Goal: Task Accomplishment & Management: Use online tool/utility

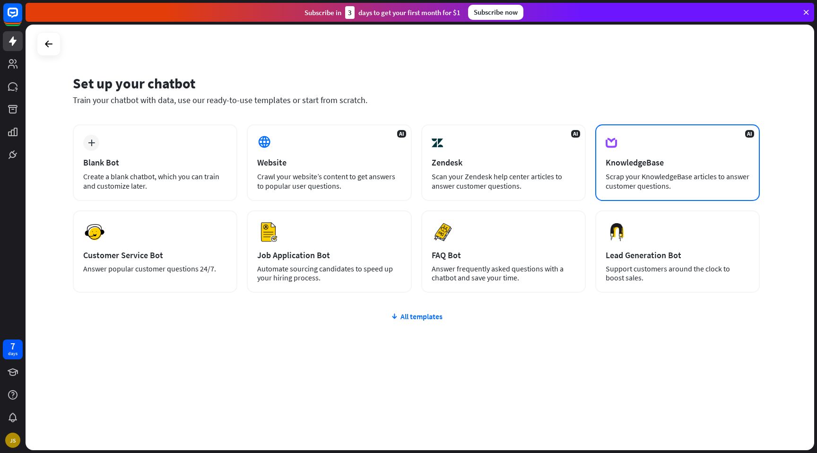
click at [692, 178] on div "Scrap your KnowledgeBase articles to answer customer questions." at bounding box center [678, 181] width 144 height 19
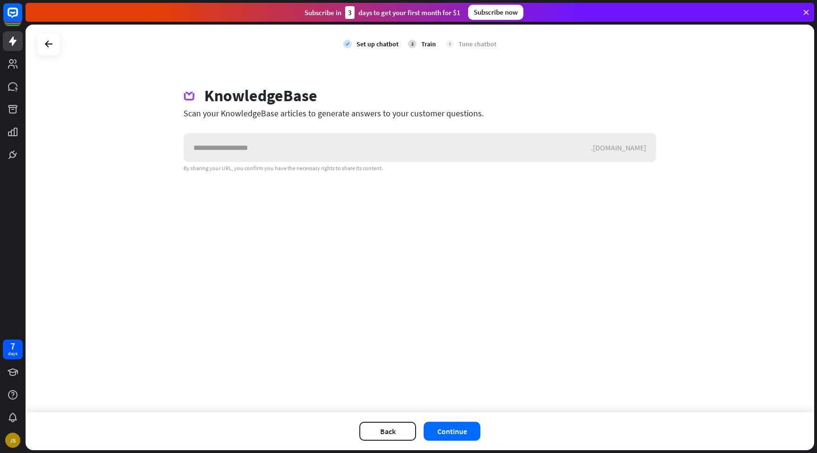
click at [636, 146] on div ".[DOMAIN_NAME]" at bounding box center [623, 147] width 65 height 9
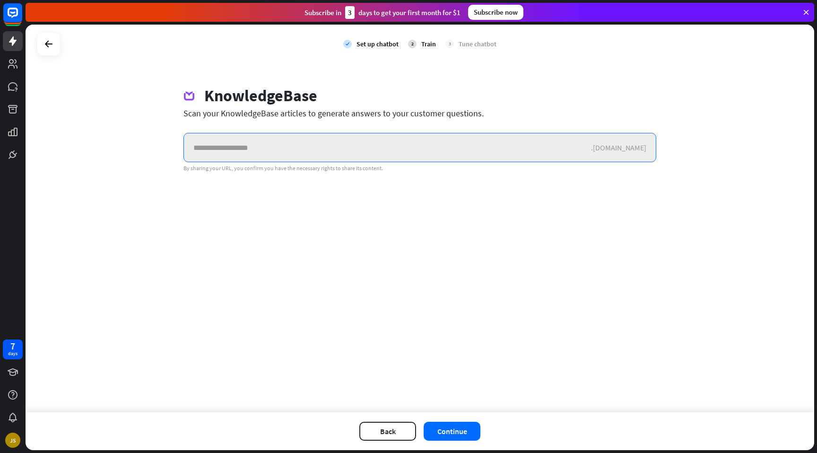
click at [583, 151] on input "text" at bounding box center [387, 147] width 407 height 28
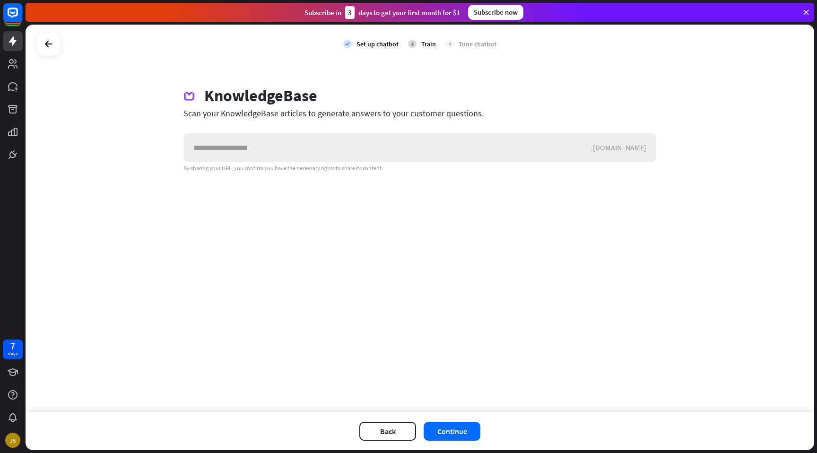
click at [632, 151] on div ".[DOMAIN_NAME]" at bounding box center [623, 147] width 65 height 9
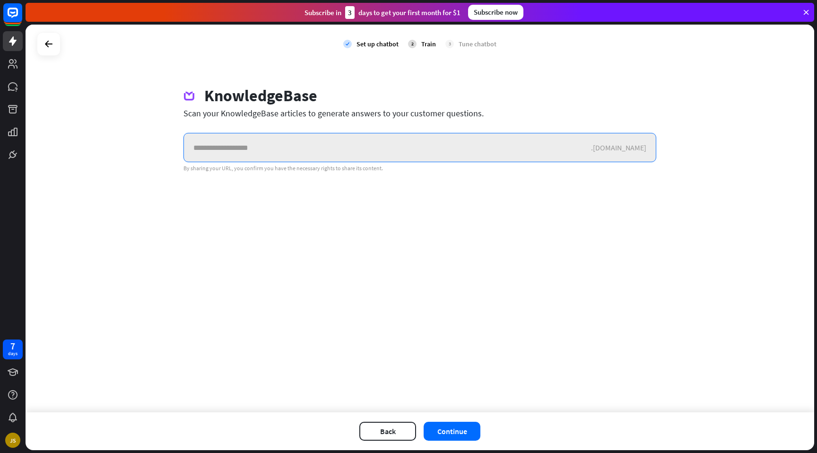
click at [457, 146] on input "text" at bounding box center [387, 147] width 407 height 28
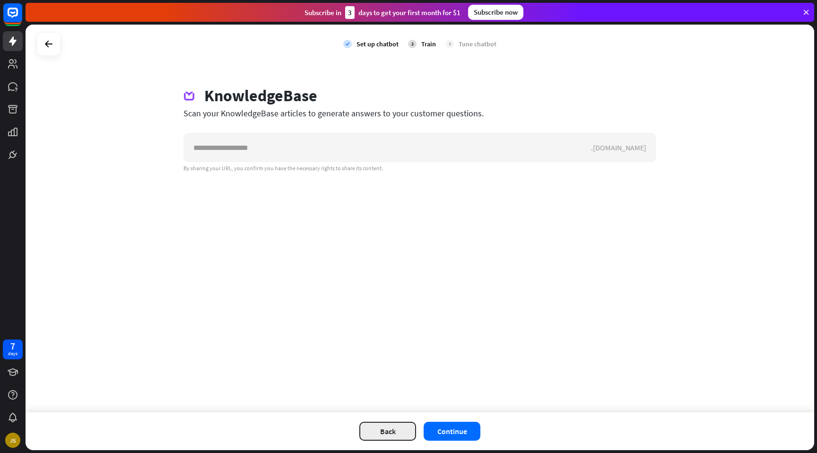
click at [389, 436] on button "Back" at bounding box center [387, 431] width 57 height 19
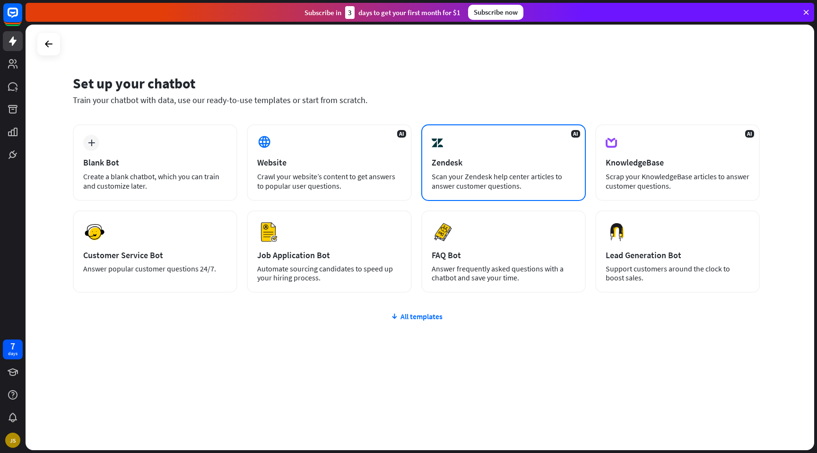
click at [472, 192] on div "AI Zendesk Scan your Zendesk help center articles to answer customer questions." at bounding box center [503, 162] width 165 height 77
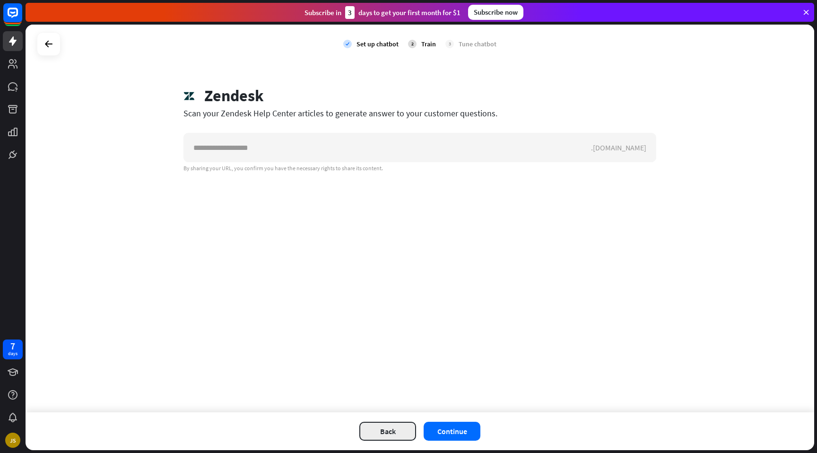
click at [387, 435] on button "Back" at bounding box center [387, 431] width 57 height 19
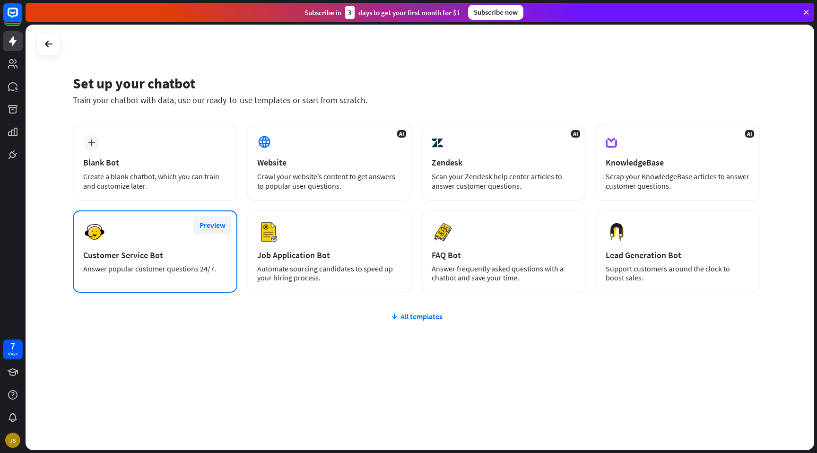
click at [220, 227] on button "Preview" at bounding box center [212, 225] width 38 height 17
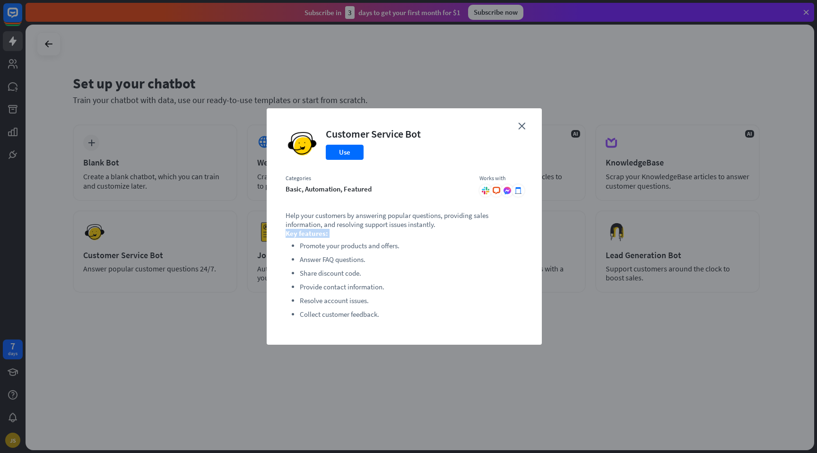
click at [228, 238] on div "close Customer Service Bot Use Categories basic, automation, featured Works wit…" at bounding box center [408, 226] width 817 height 453
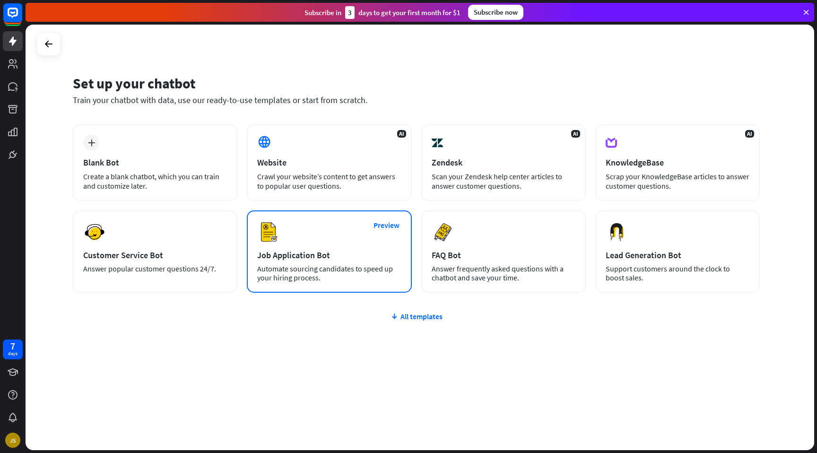
click at [341, 263] on div "Preview Job Application Bot Automate sourcing candidates to speed up your hirin…" at bounding box center [329, 251] width 165 height 82
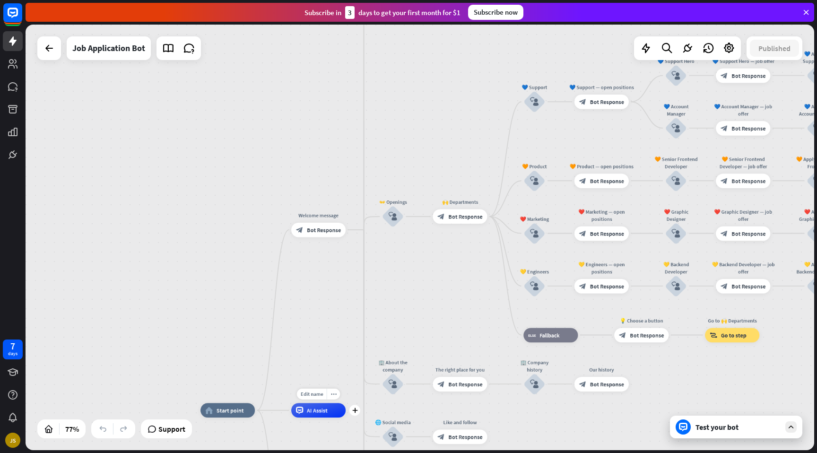
drag, startPoint x: 341, startPoint y: 263, endPoint x: 322, endPoint y: 430, distance: 168.1
click at [322, 418] on div "Edit name more_horiz plus AI Assist" at bounding box center [318, 410] width 54 height 15
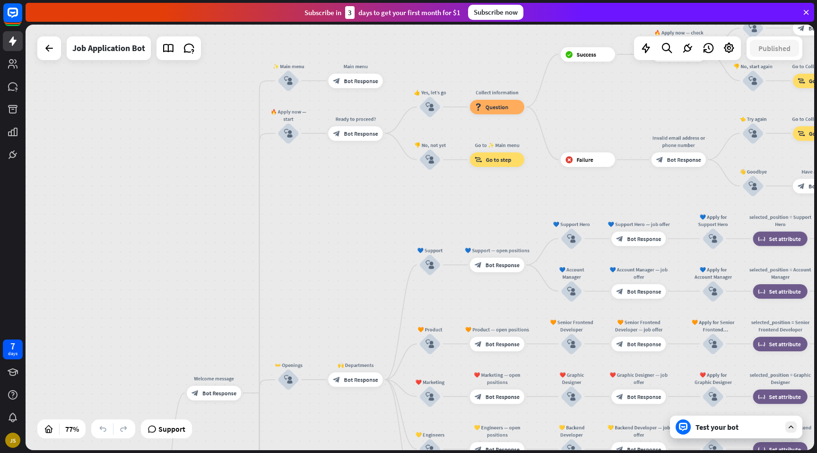
drag, startPoint x: 393, startPoint y: 350, endPoint x: 308, endPoint y: 421, distance: 111.5
click at [310, 452] on div "home_2 Start point Welcome message block_bot_response Bot Response ✨ Main menu …" at bounding box center [422, 239] width 792 height 428
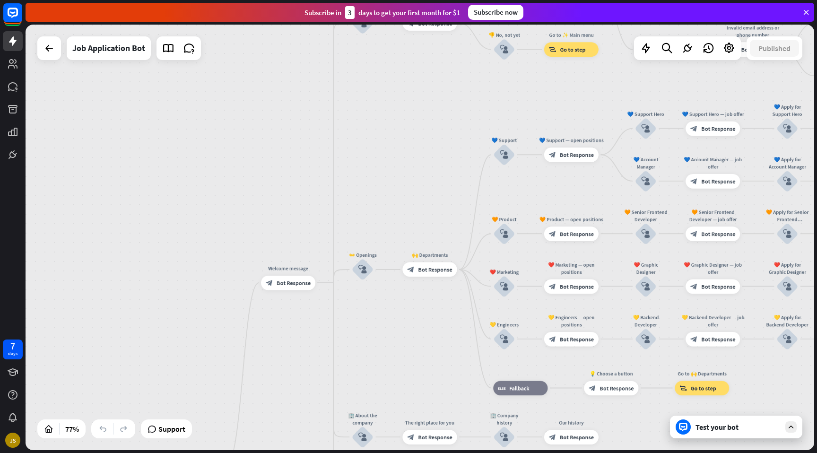
drag, startPoint x: 313, startPoint y: 253, endPoint x: 347, endPoint y: 88, distance: 168.5
click at [348, 87] on div "home_2 Start point Welcome message block_bot_response Bot Response ✨ Main menu …" at bounding box center [420, 238] width 789 height 426
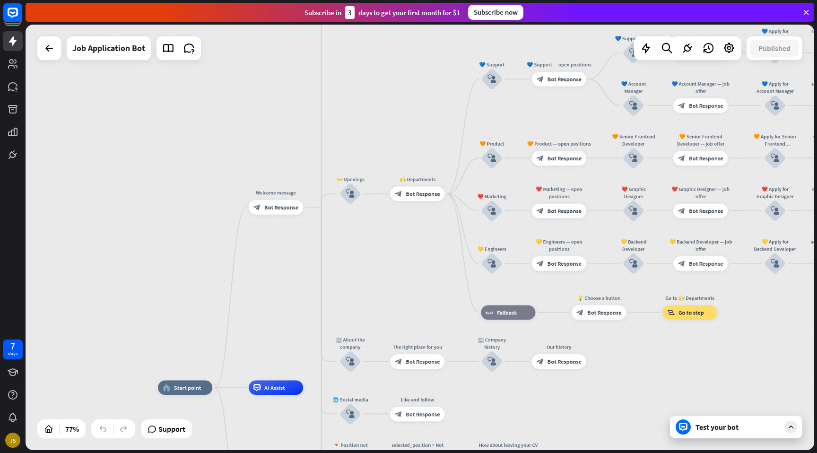
drag, startPoint x: 355, startPoint y: 293, endPoint x: 382, endPoint y: 275, distance: 32.4
click at [383, 275] on div "home_2 Start point Welcome message block_bot_response Bot Response ✨ Main menu …" at bounding box center [420, 238] width 789 height 426
click at [49, 49] on icon at bounding box center [49, 48] width 11 height 11
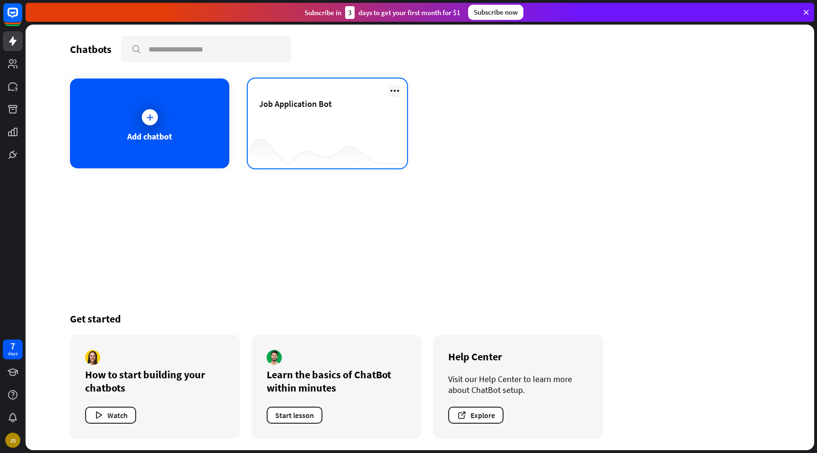
click at [395, 89] on icon at bounding box center [394, 90] width 11 height 11
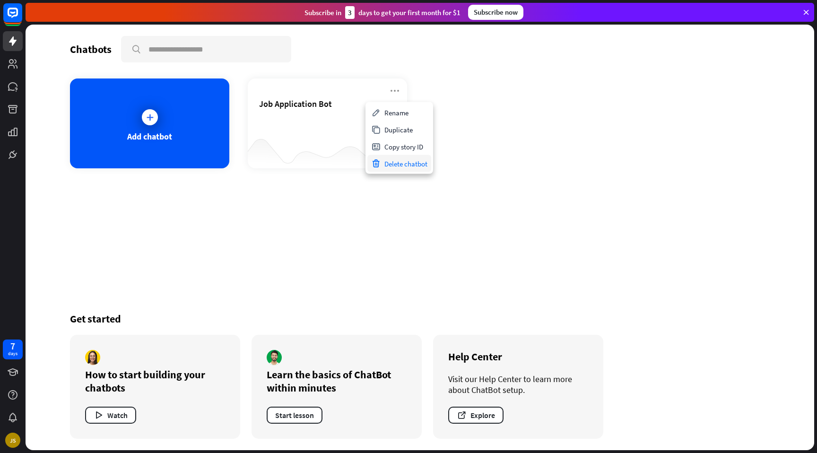
click at [402, 164] on div "Delete chatbot" at bounding box center [399, 163] width 64 height 17
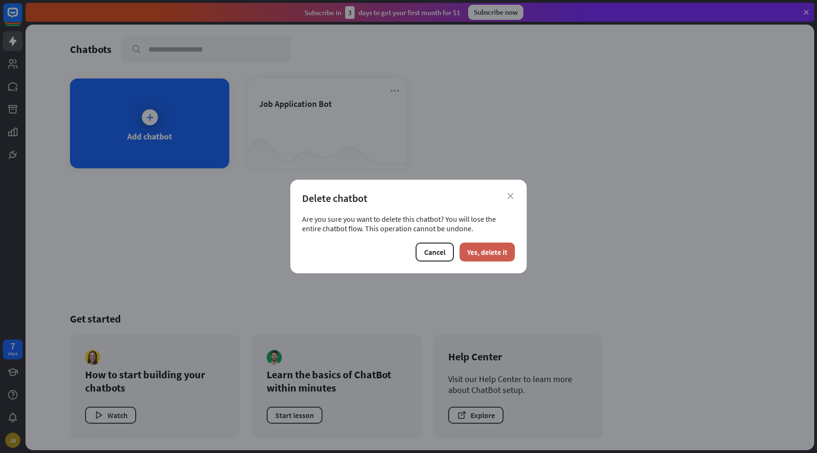
click at [507, 246] on button "Yes, delete it" at bounding box center [487, 252] width 55 height 19
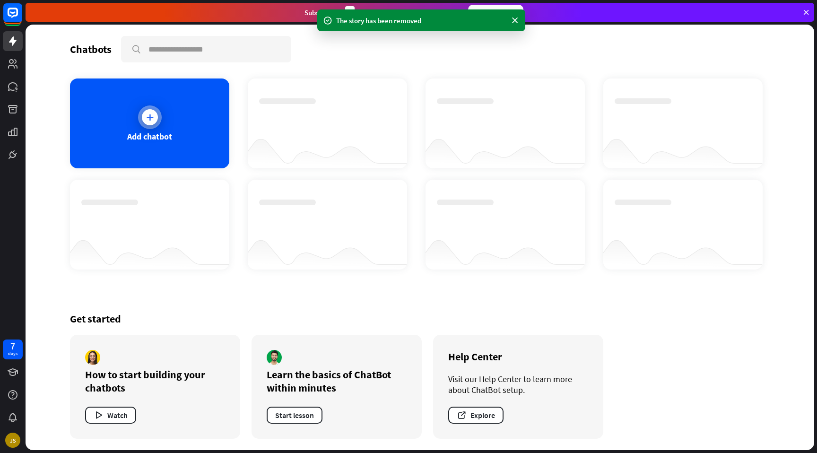
click at [152, 121] on div at bounding box center [150, 117] width 16 height 16
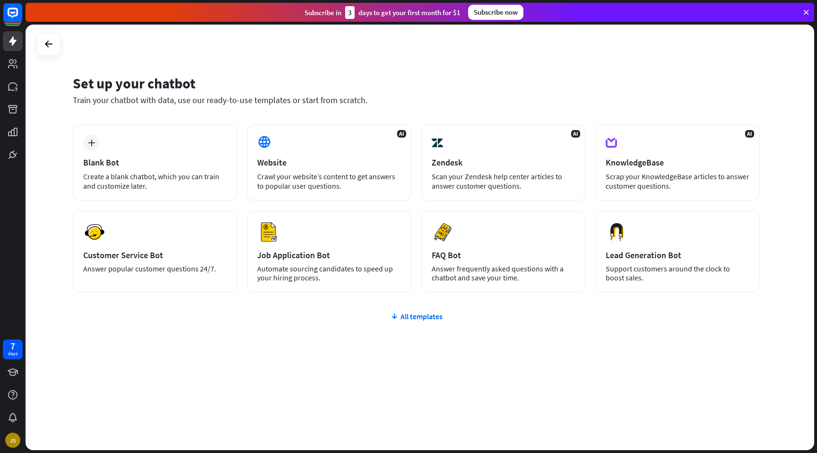
click at [418, 324] on div "plus Blank Bot Create a blank chatbot, which you can train and customize later.…" at bounding box center [416, 265] width 687 height 282
click at [422, 320] on div "All templates" at bounding box center [416, 316] width 687 height 9
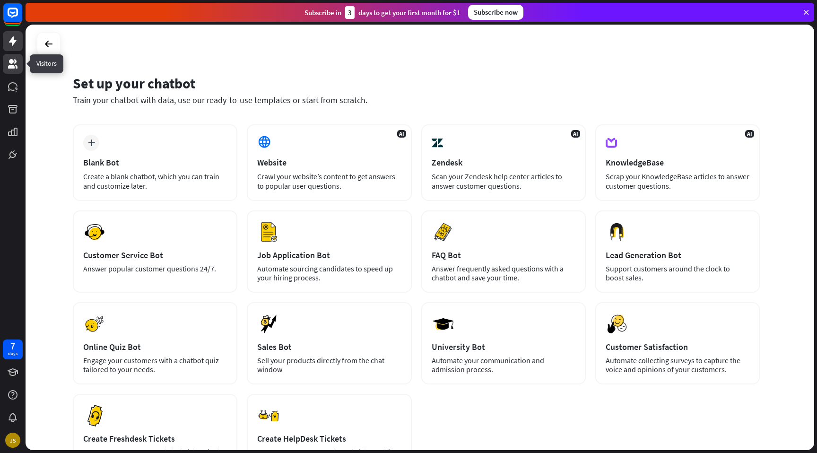
click at [12, 65] on icon at bounding box center [12, 63] width 9 height 9
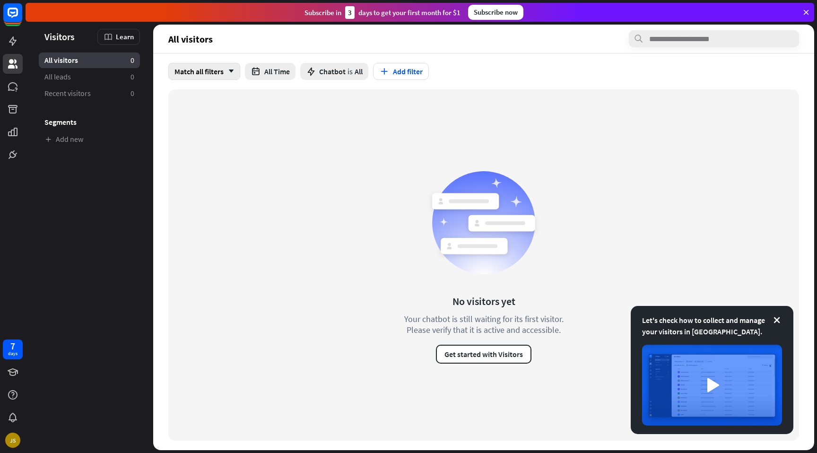
click at [222, 69] on div "Match all filters arrow_down" at bounding box center [204, 71] width 72 height 17
click at [295, 101] on div "No visitors yet Your chatbot is still waiting for its first visitor. Please ver…" at bounding box center [483, 264] width 631 height 351
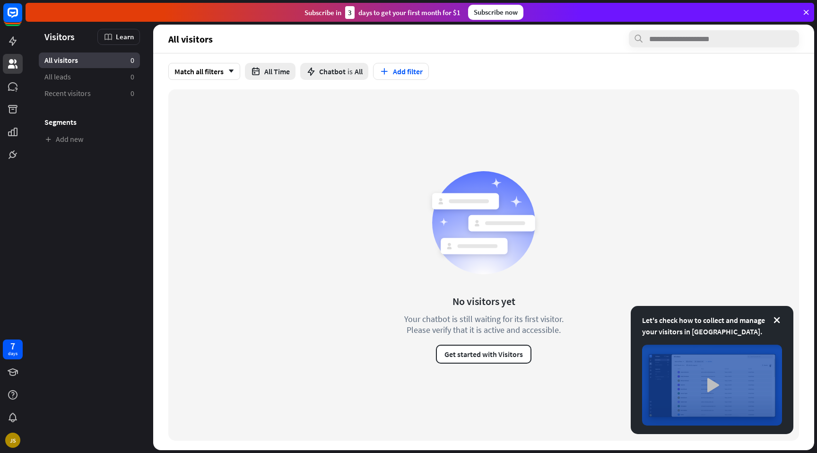
click at [719, 390] on img at bounding box center [712, 385] width 140 height 81
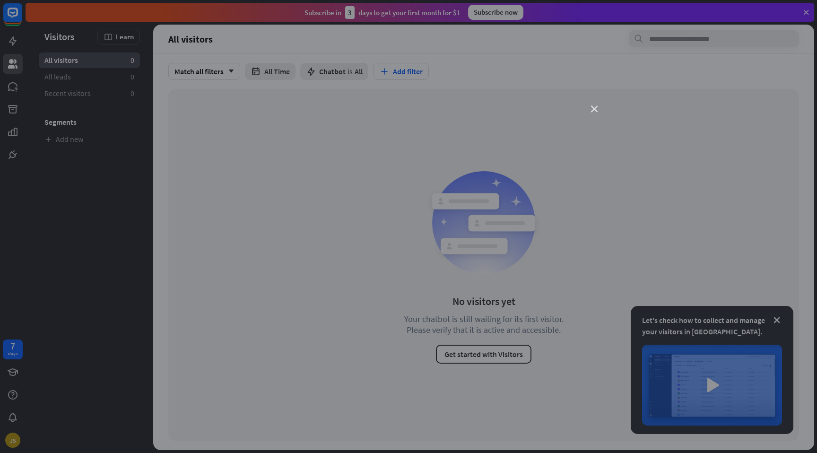
click at [594, 108] on icon "close" at bounding box center [594, 109] width 7 height 7
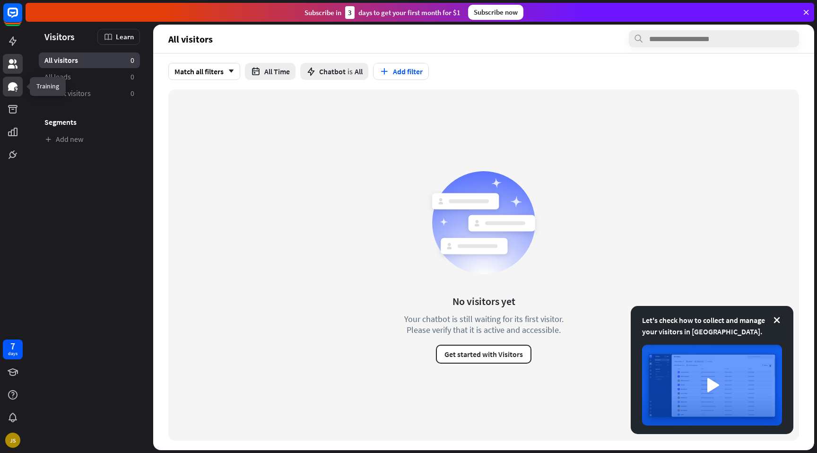
click at [12, 89] on icon at bounding box center [12, 86] width 9 height 9
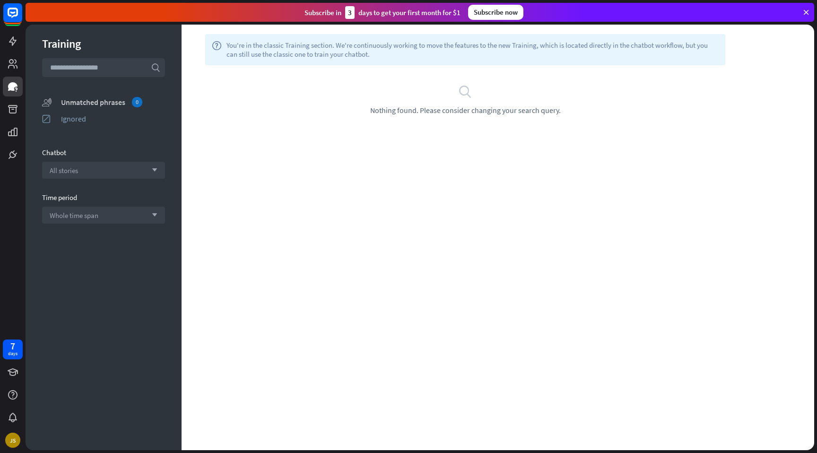
click at [118, 103] on div "Unmatched phrases 0" at bounding box center [113, 102] width 104 height 10
click at [78, 119] on div "Ignored" at bounding box center [113, 118] width 104 height 9
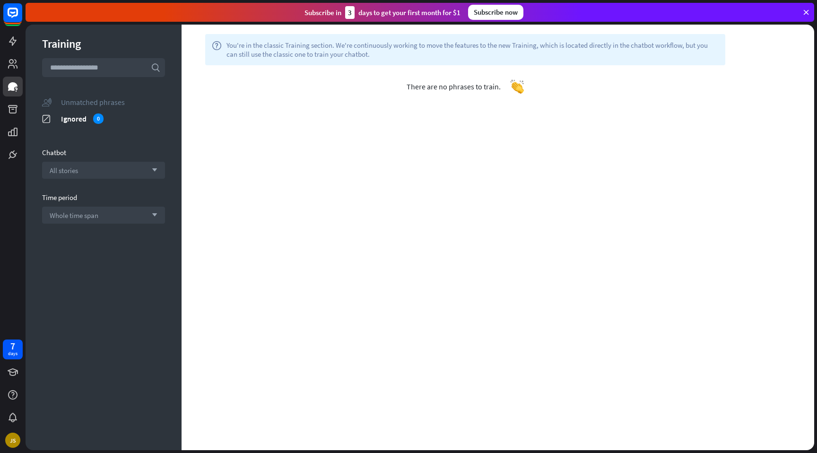
click at [95, 103] on div "Unmatched phrases" at bounding box center [113, 101] width 104 height 9
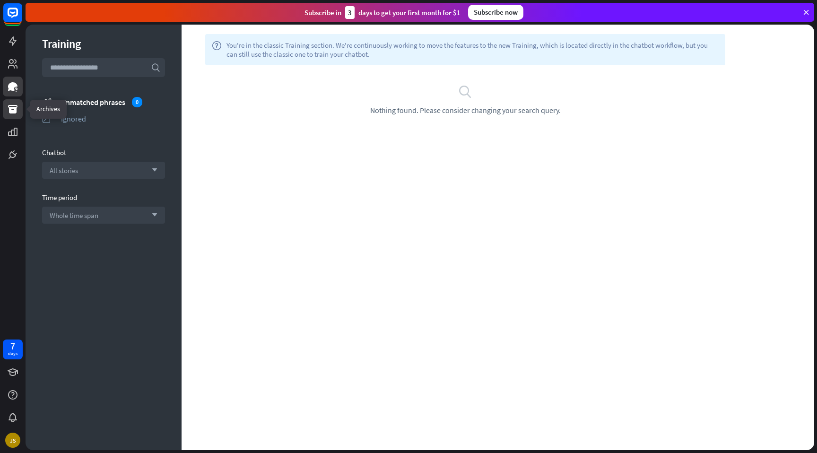
click at [17, 112] on icon at bounding box center [12, 109] width 11 height 11
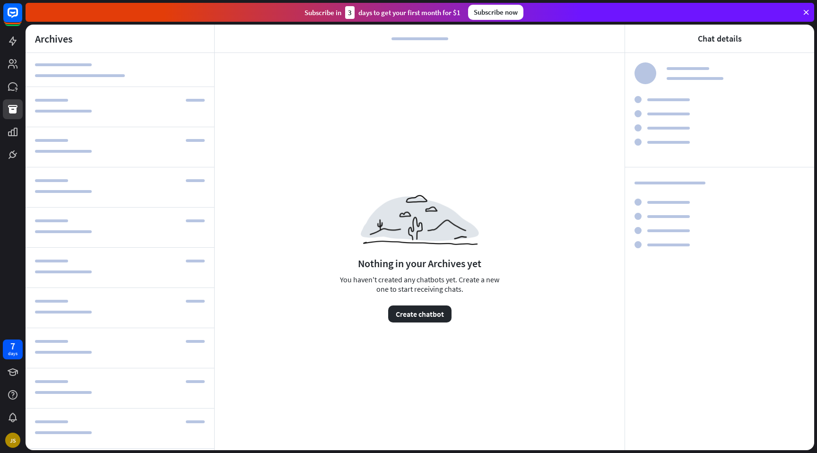
click at [127, 111] on div at bounding box center [120, 107] width 189 height 40
click at [107, 143] on div at bounding box center [120, 147] width 189 height 40
click at [17, 135] on icon at bounding box center [12, 131] width 11 height 11
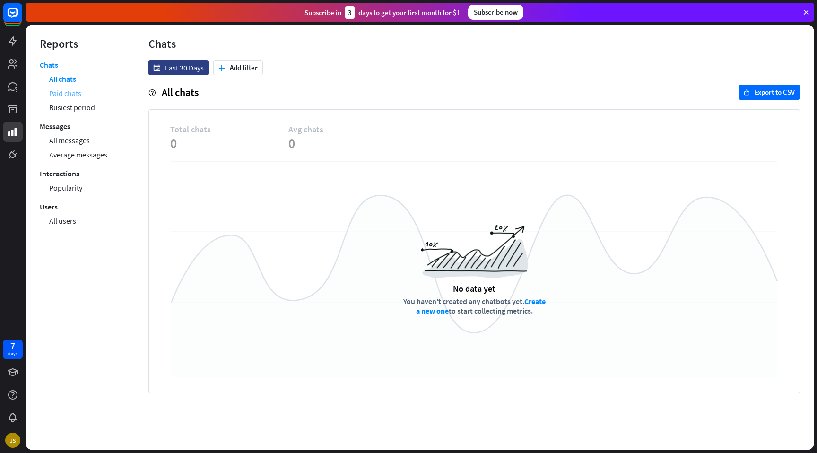
click at [72, 95] on link "Paid chats" at bounding box center [65, 93] width 32 height 14
click at [84, 104] on link "Busiest period" at bounding box center [72, 107] width 46 height 14
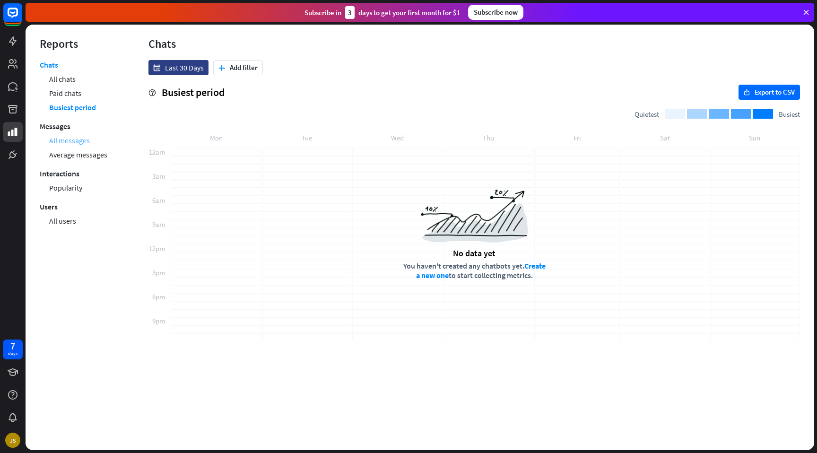
click at [75, 136] on link "All messages" at bounding box center [69, 140] width 41 height 14
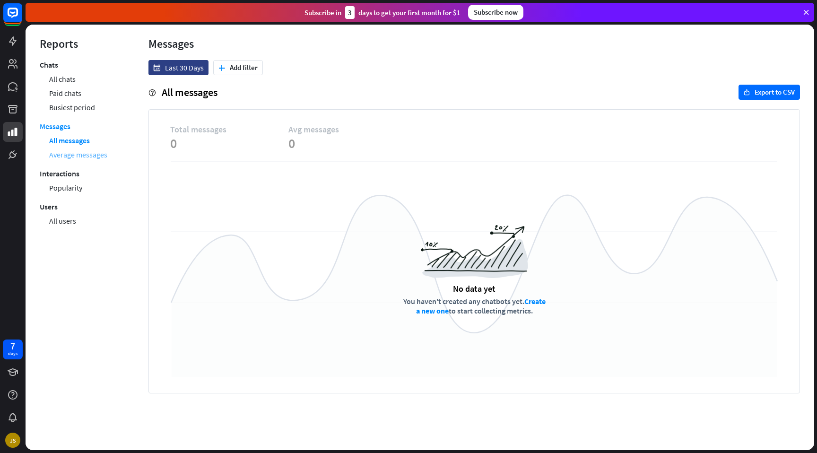
click at [89, 155] on link "Average messages" at bounding box center [78, 155] width 58 height 14
click at [67, 189] on link "Popularity" at bounding box center [65, 188] width 33 height 14
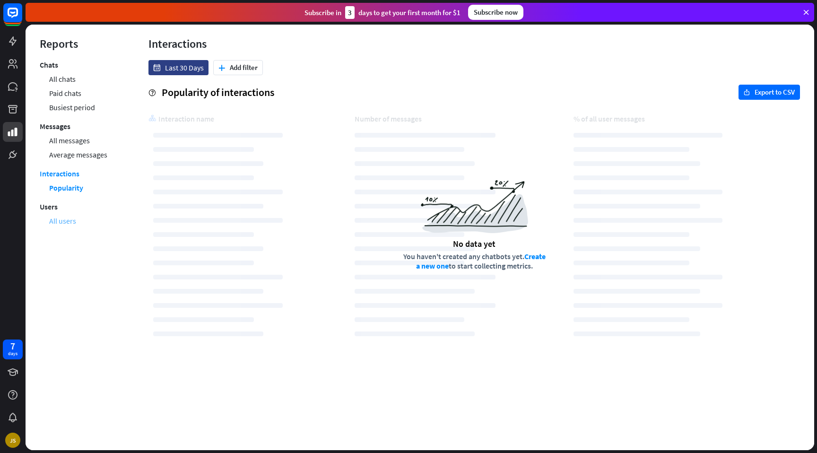
click at [57, 219] on link "All users" at bounding box center [62, 221] width 27 height 14
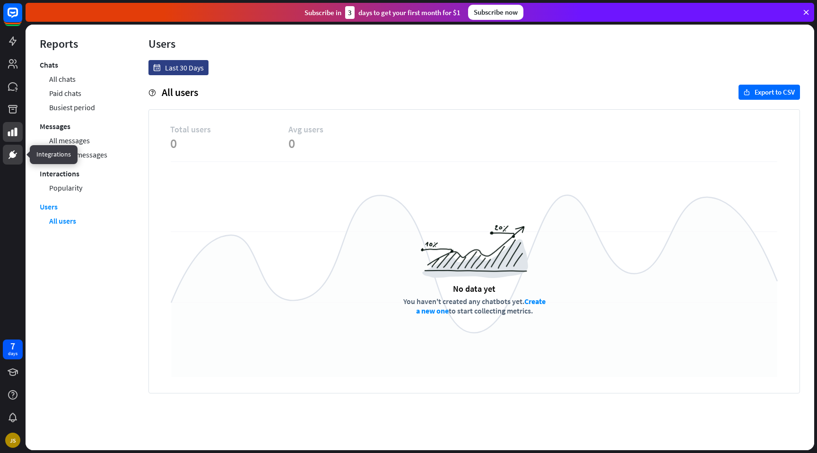
click at [3, 154] on link at bounding box center [13, 155] width 20 height 20
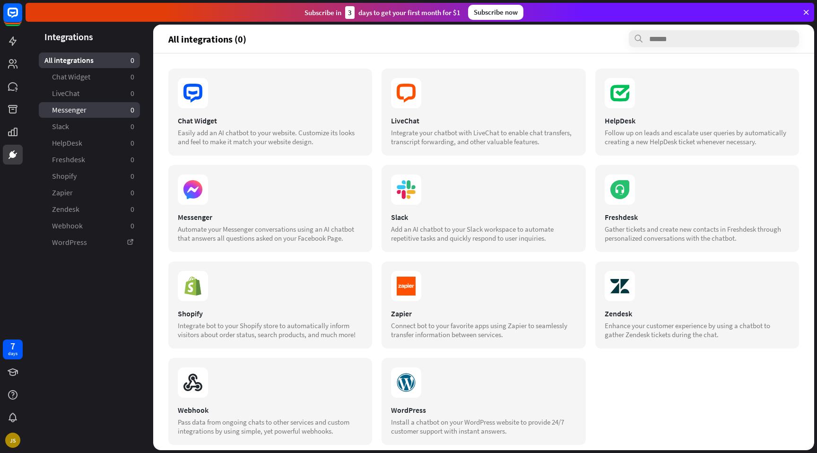
click at [89, 108] on link "Messenger 0" at bounding box center [89, 110] width 101 height 16
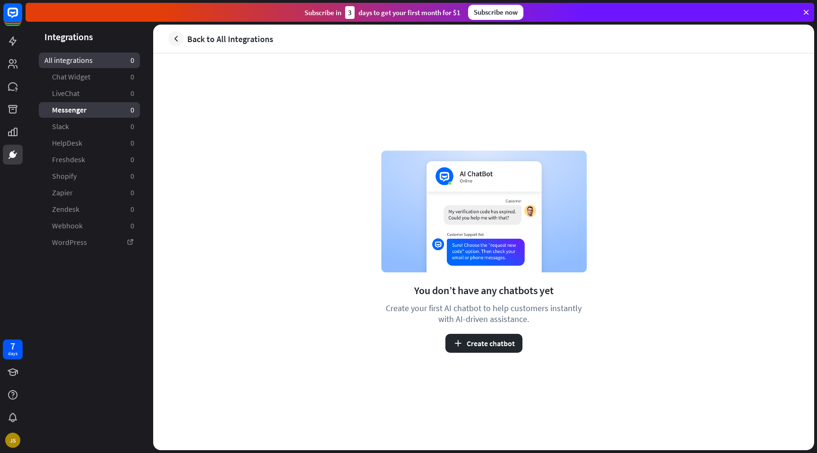
click at [93, 67] on link "All integrations 0" at bounding box center [89, 60] width 101 height 16
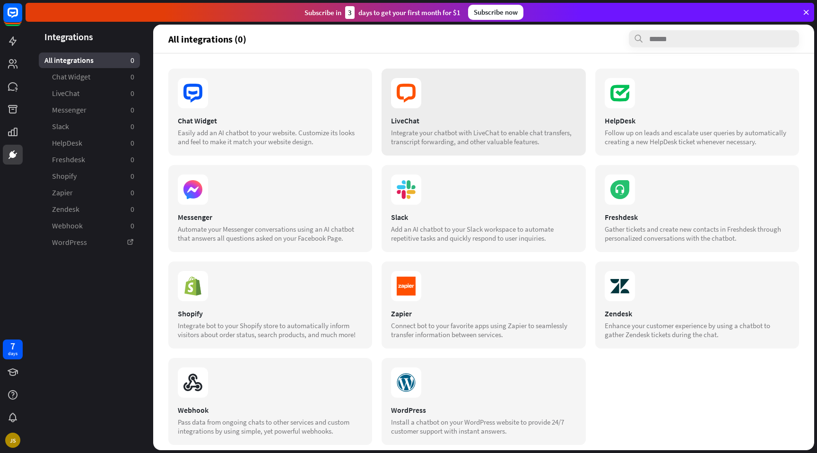
click at [416, 98] on icon at bounding box center [406, 93] width 30 height 30
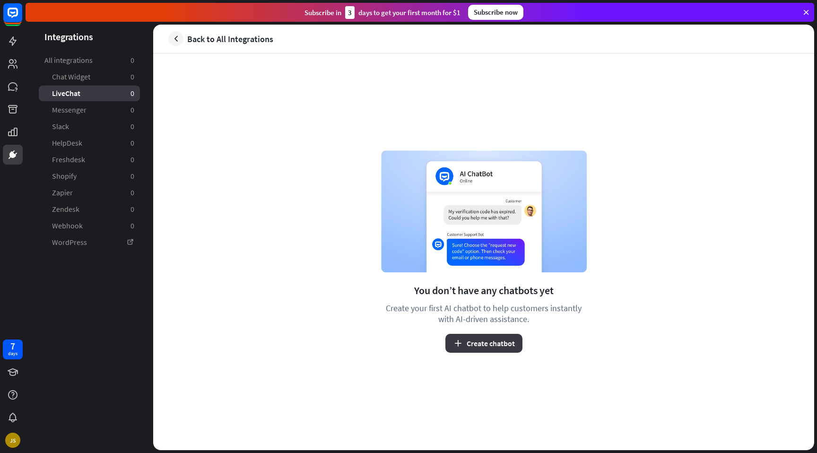
click at [499, 350] on button "Create chatbot" at bounding box center [484, 343] width 77 height 19
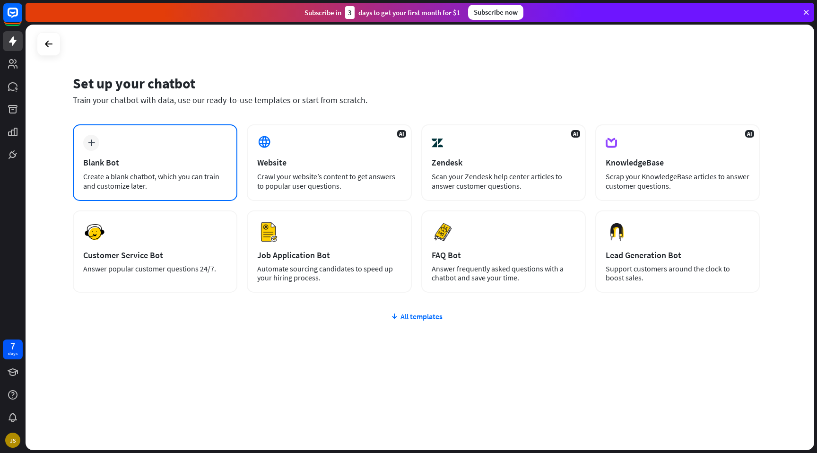
click at [154, 174] on div "Create a blank chatbot, which you can train and customize later." at bounding box center [155, 181] width 144 height 19
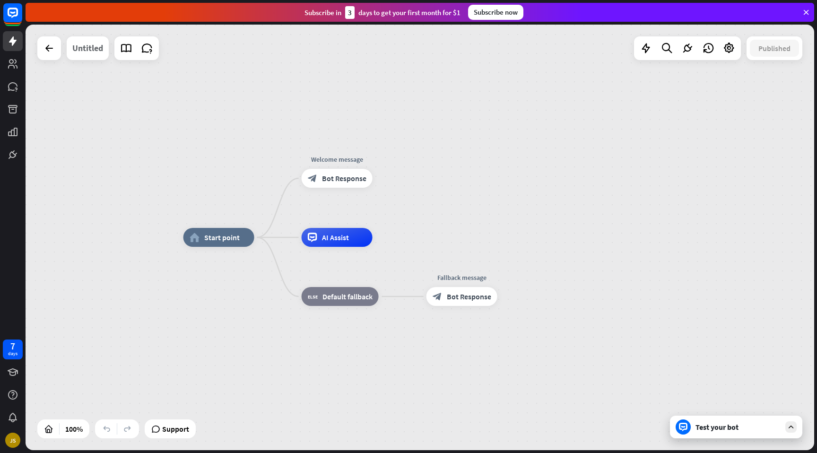
click at [87, 47] on div "Untitled" at bounding box center [87, 48] width 31 height 24
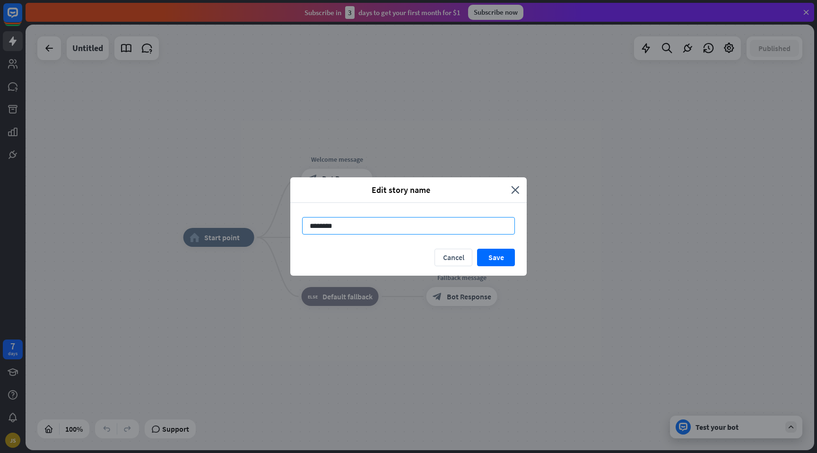
click at [352, 225] on input "********" at bounding box center [408, 225] width 213 height 17
type input "**********"
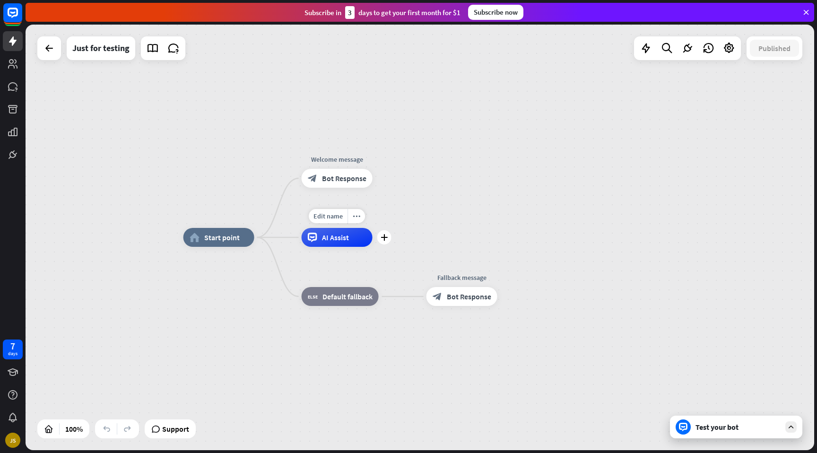
click at [323, 237] on span "AI Assist" at bounding box center [335, 237] width 27 height 9
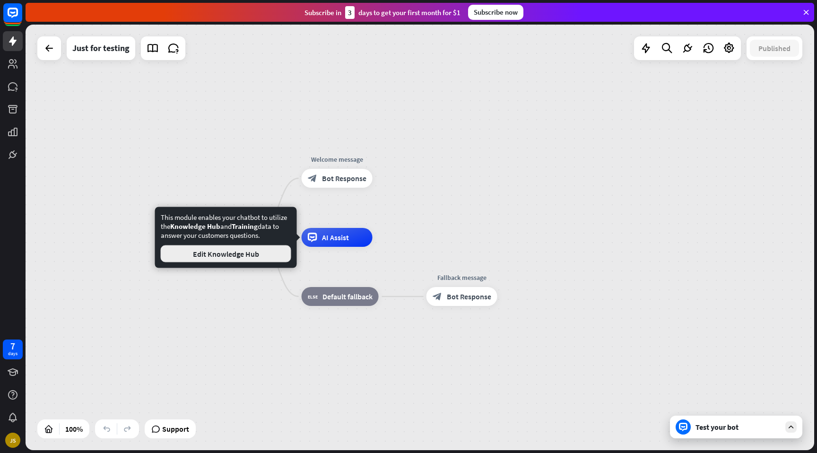
click at [265, 250] on button "Edit Knowledge Hub" at bounding box center [226, 253] width 131 height 17
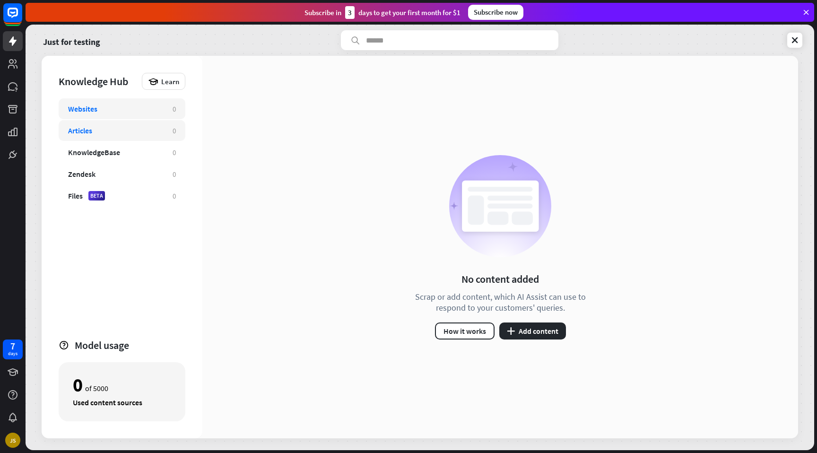
click at [92, 135] on div "Articles" at bounding box center [80, 130] width 24 height 9
click at [83, 154] on div "KnowledgeBase" at bounding box center [94, 152] width 52 height 9
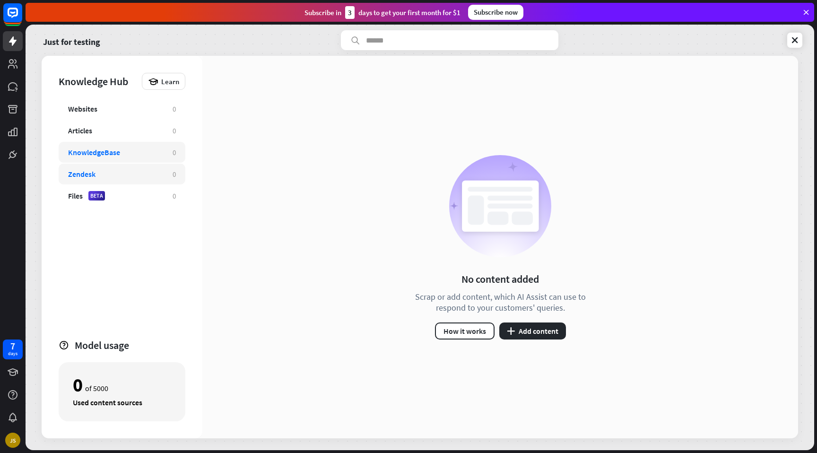
click at [84, 168] on div "Zendesk 0" at bounding box center [122, 174] width 127 height 21
drag, startPoint x: 59, startPoint y: 192, endPoint x: 64, endPoint y: 195, distance: 5.9
click at [60, 192] on div "Files BETA 0" at bounding box center [122, 195] width 127 height 21
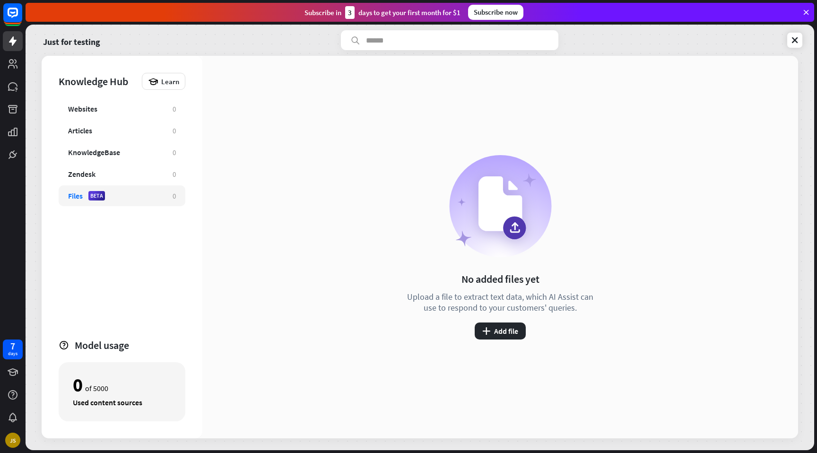
click at [81, 199] on div "Files" at bounding box center [75, 195] width 15 height 9
click at [112, 114] on div "Websites 0" at bounding box center [122, 108] width 127 height 21
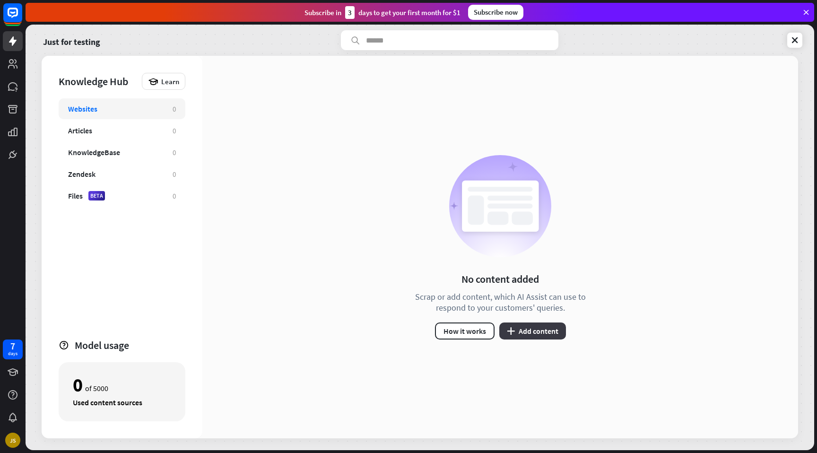
click at [533, 338] on button "plus Add content" at bounding box center [532, 331] width 67 height 17
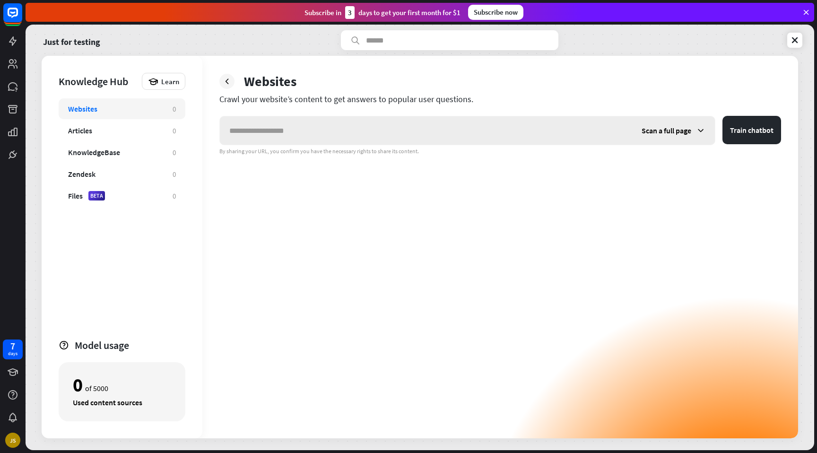
click at [674, 133] on span "Scan a full page" at bounding box center [667, 130] width 50 height 9
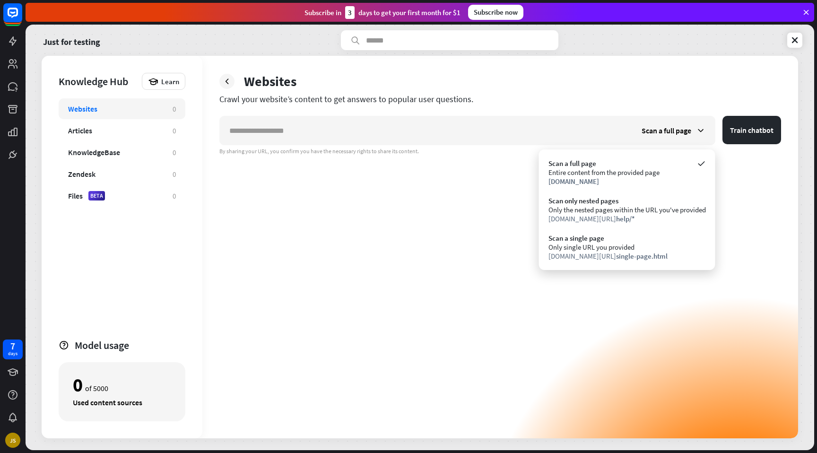
drag, startPoint x: 434, startPoint y: 243, endPoint x: 376, endPoint y: 217, distance: 63.5
click at [434, 243] on div "Scan a full page Train chatbot By sharing your URL, you confirm you have the ne…" at bounding box center [500, 277] width 562 height 323
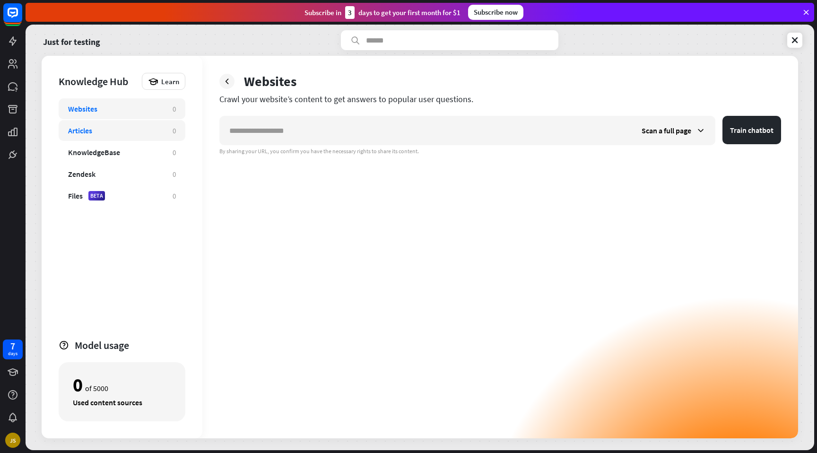
click at [114, 128] on div "Articles" at bounding box center [115, 130] width 95 height 9
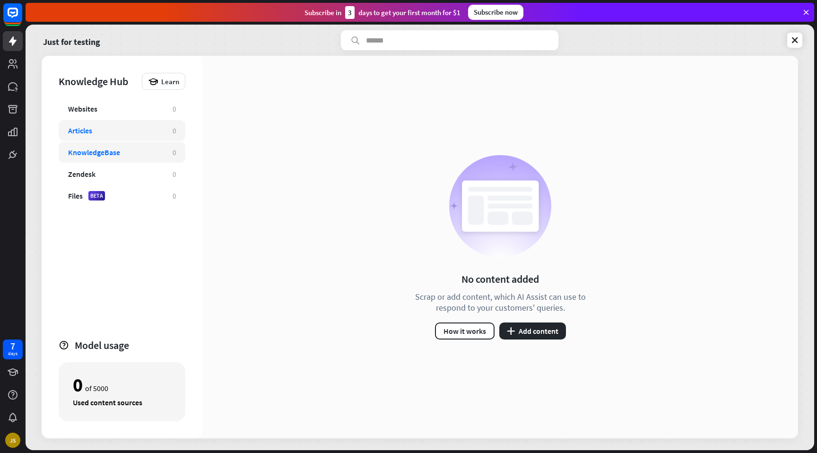
click at [113, 144] on div "KnowledgeBase 0" at bounding box center [122, 152] width 127 height 21
click at [100, 172] on div "Zendesk" at bounding box center [115, 173] width 95 height 9
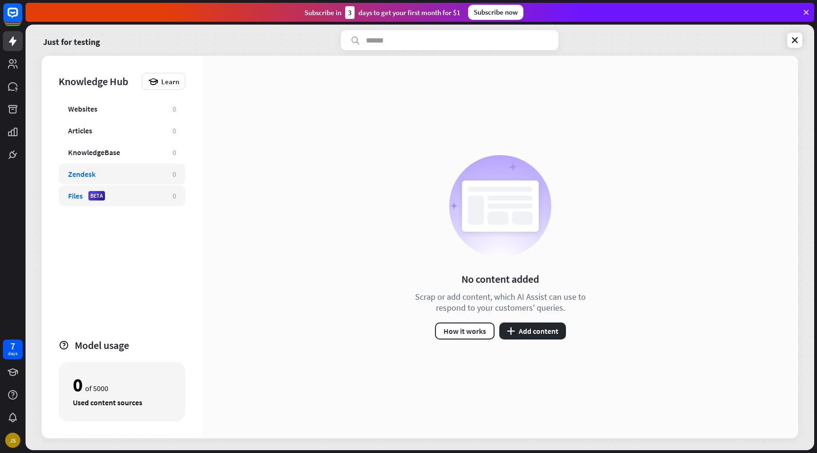
click at [69, 201] on div "Files BETA 0" at bounding box center [122, 195] width 127 height 21
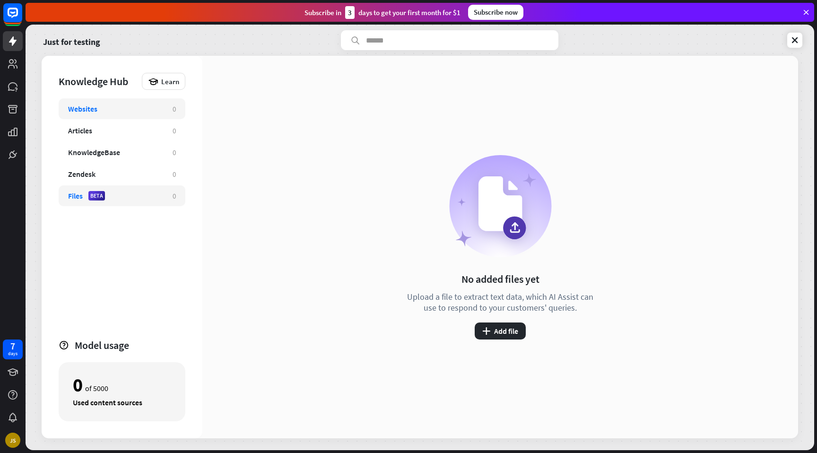
click at [105, 113] on div "Websites" at bounding box center [115, 108] width 95 height 9
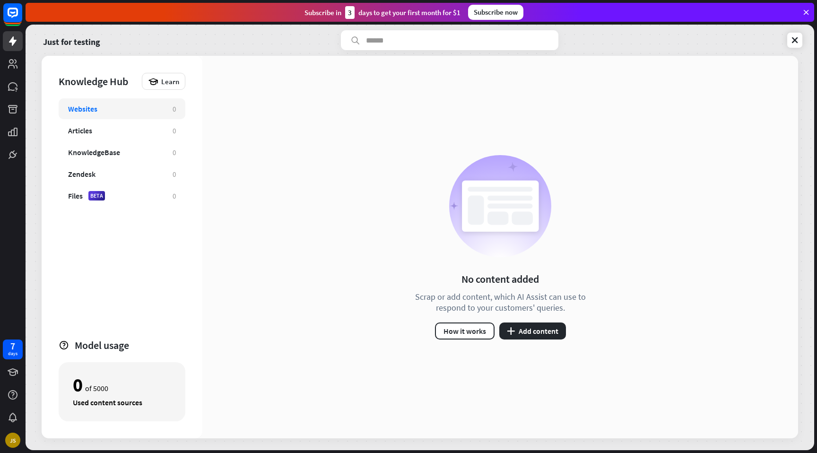
click at [96, 405] on div "Used content sources" at bounding box center [122, 402] width 98 height 9
click at [118, 136] on div "Articles 0" at bounding box center [122, 130] width 127 height 21
click at [535, 339] on button "plus Add content" at bounding box center [532, 331] width 67 height 17
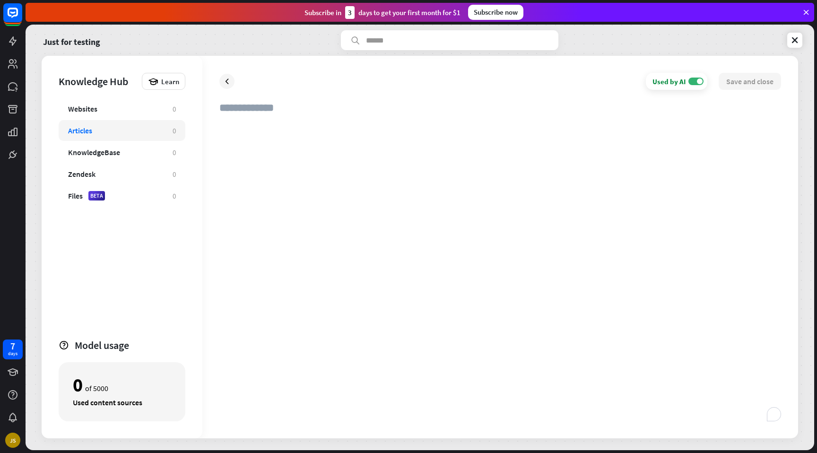
click at [334, 179] on div "To enrich screen reader interactions, please activate Accessibility in Grammarl…" at bounding box center [500, 271] width 562 height 299
click at [292, 103] on input "text" at bounding box center [500, 111] width 562 height 21
type input "**********"
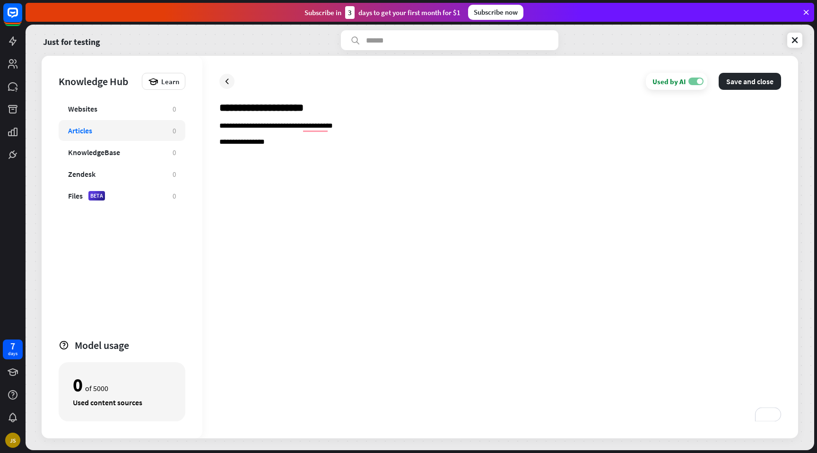
click at [696, 80] on label "ON" at bounding box center [696, 82] width 15 height 8
click at [696, 81] on label "OFF" at bounding box center [696, 82] width 15 height 8
click at [734, 77] on button "Save and close" at bounding box center [750, 81] width 62 height 17
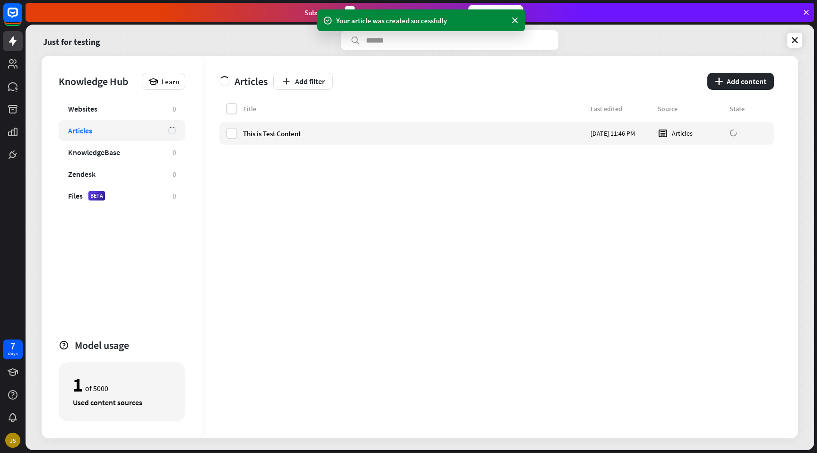
click at [88, 133] on div "Articles" at bounding box center [80, 130] width 24 height 9
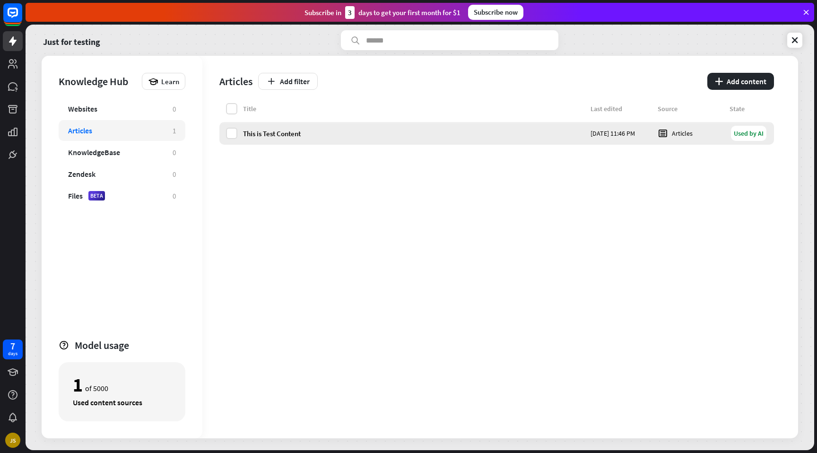
click at [679, 132] on div "Articles" at bounding box center [691, 133] width 66 height 10
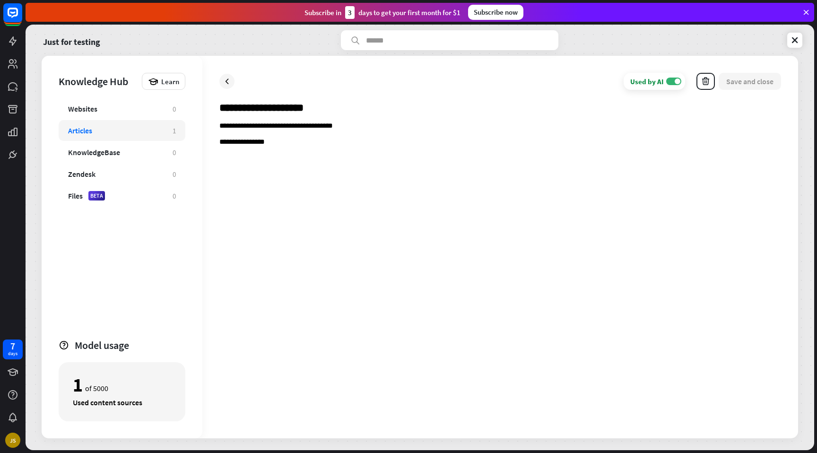
click at [105, 135] on div "Articles" at bounding box center [115, 130] width 95 height 9
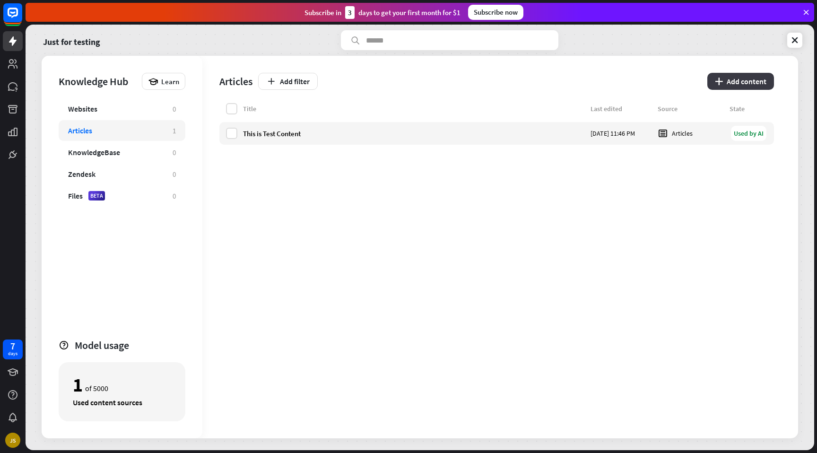
click at [735, 86] on button "plus Add content" at bounding box center [741, 81] width 67 height 17
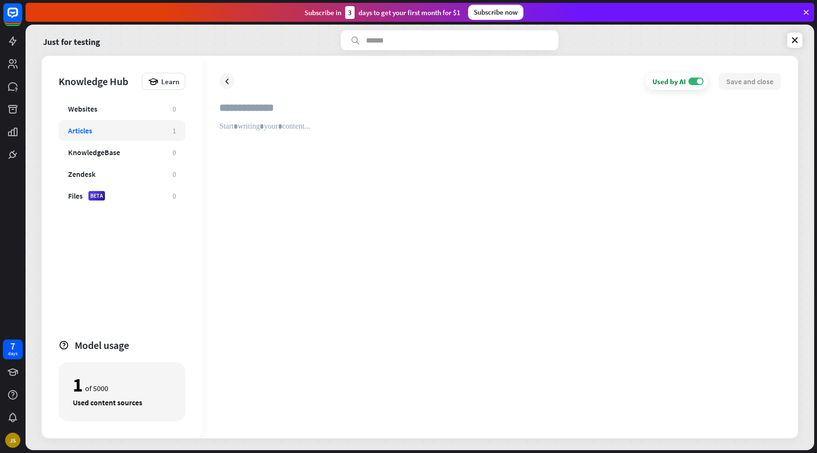
click at [116, 136] on div "Articles 1" at bounding box center [122, 130] width 127 height 21
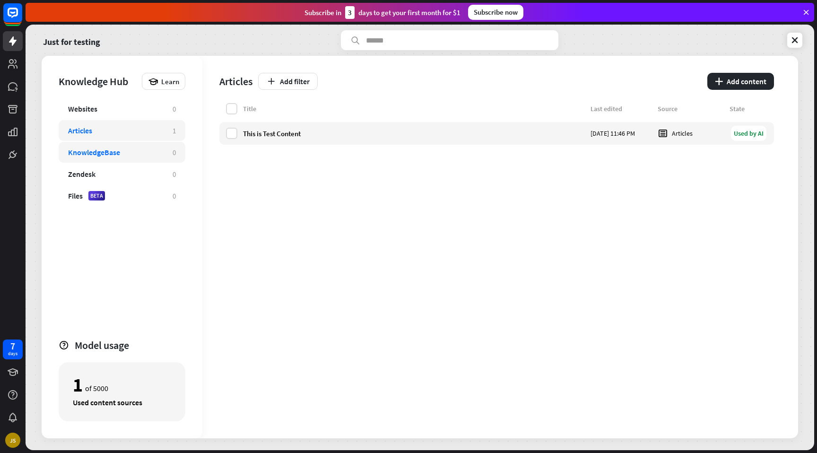
click at [103, 149] on div "KnowledgeBase" at bounding box center [94, 152] width 52 height 9
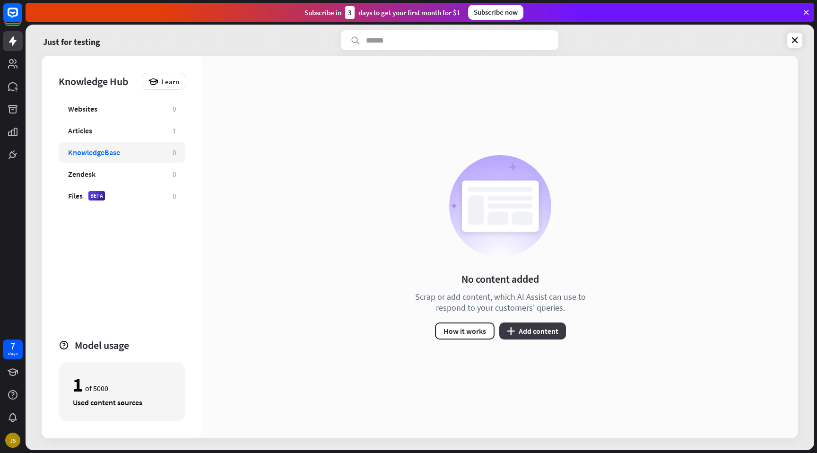
click at [533, 335] on button "plus Add content" at bounding box center [532, 331] width 67 height 17
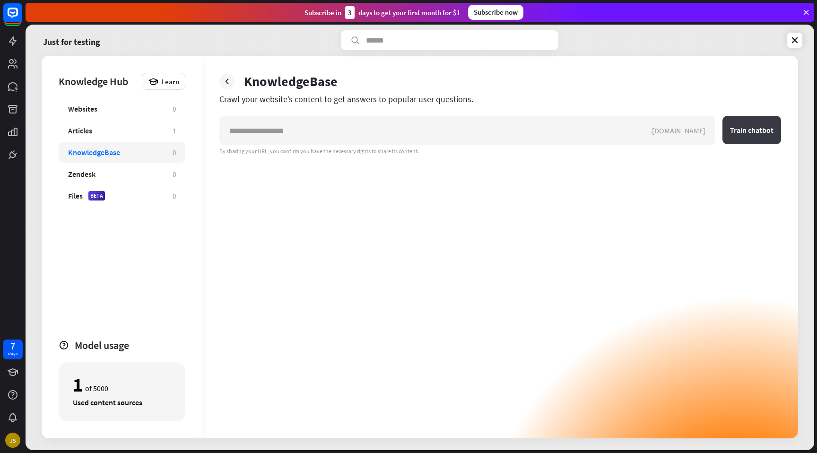
click at [768, 134] on button "Train chatbot" at bounding box center [752, 130] width 59 height 28
click at [109, 170] on div "Zendesk" at bounding box center [115, 173] width 95 height 9
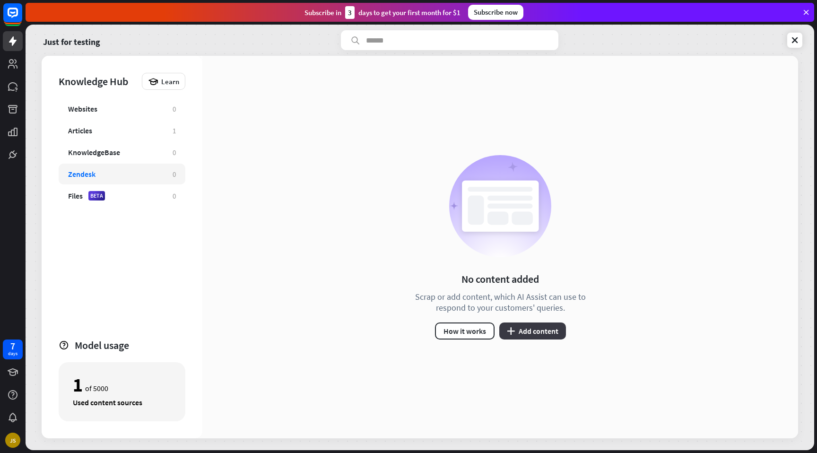
click at [526, 325] on button "plus Add content" at bounding box center [532, 331] width 67 height 17
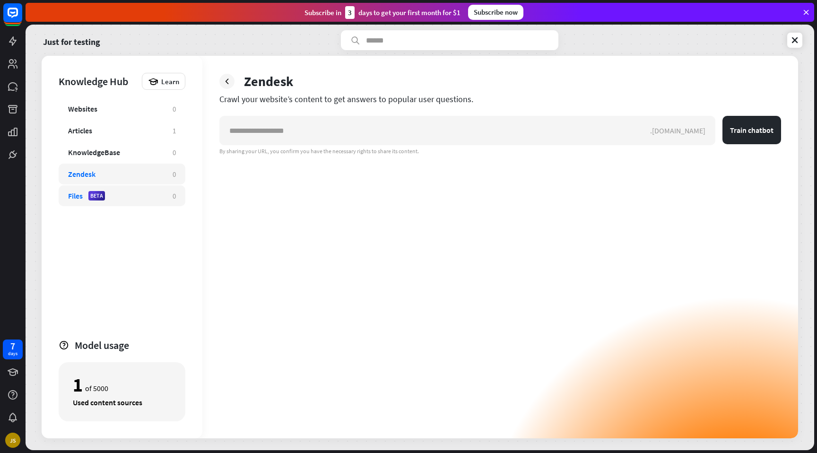
click at [66, 193] on div "Files BETA 0" at bounding box center [122, 195] width 127 height 21
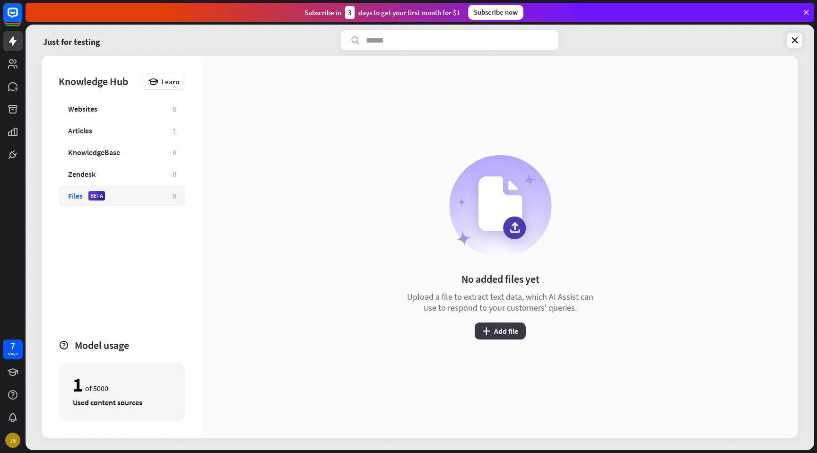
click at [501, 332] on button "plus Add file" at bounding box center [500, 331] width 51 height 17
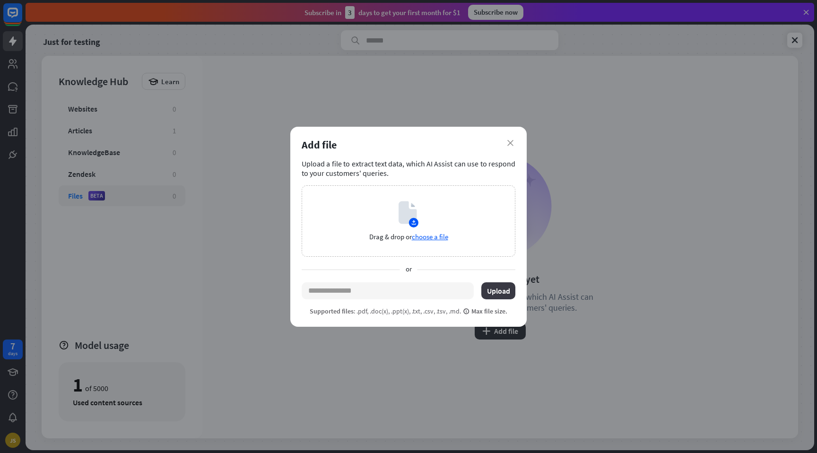
click at [499, 296] on button "Upload" at bounding box center [498, 290] width 34 height 17
click at [398, 311] on p "Supported files : .pdf, .doc(x), .ppt(x), .txt, .csv, .tsv, .md. Max file size." at bounding box center [409, 311] width 198 height 9
click at [515, 147] on div "Add file" at bounding box center [409, 144] width 214 height 13
click at [516, 145] on div "close Add file Upload a file to extract text data, which AI Assist can use to r…" at bounding box center [408, 227] width 236 height 200
click at [511, 147] on div "Add file" at bounding box center [409, 144] width 214 height 13
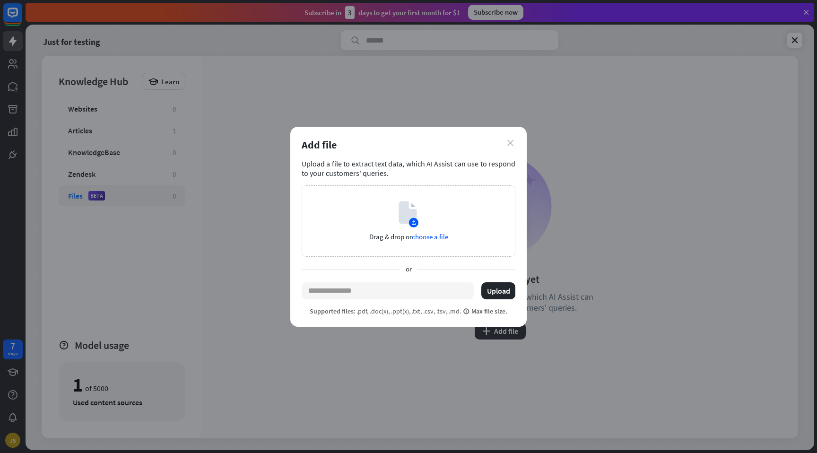
click at [511, 143] on icon "close" at bounding box center [510, 143] width 6 height 6
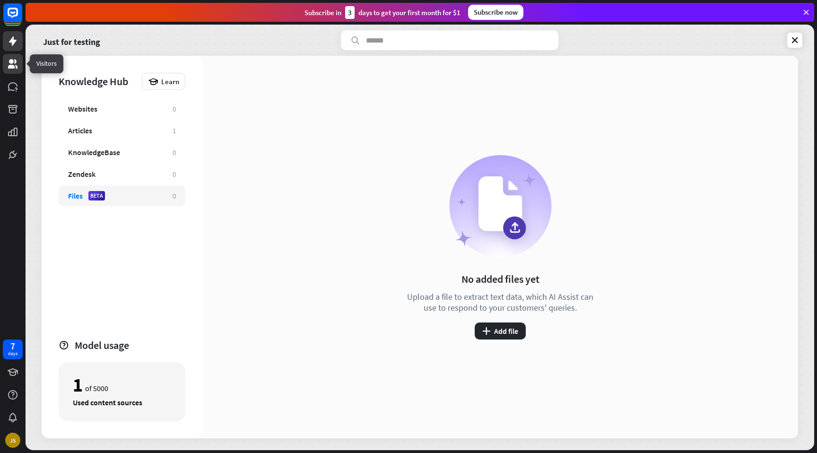
click at [14, 65] on icon at bounding box center [12, 63] width 9 height 9
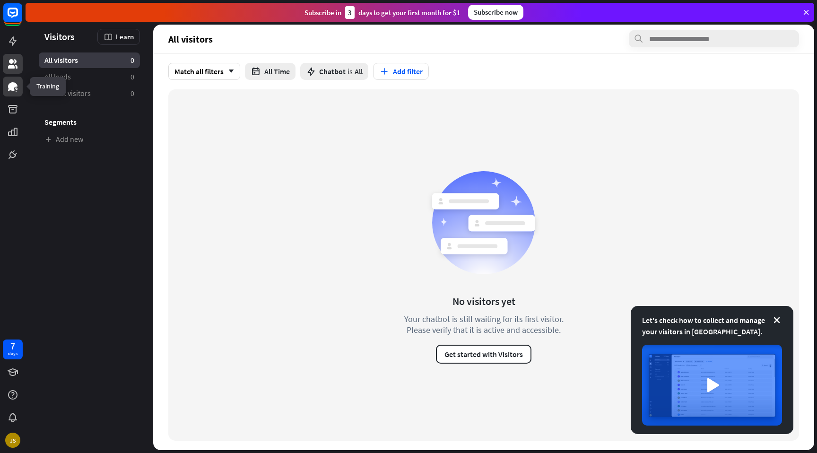
click at [15, 95] on link at bounding box center [13, 87] width 20 height 20
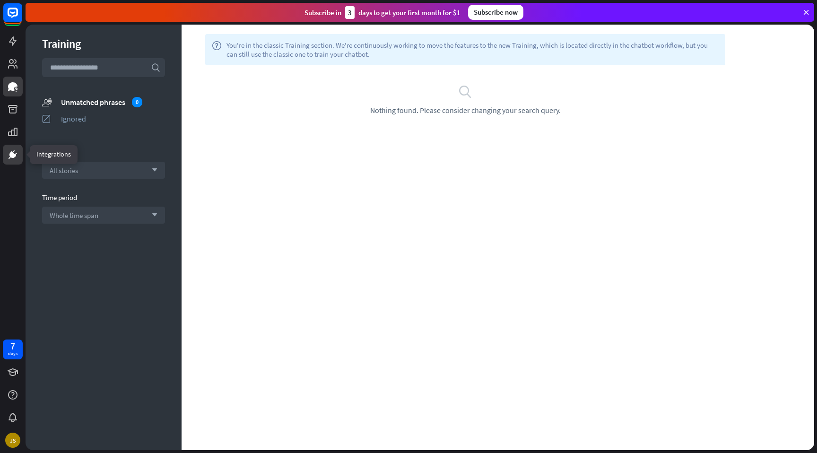
click at [15, 158] on icon at bounding box center [12, 154] width 11 height 11
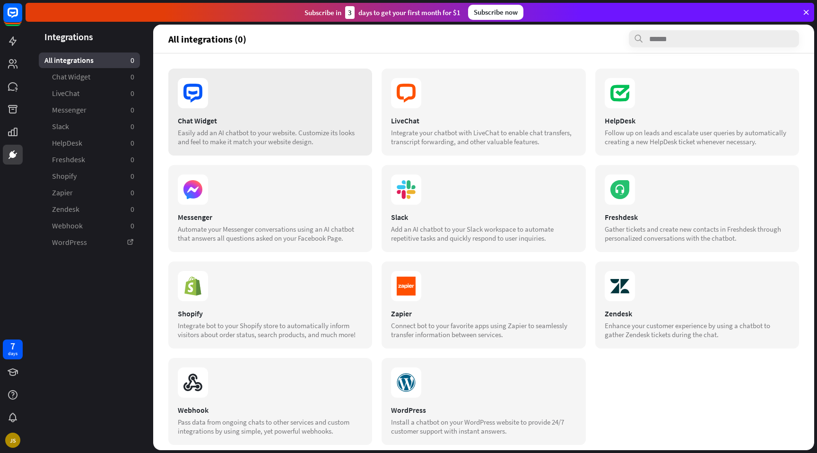
click at [226, 114] on div "Chat Widget Easily add an AI chatbot to your website. Customize its looks and f…" at bounding box center [270, 112] width 204 height 87
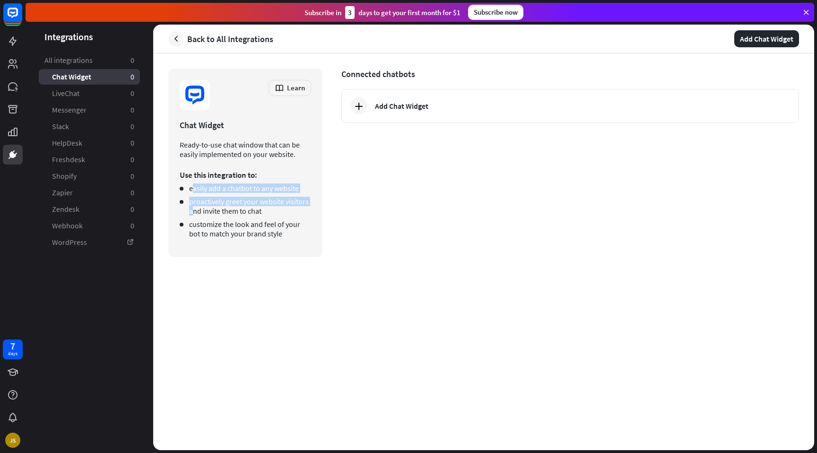
drag, startPoint x: 192, startPoint y: 191, endPoint x: 225, endPoint y: 203, distance: 35.9
click at [266, 197] on ul "easily add a chatbot to any website proactively greet your website visitors and…" at bounding box center [245, 210] width 131 height 55
click at [189, 207] on li "proactively greet your website visitors and invite them to chat" at bounding box center [245, 206] width 131 height 19
drag, startPoint x: 207, startPoint y: 207, endPoint x: 251, endPoint y: 210, distance: 44.1
click at [251, 210] on li "proactively greet your website visitors and invite them to chat" at bounding box center [245, 206] width 131 height 19
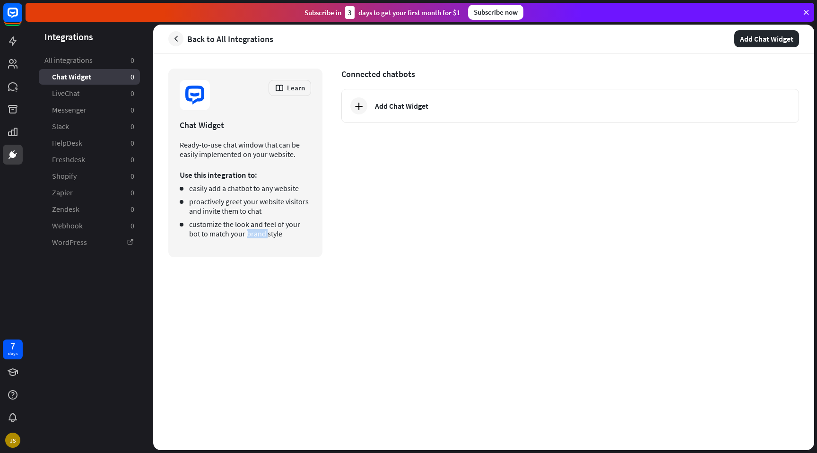
drag, startPoint x: 197, startPoint y: 230, endPoint x: 246, endPoint y: 222, distance: 50.3
click at [234, 229] on li "customize the look and feel of your bot to match your brand style" at bounding box center [245, 228] width 131 height 19
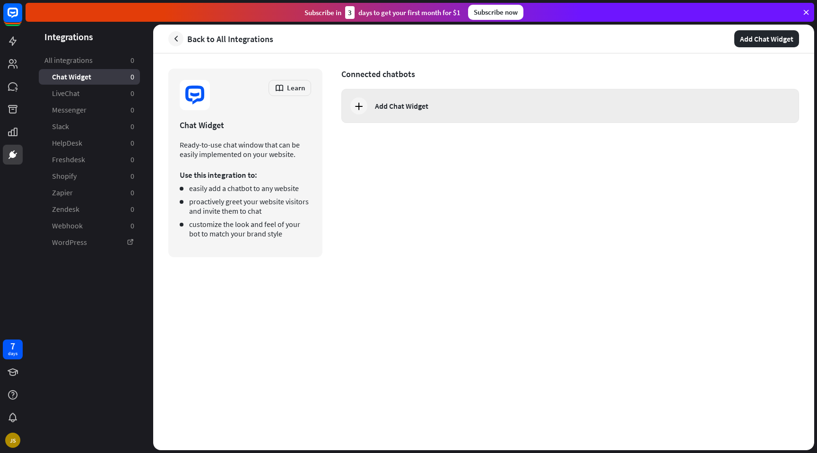
click at [398, 106] on div "Add Chat Widget" at bounding box center [401, 105] width 53 height 9
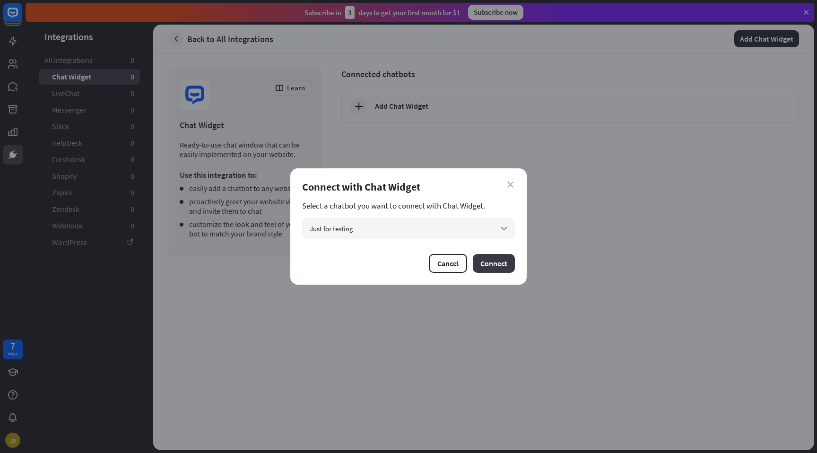
click at [498, 266] on button "Connect" at bounding box center [494, 263] width 42 height 19
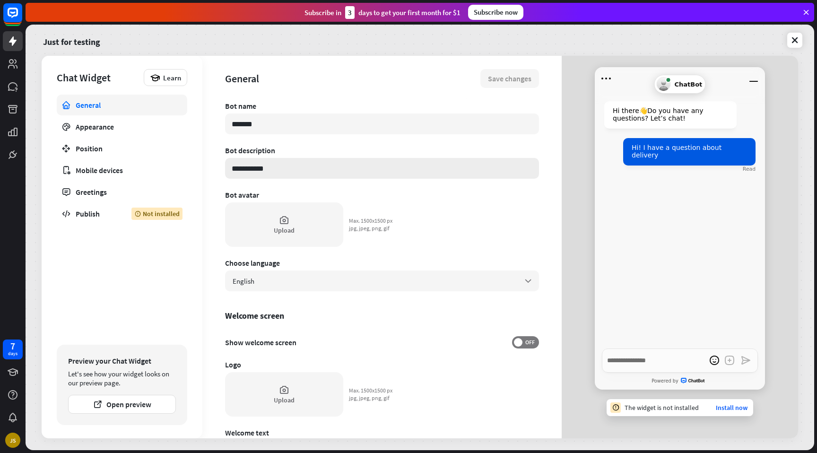
click at [254, 170] on input "**********" at bounding box center [382, 168] width 314 height 21
click at [282, 283] on div "English arrow_down" at bounding box center [382, 281] width 314 height 21
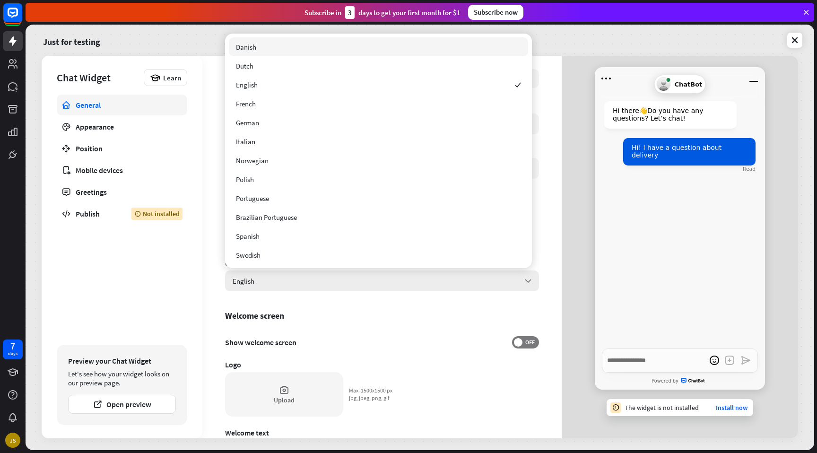
click at [282, 283] on div "English arrow_down" at bounding box center [382, 281] width 314 height 21
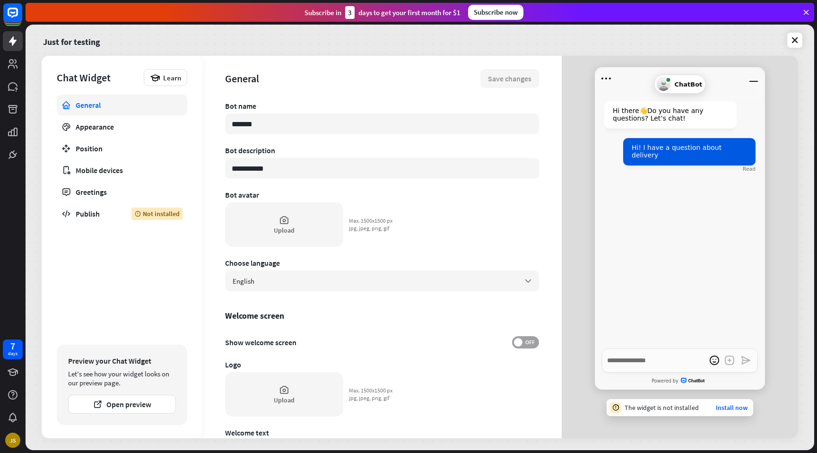
click at [523, 343] on span "OFF" at bounding box center [530, 343] width 15 height 8
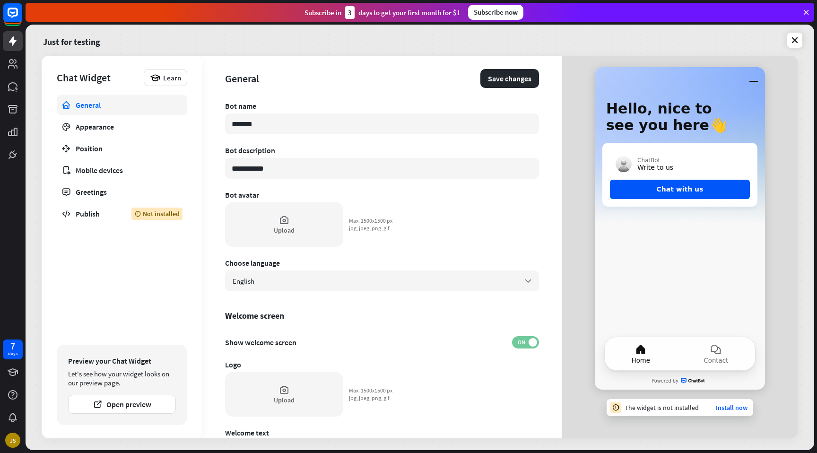
click at [519, 343] on span "ON" at bounding box center [521, 343] width 15 height 8
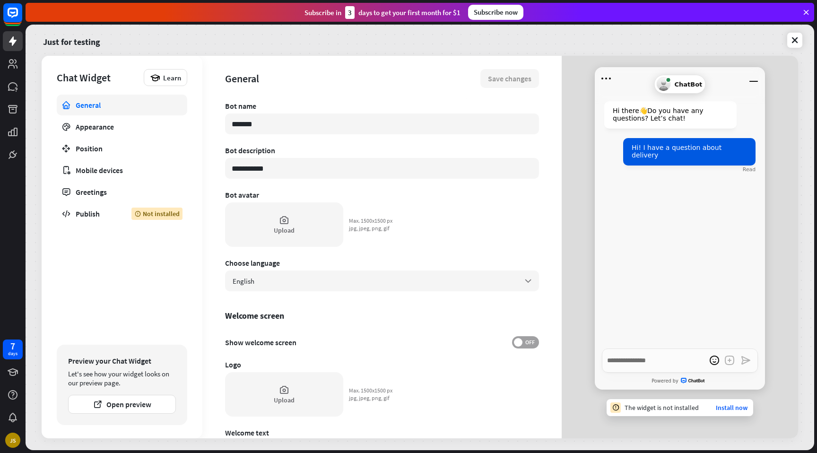
click at [523, 343] on span "OFF" at bounding box center [530, 343] width 15 height 8
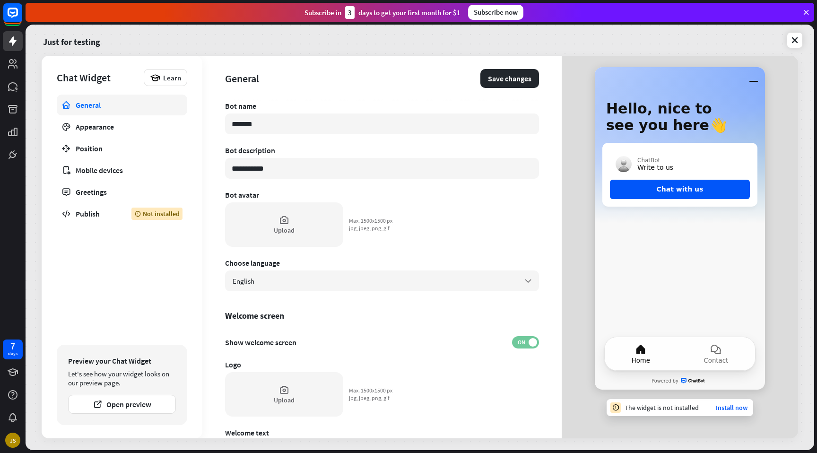
click at [514, 339] on span "ON" at bounding box center [521, 343] width 15 height 8
type textarea "*"
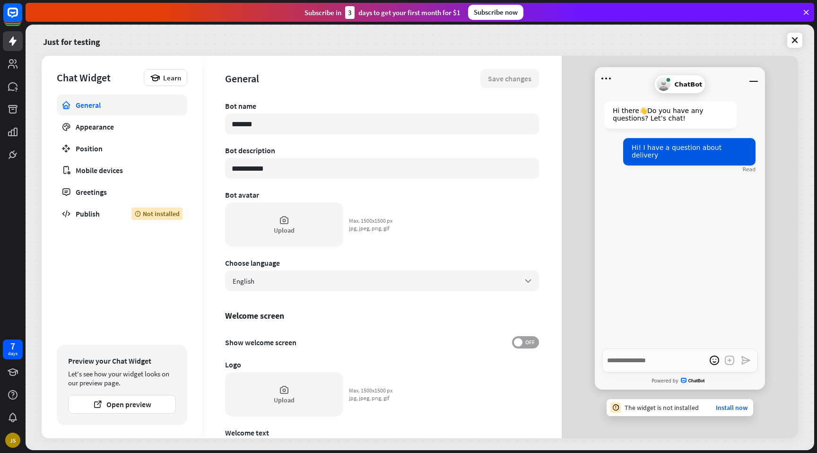
drag, startPoint x: 506, startPoint y: 336, endPoint x: 510, endPoint y: 338, distance: 5.1
click at [506, 336] on div "Show welcome screen OFF" at bounding box center [382, 342] width 314 height 12
click at [733, 408] on link "Install now" at bounding box center [732, 407] width 32 height 9
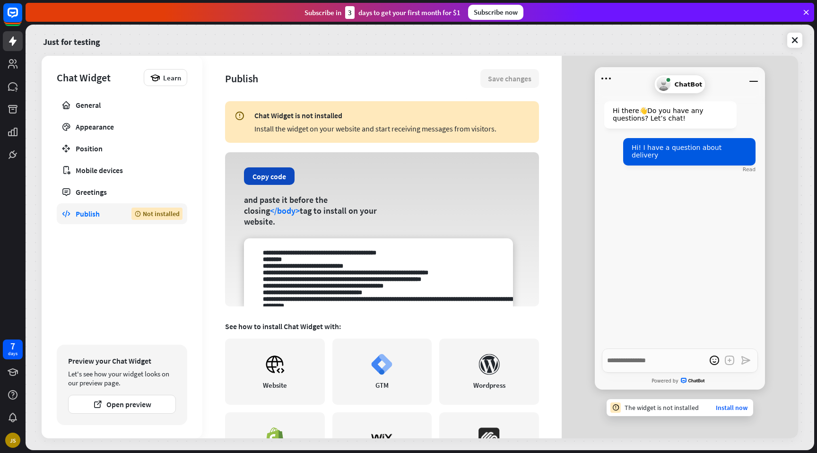
click at [258, 183] on button "Copy code" at bounding box center [269, 175] width 51 height 17
click at [86, 187] on div "Greetings" at bounding box center [122, 191] width 93 height 9
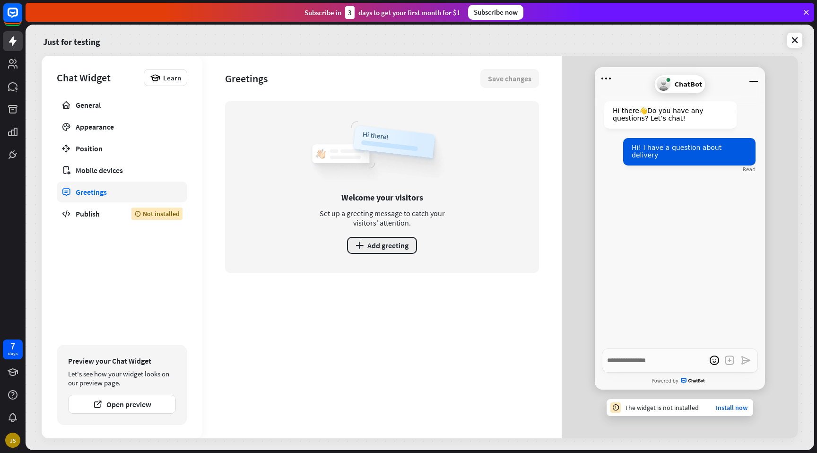
click at [392, 239] on button "plus Add greeting" at bounding box center [382, 245] width 70 height 17
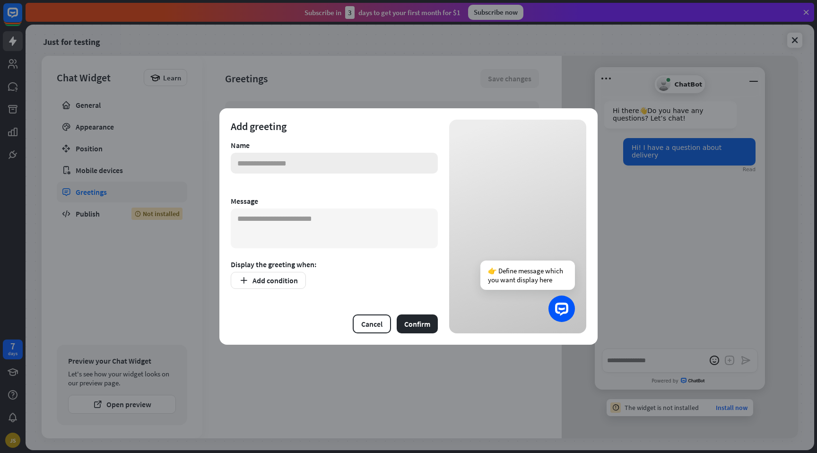
click at [322, 166] on input "text" at bounding box center [334, 163] width 207 height 21
type input "**********"
type textarea "**********"
click at [253, 272] on button "Add condition" at bounding box center [268, 280] width 75 height 17
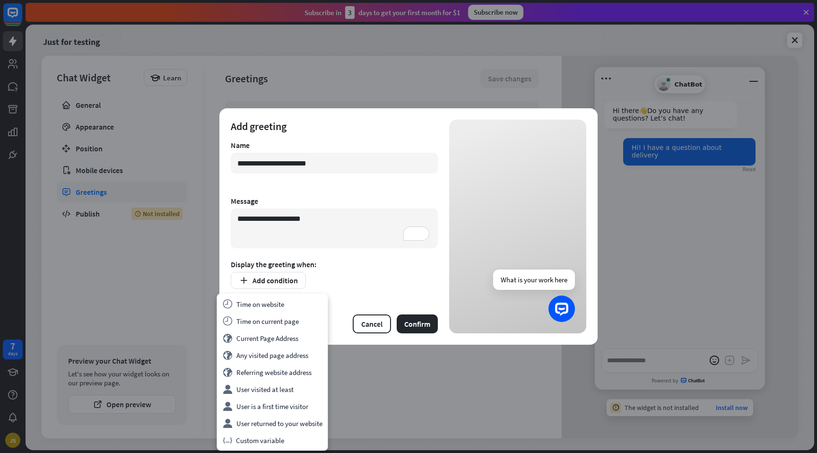
click at [266, 442] on div "variable Custom variable" at bounding box center [272, 440] width 107 height 17
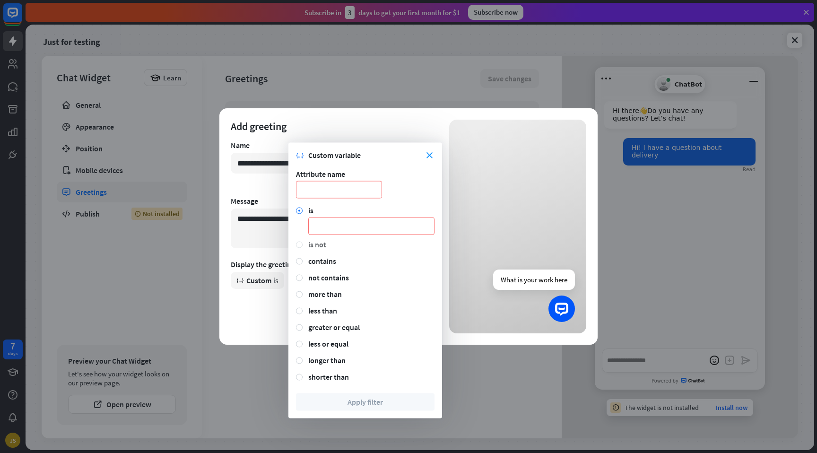
click at [327, 244] on div "is not" at bounding box center [371, 244] width 126 height 9
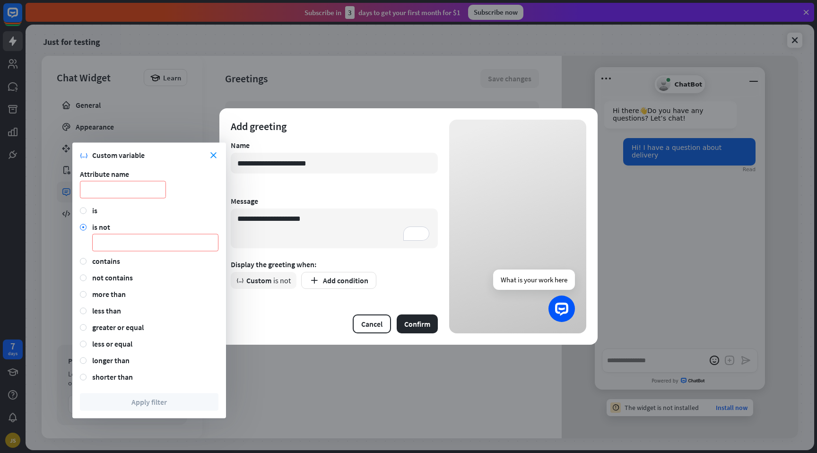
click at [122, 269] on div "is is not contains not contains more than less than greater or equal less or eq…" at bounding box center [149, 300] width 139 height 188
drag, startPoint x: 115, startPoint y: 286, endPoint x: 112, endPoint y: 292, distance: 7.0
click at [115, 287] on div "is is not contains not contains more than less than greater or equal less or eq…" at bounding box center [149, 300] width 139 height 188
click at [110, 297] on div "more than" at bounding box center [155, 293] width 126 height 9
drag, startPoint x: 117, startPoint y: 269, endPoint x: 116, endPoint y: 264, distance: 4.8
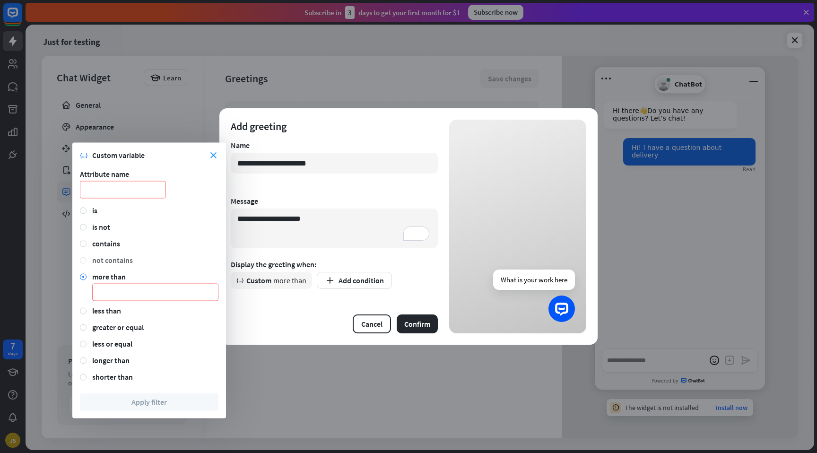
click at [117, 270] on div "is is not contains not contains more than less than greater or equal less or eq…" at bounding box center [149, 300] width 139 height 188
click at [115, 258] on div "not contains" at bounding box center [155, 259] width 126 height 9
drag, startPoint x: 100, startPoint y: 246, endPoint x: 104, endPoint y: 242, distance: 5.4
click at [100, 246] on div "contains" at bounding box center [155, 243] width 126 height 9
click at [106, 239] on div "contains" at bounding box center [155, 243] width 126 height 9
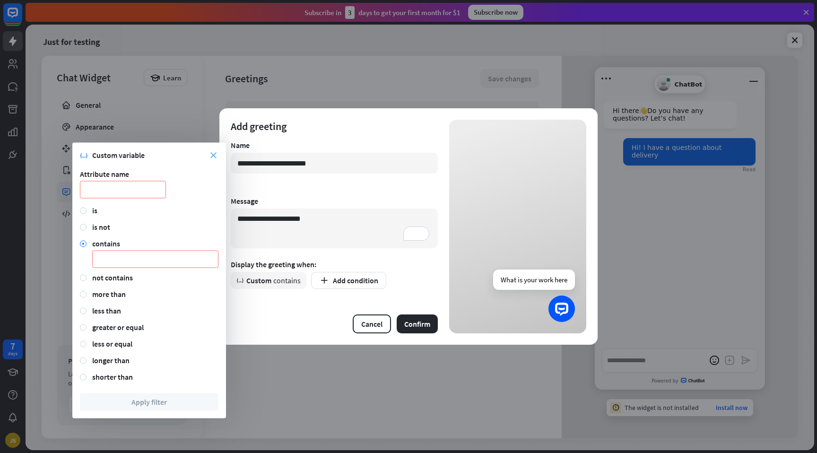
click at [213, 157] on icon "close" at bounding box center [213, 155] width 6 height 6
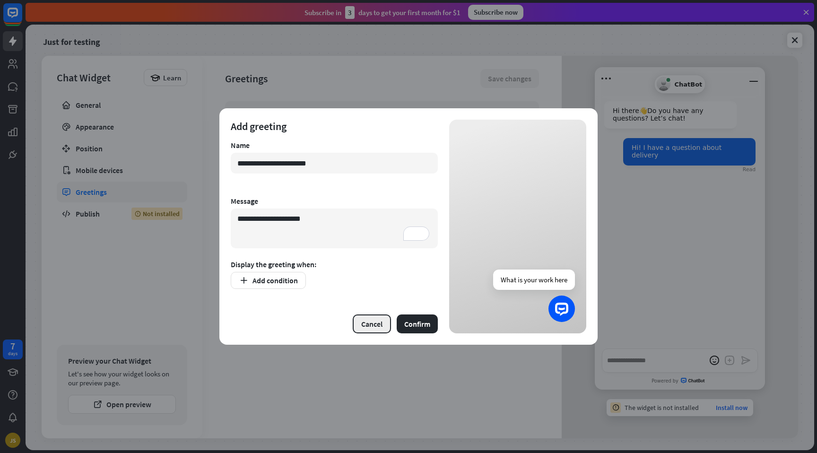
click at [370, 322] on button "Cancel" at bounding box center [372, 324] width 38 height 19
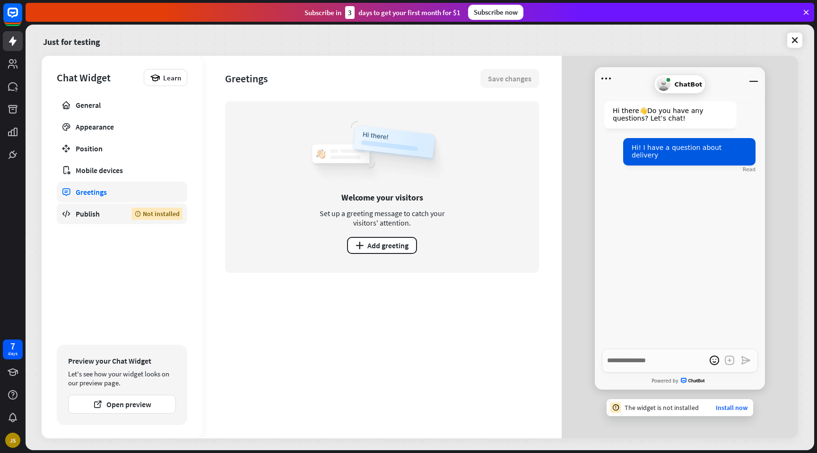
click at [98, 218] on div "Publish" at bounding box center [97, 213] width 42 height 9
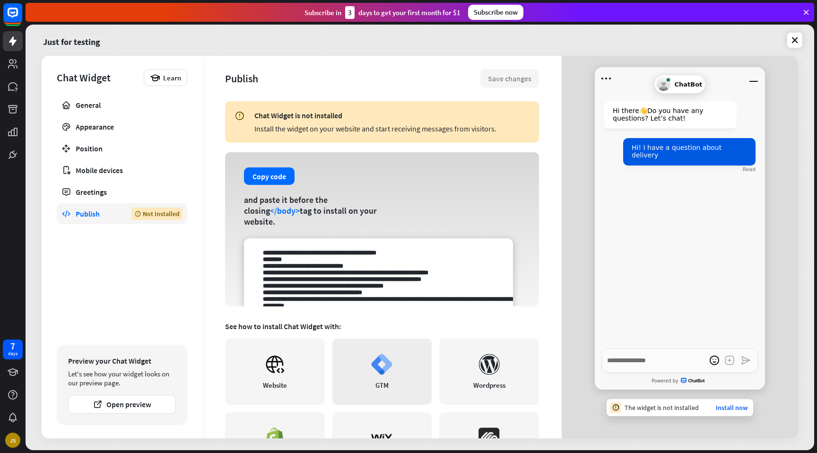
scroll to position [133, 0]
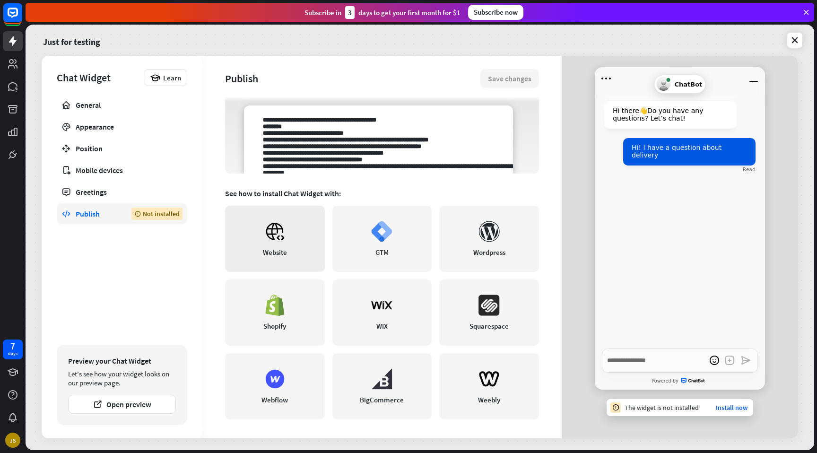
click at [280, 228] on icon at bounding box center [275, 231] width 17 height 16
click at [495, 222] on link "Wordpress" at bounding box center [489, 239] width 100 height 66
click at [16, 19] on rect at bounding box center [12, 12] width 21 height 21
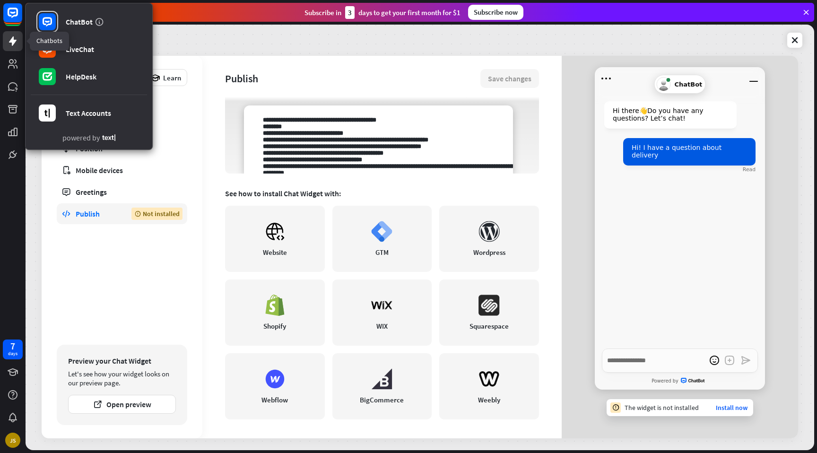
click at [11, 41] on icon at bounding box center [13, 40] width 8 height 9
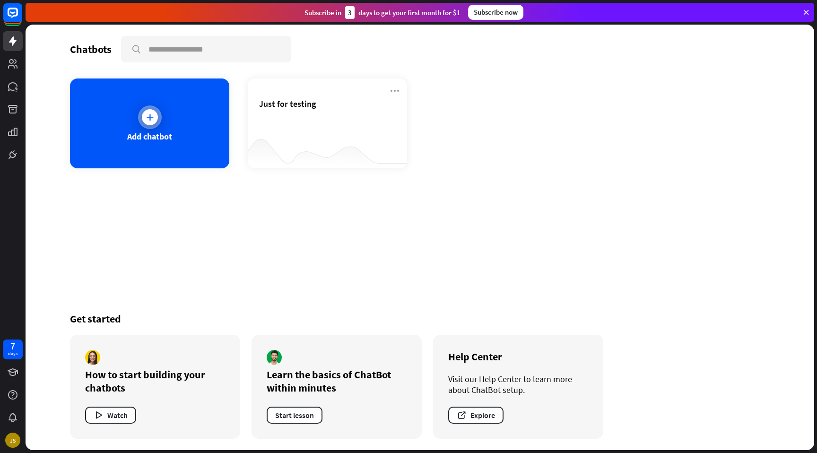
click at [149, 116] on icon at bounding box center [149, 117] width 9 height 9
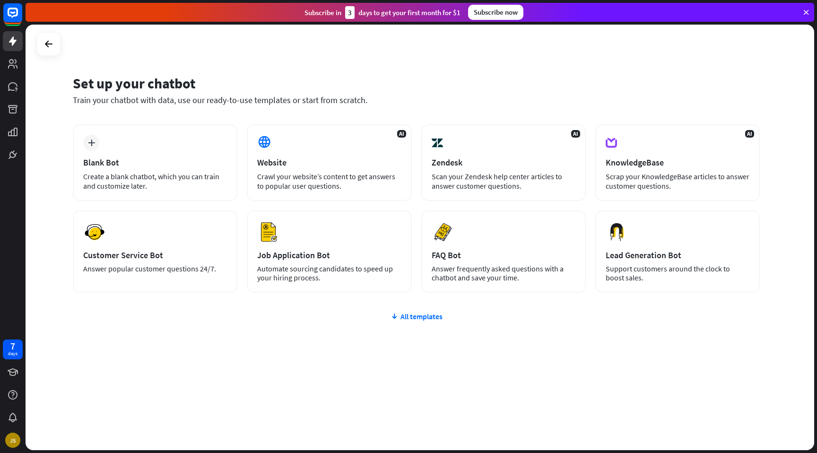
click at [419, 314] on div "All templates" at bounding box center [416, 316] width 687 height 9
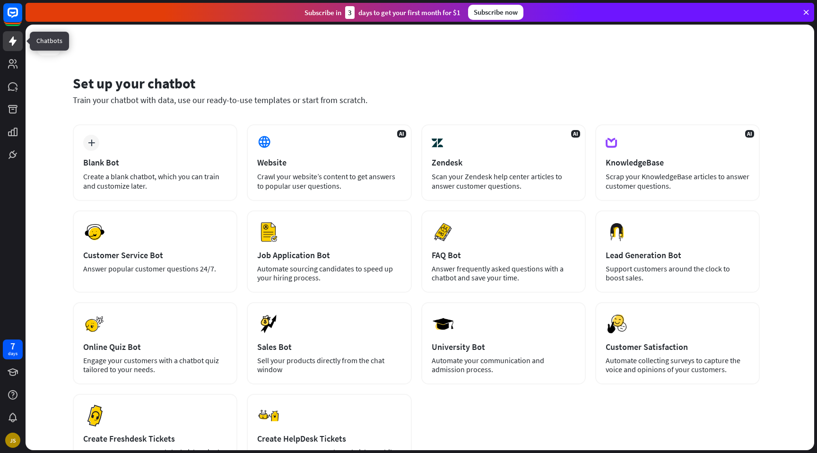
click at [16, 40] on icon at bounding box center [13, 40] width 8 height 9
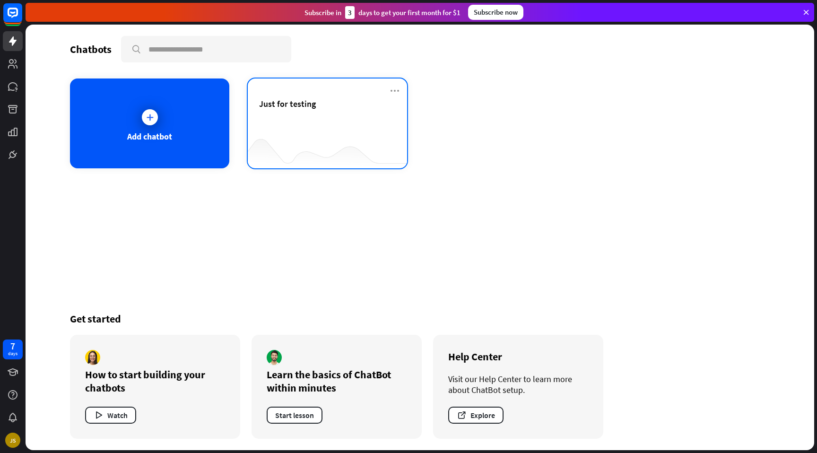
click at [306, 123] on div "Just for testing" at bounding box center [327, 114] width 137 height 33
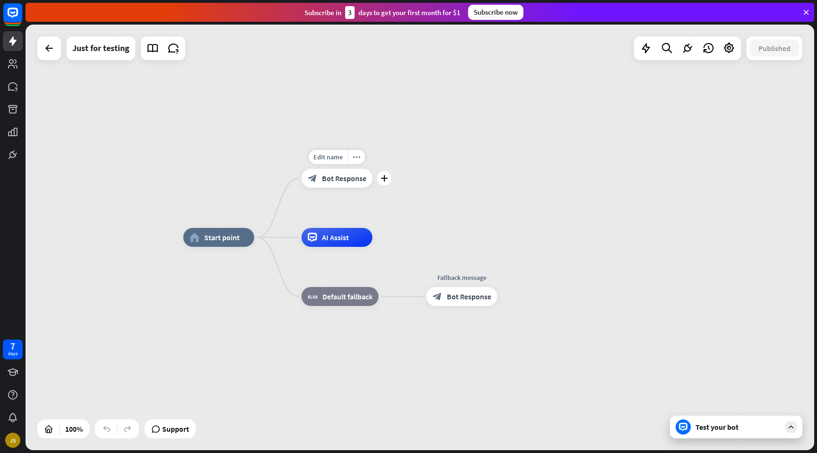
click at [335, 177] on span "Bot Response" at bounding box center [344, 178] width 44 height 9
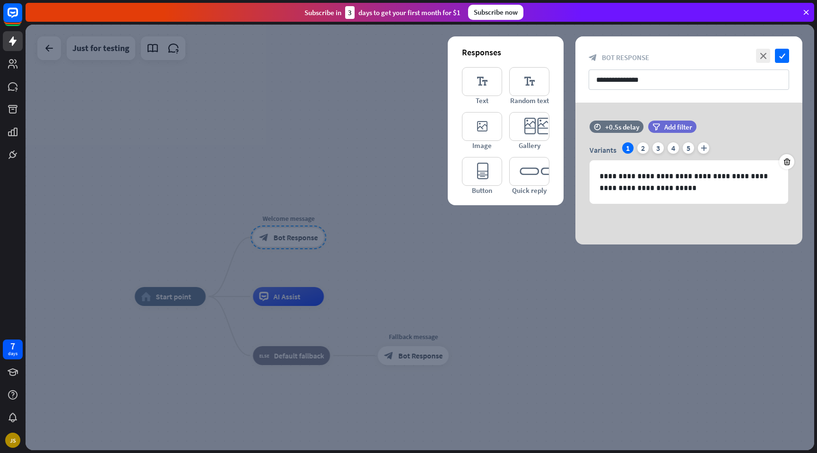
click at [335, 177] on div at bounding box center [420, 238] width 789 height 426
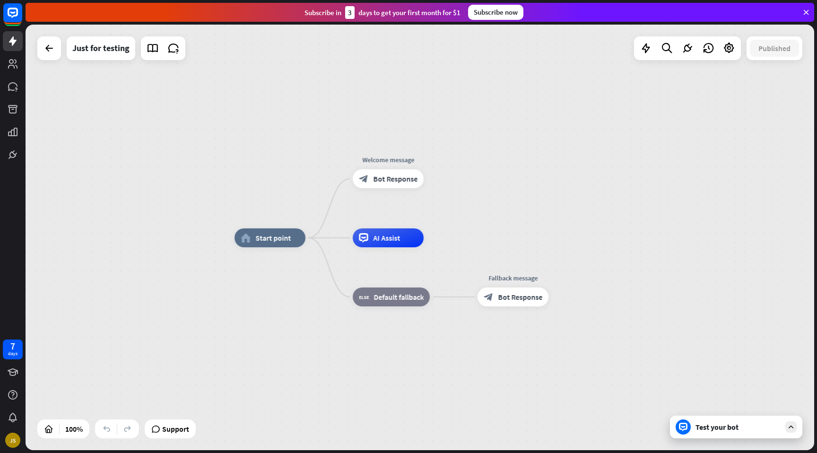
drag, startPoint x: 331, startPoint y: 189, endPoint x: 428, endPoint y: 133, distance: 111.9
click at [428, 132] on div "home_2 Start point Welcome message block_bot_response Bot Response AI Assist bl…" at bounding box center [420, 238] width 789 height 426
click at [7, 40] on link at bounding box center [13, 41] width 20 height 20
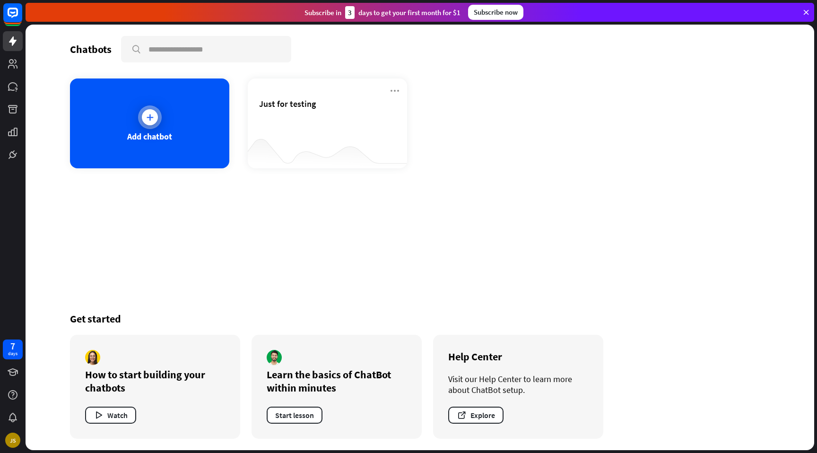
click at [180, 109] on div "Add chatbot" at bounding box center [149, 124] width 159 height 90
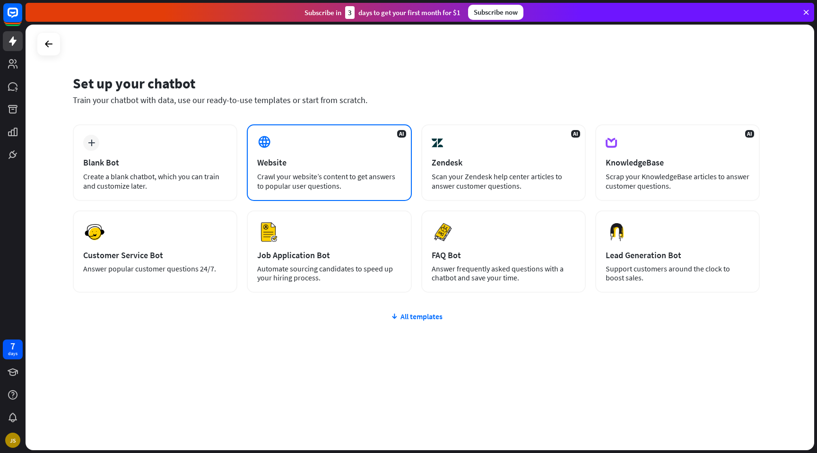
click at [322, 178] on div "Crawl your website’s content to get answers to popular user questions." at bounding box center [329, 181] width 144 height 19
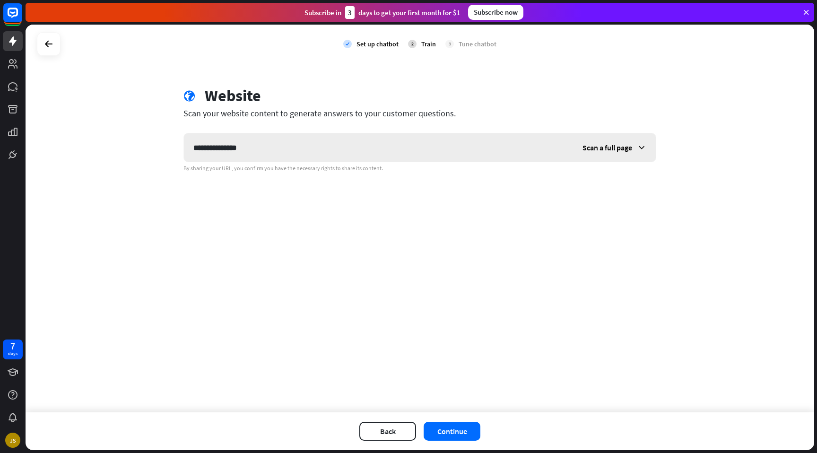
type input "**********"
click at [604, 149] on span "Scan a full page" at bounding box center [608, 147] width 50 height 9
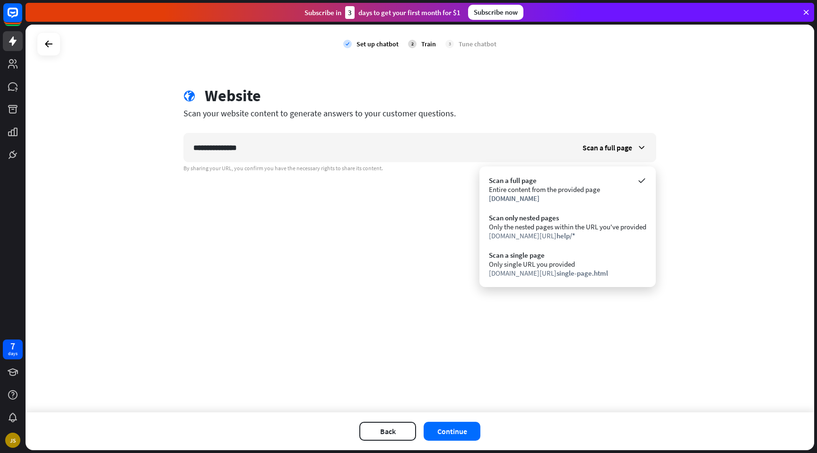
click at [228, 168] on div "By sharing your URL, you confirm you have the necessary rights to share its con…" at bounding box center [419, 169] width 473 height 8
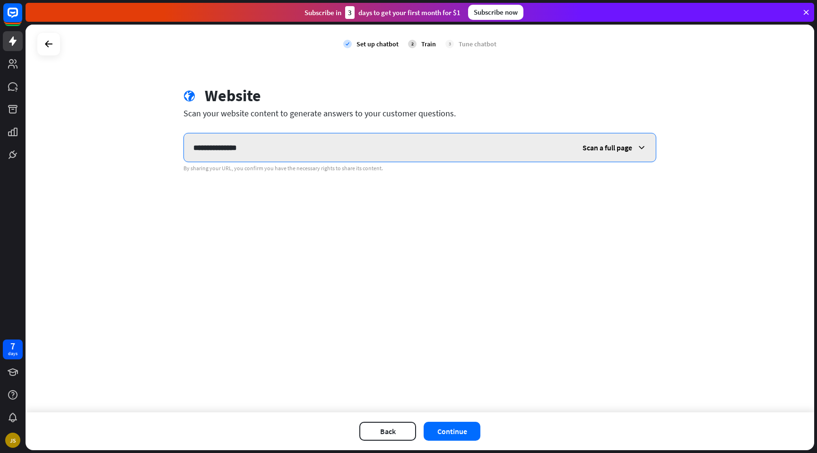
click at [248, 157] on input "**********" at bounding box center [378, 147] width 389 height 28
type input "**********"
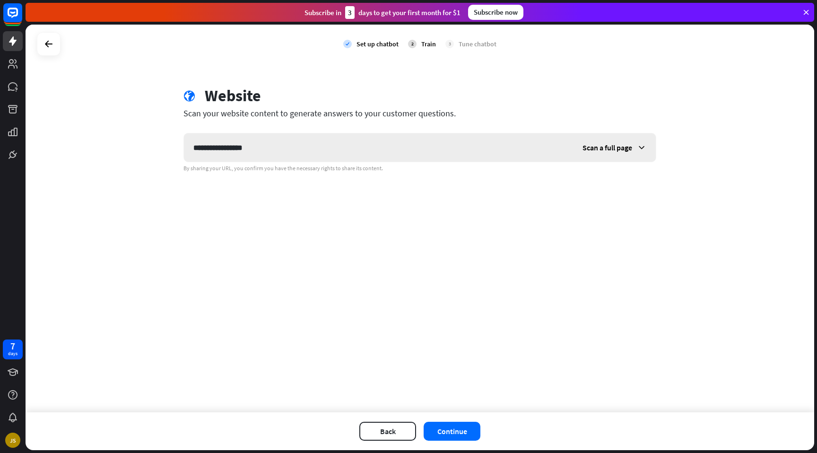
click at [636, 155] on div "Scan a full page" at bounding box center [614, 147] width 83 height 28
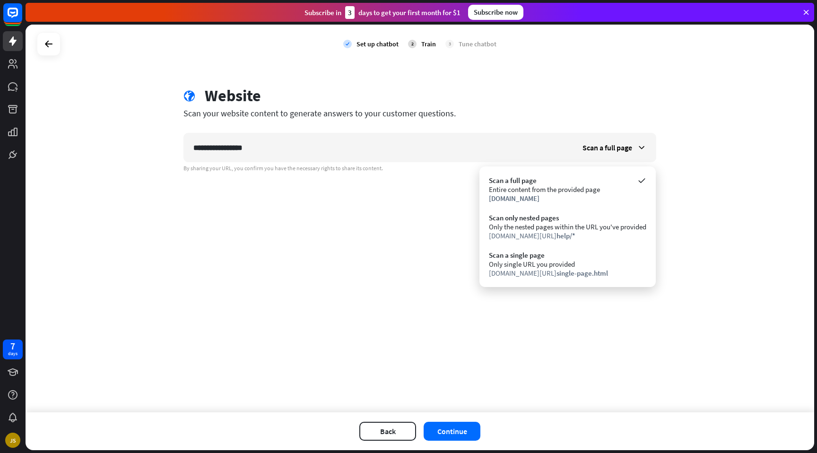
click at [408, 235] on div "**********" at bounding box center [420, 219] width 789 height 388
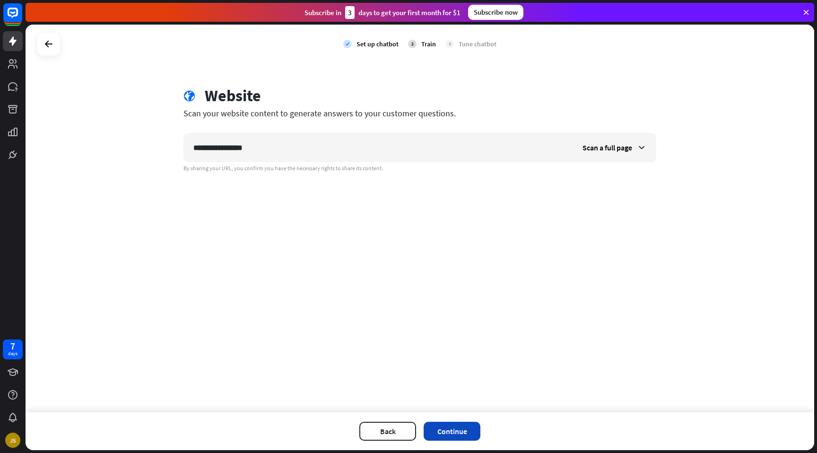
click at [463, 427] on button "Continue" at bounding box center [452, 431] width 57 height 19
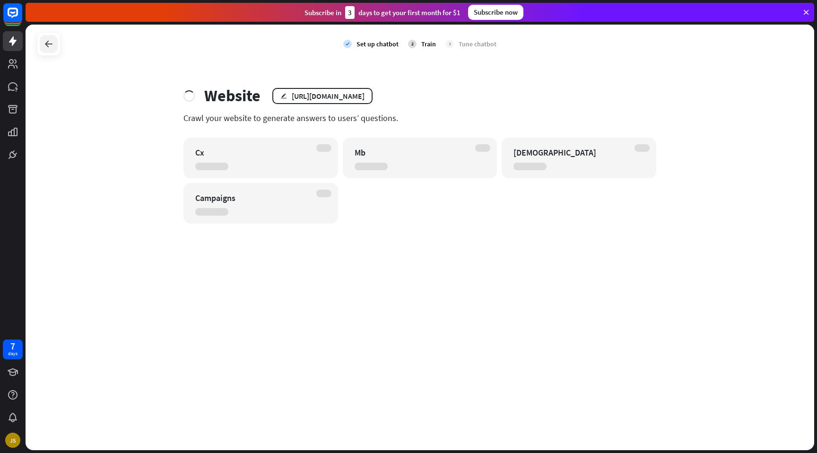
click at [45, 45] on icon at bounding box center [48, 43] width 11 height 11
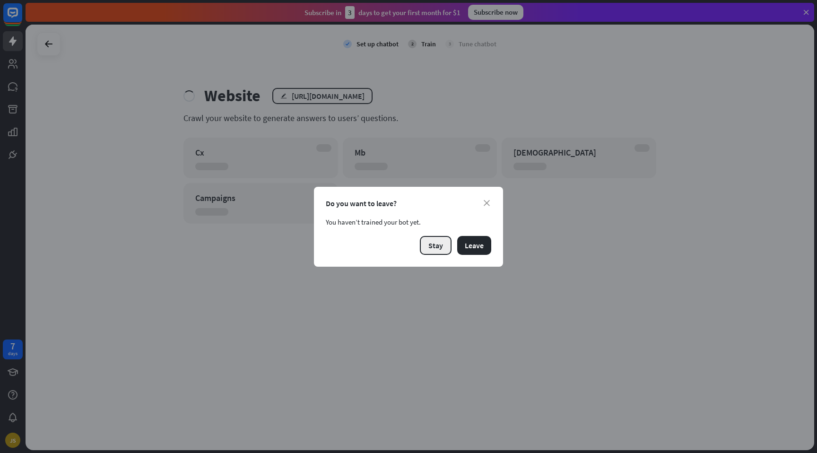
click at [442, 248] on button "Stay" at bounding box center [436, 245] width 32 height 19
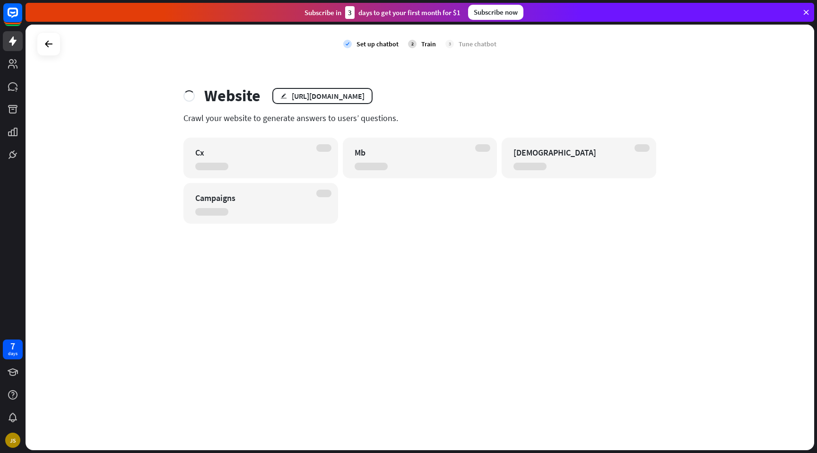
click at [564, 291] on div "check Set up chatbot 2 Train 3 Tune chatbot Website edit [URL][DOMAIN_NAME] Cra…" at bounding box center [420, 238] width 789 height 426
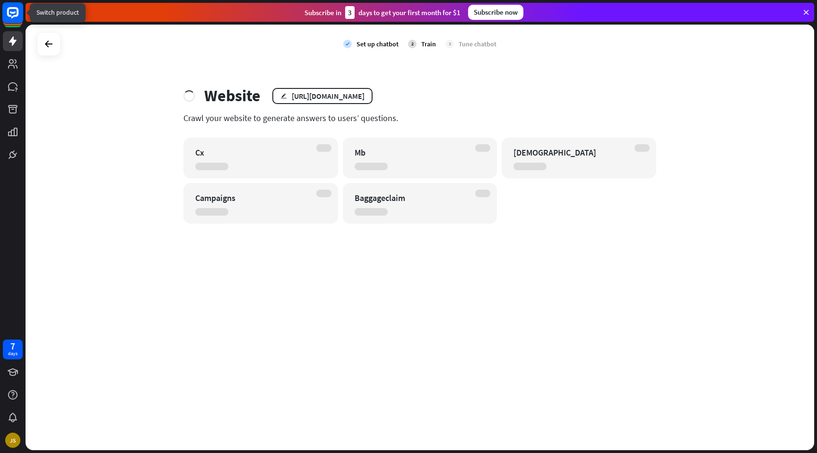
click at [16, 20] on rect at bounding box center [12, 12] width 21 height 21
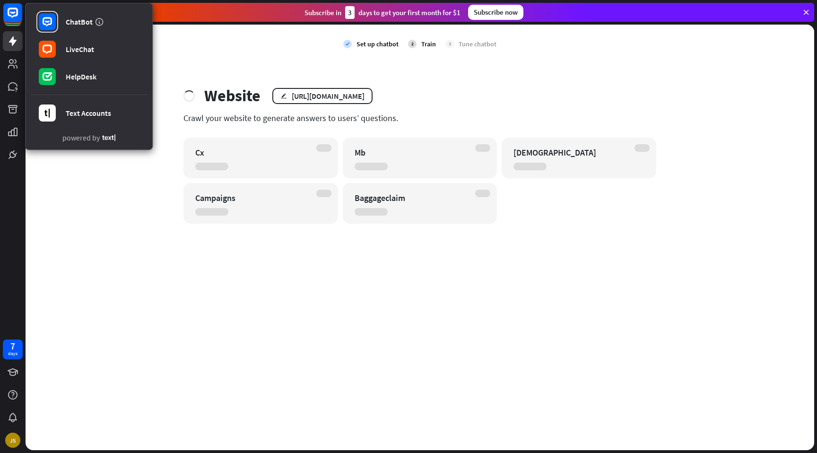
click at [70, 209] on div "check Set up chatbot 2 Train 3 Tune chatbot Website edit [URL][DOMAIN_NAME] Cra…" at bounding box center [420, 238] width 789 height 426
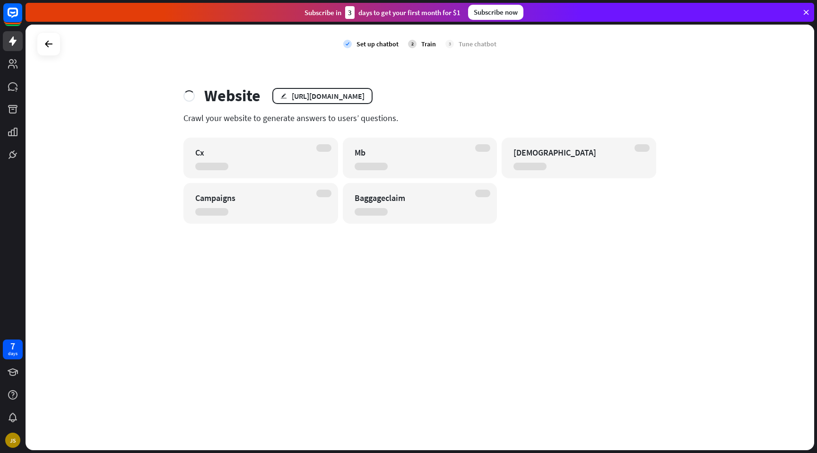
click at [386, 43] on div "Set up chatbot" at bounding box center [378, 44] width 42 height 9
click at [442, 46] on div "check Set up chatbot 2 Train 3 Tune chatbot" at bounding box center [419, 44] width 153 height 24
click at [434, 46] on div "Train" at bounding box center [428, 44] width 15 height 9
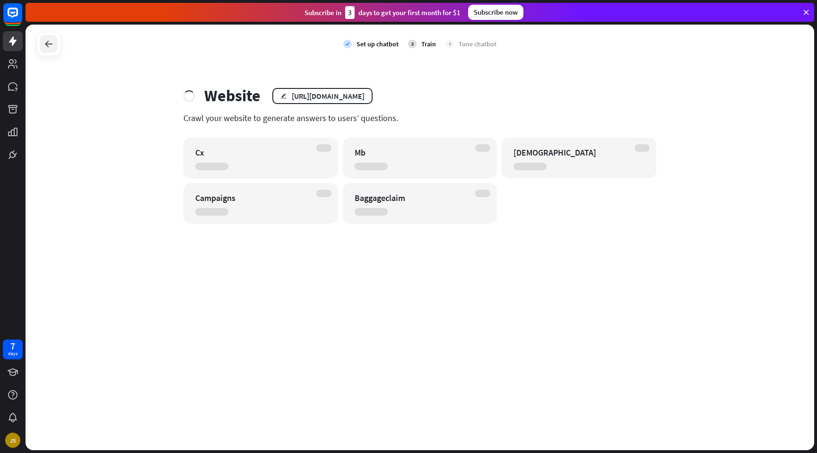
click at [43, 47] on icon at bounding box center [48, 43] width 11 height 11
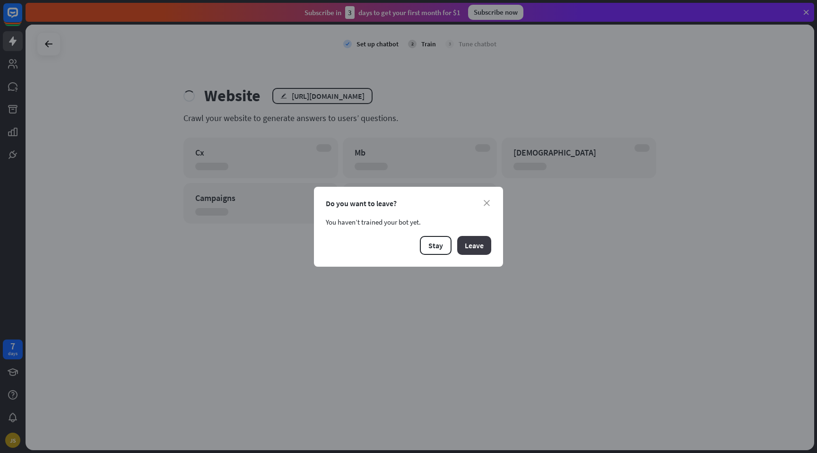
click at [481, 247] on button "Leave" at bounding box center [474, 245] width 34 height 19
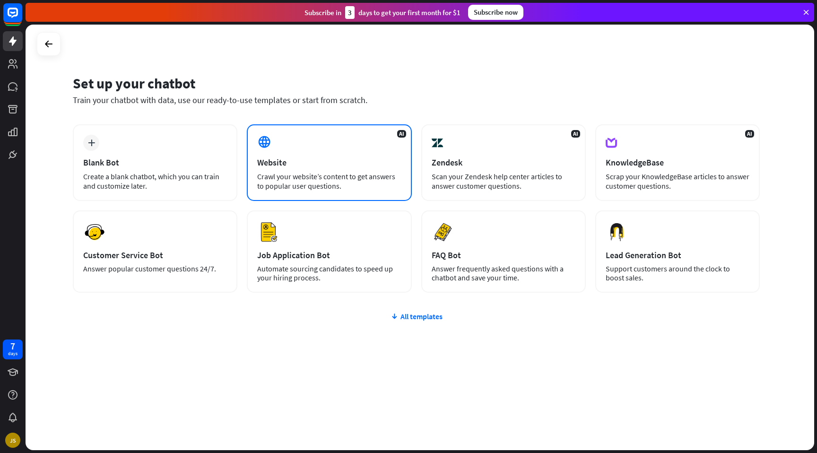
click at [299, 190] on div "Crawl your website’s content to get answers to popular user questions." at bounding box center [329, 181] width 144 height 19
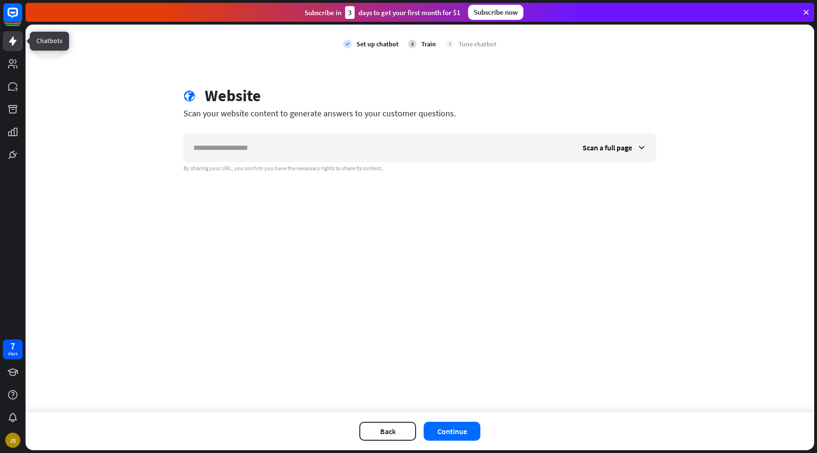
click at [10, 44] on icon at bounding box center [12, 40] width 11 height 11
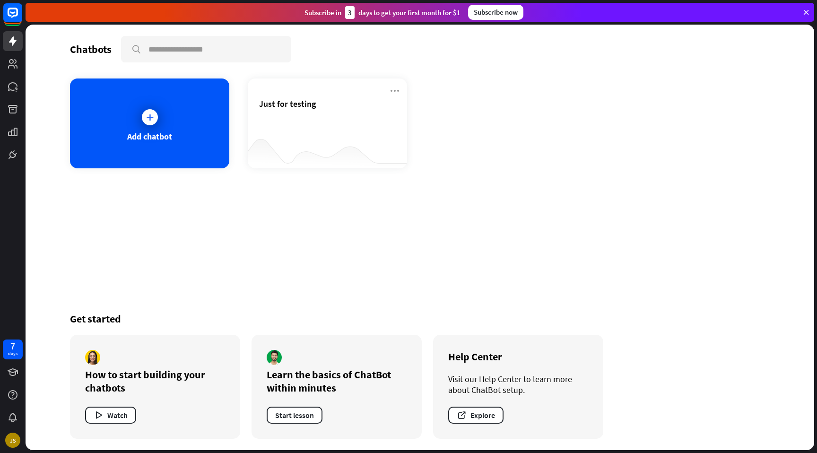
click at [0, 56] on div at bounding box center [13, 82] width 26 height 165
click at [3, 63] on link at bounding box center [13, 64] width 20 height 20
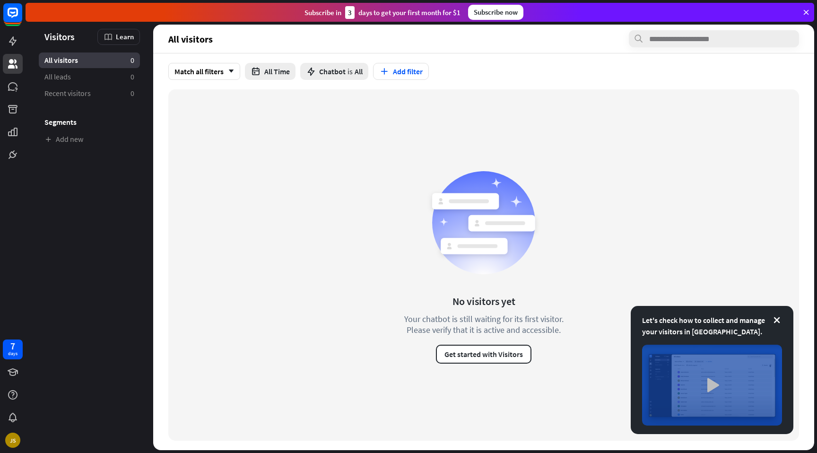
click at [712, 384] on img at bounding box center [712, 385] width 140 height 81
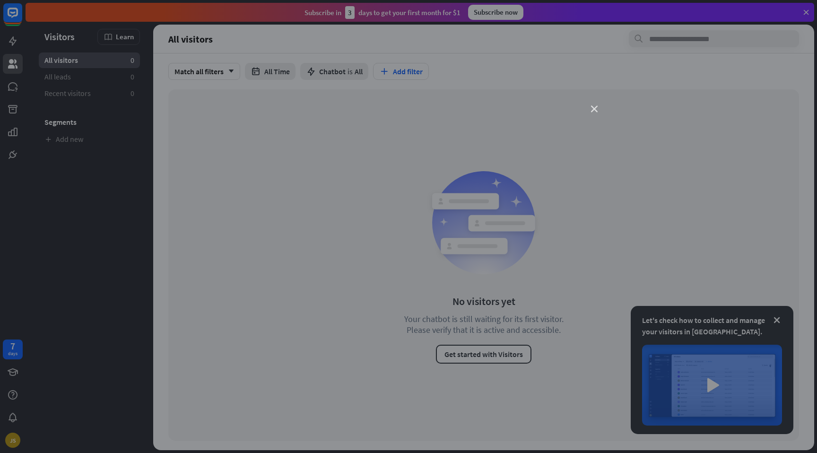
click at [594, 110] on icon "close" at bounding box center [594, 109] width 7 height 7
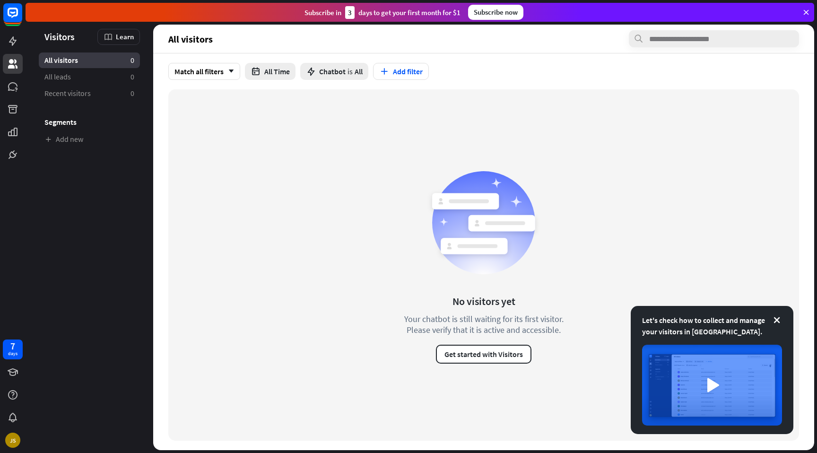
click at [0, 92] on div at bounding box center [13, 82] width 26 height 165
click at [12, 89] on icon at bounding box center [12, 86] width 9 height 9
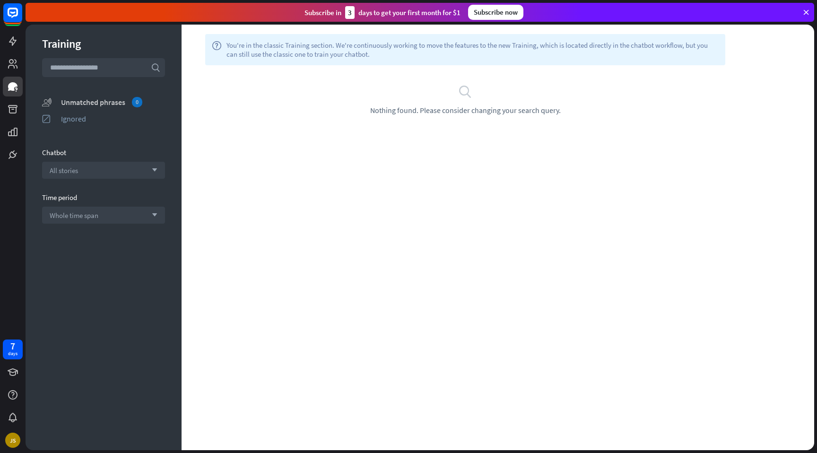
click at [109, 103] on div "Unmatched phrases 0" at bounding box center [113, 102] width 104 height 10
click at [85, 118] on div "Ignored" at bounding box center [113, 118] width 104 height 9
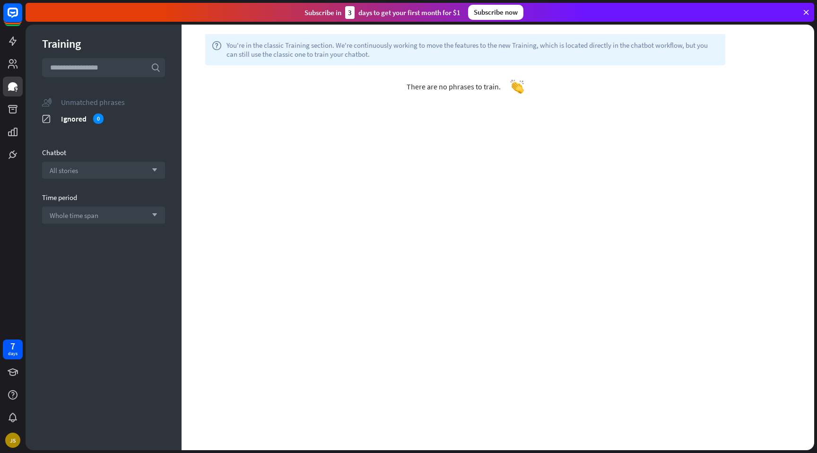
click at [94, 102] on div "Unmatched phrases" at bounding box center [113, 101] width 104 height 9
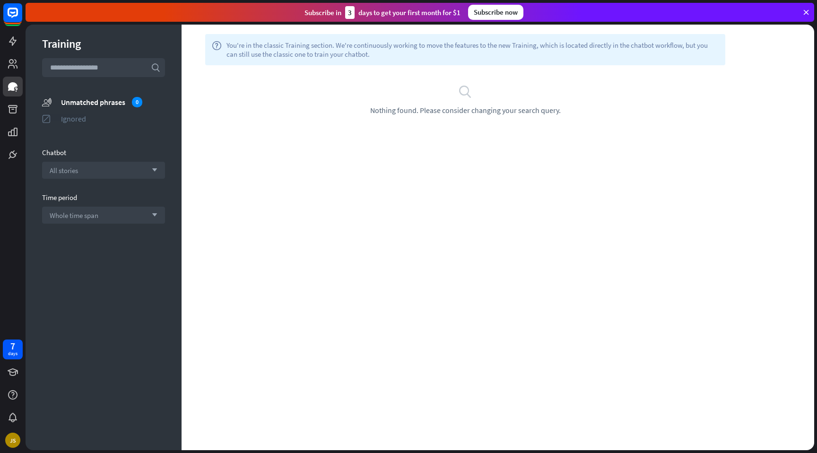
click at [84, 118] on div "Ignored" at bounding box center [113, 118] width 104 height 9
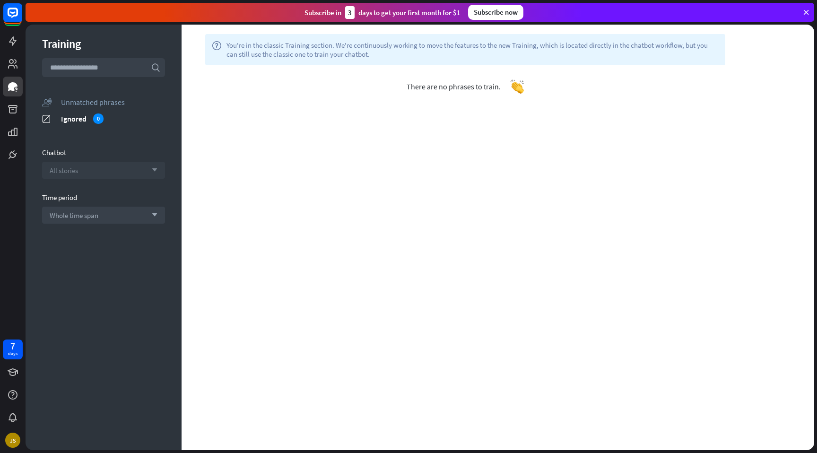
click at [72, 174] on span "All stories" at bounding box center [64, 170] width 28 height 9
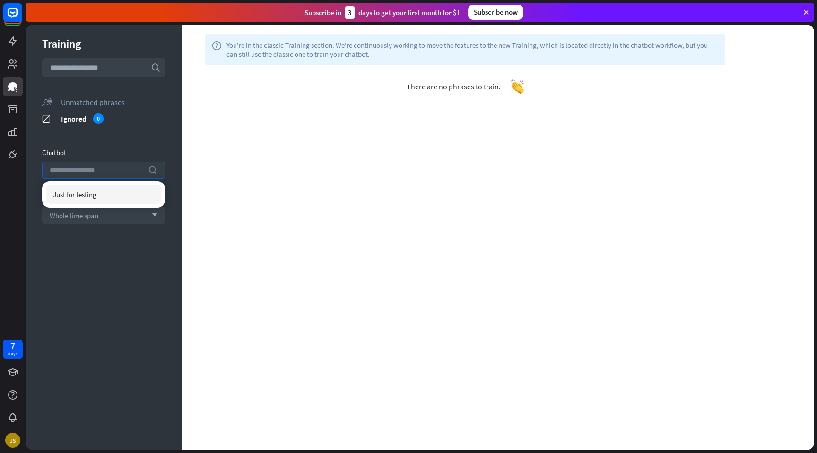
click at [73, 197] on span "Just for testing" at bounding box center [75, 194] width 44 height 9
drag, startPoint x: 130, startPoint y: 139, endPoint x: 121, endPoint y: 141, distance: 9.3
click at [129, 140] on div "Training search unmatched_phrases Unmatched phrases ignored Ignored 0 Chatbot s…" at bounding box center [104, 238] width 156 height 426
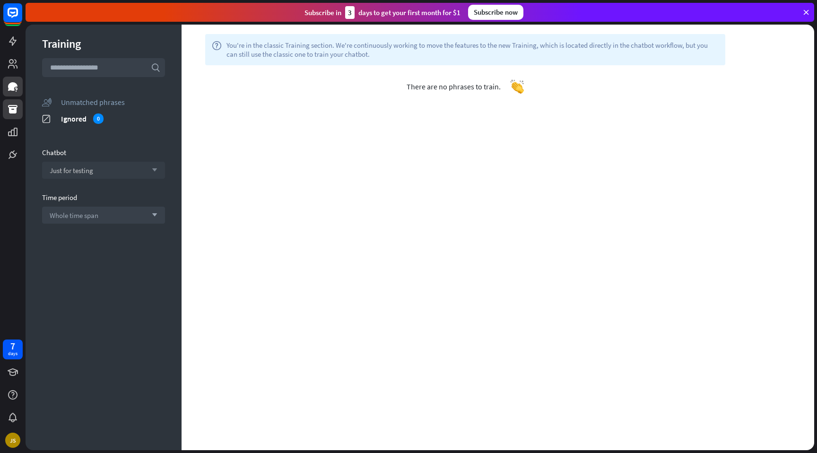
click at [21, 108] on link at bounding box center [13, 109] width 20 height 20
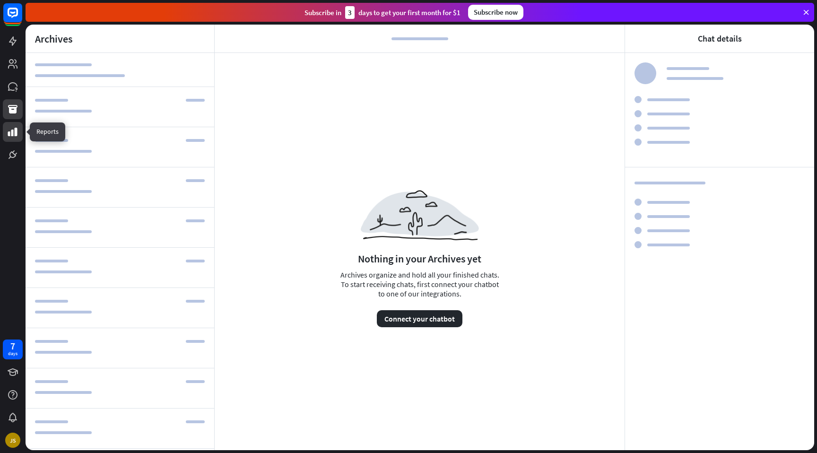
click at [13, 137] on icon at bounding box center [12, 131] width 11 height 11
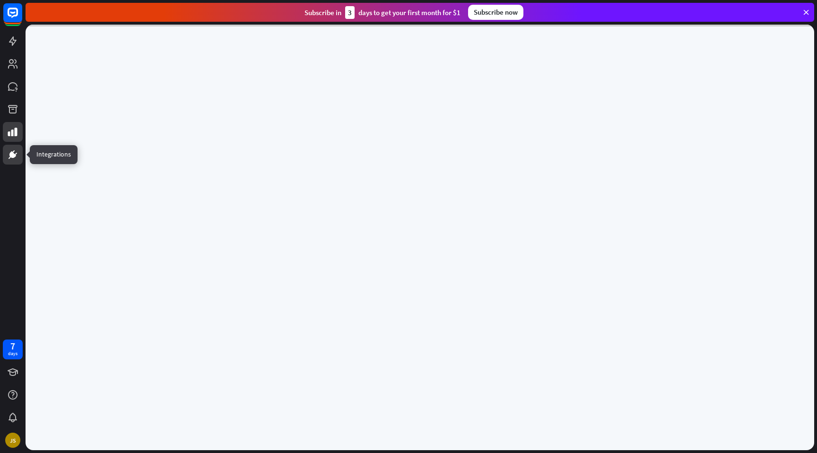
click at [13, 157] on icon at bounding box center [12, 154] width 11 height 11
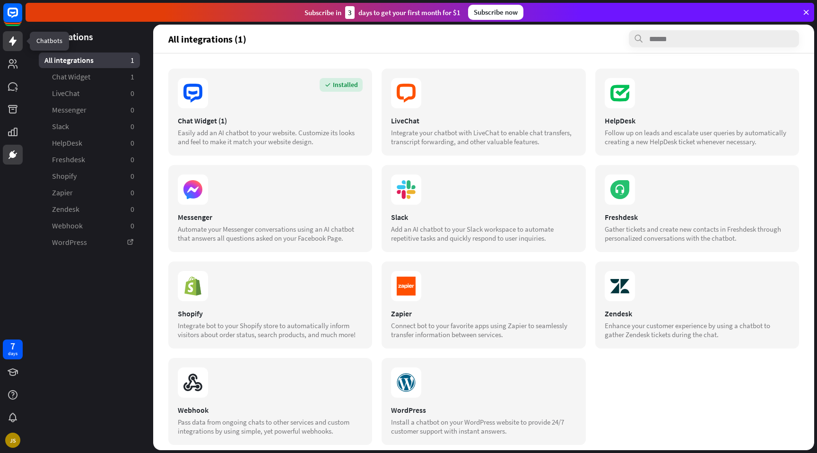
click at [14, 44] on icon at bounding box center [13, 40] width 8 height 9
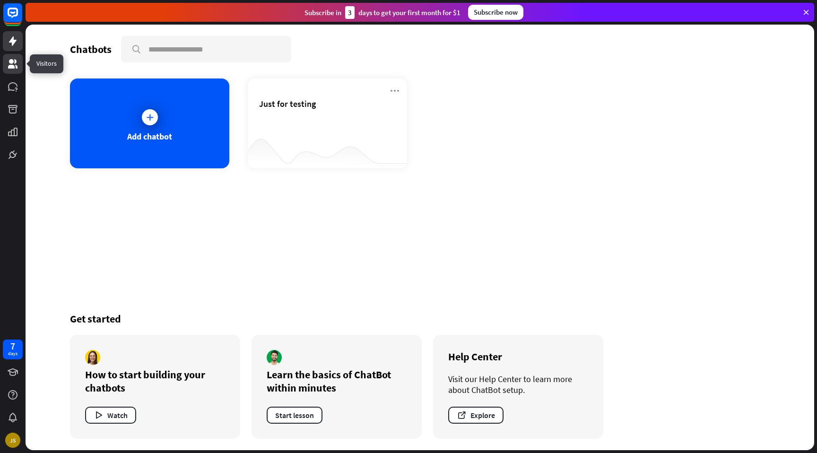
click at [5, 71] on link at bounding box center [13, 64] width 20 height 20
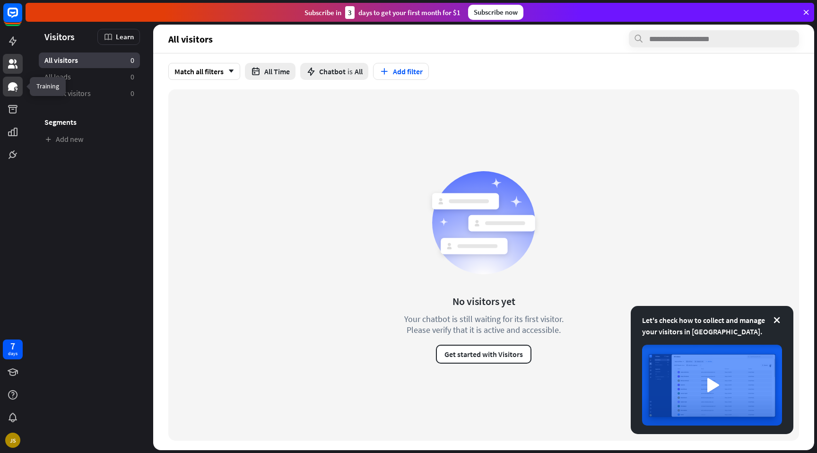
click at [14, 92] on icon at bounding box center [12, 86] width 11 height 11
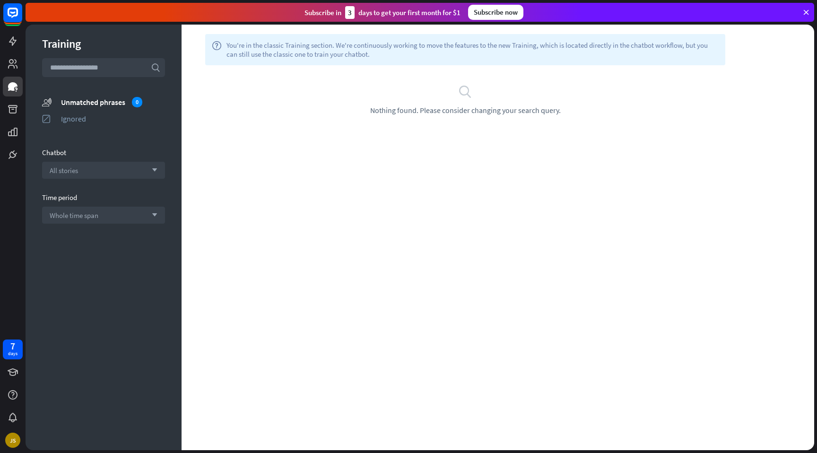
click at [345, 59] on div "help You're in the classic Training section. We're continuously working to move…" at bounding box center [465, 49] width 520 height 31
click at [13, 106] on icon at bounding box center [12, 109] width 11 height 11
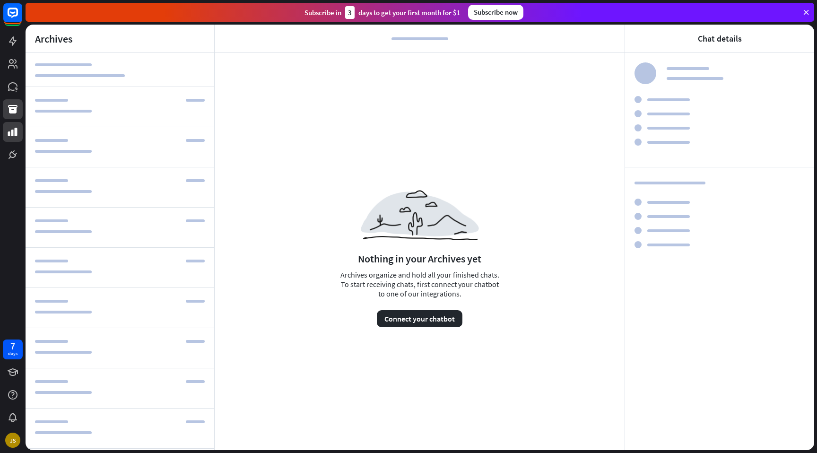
click at [14, 136] on icon at bounding box center [12, 131] width 11 height 11
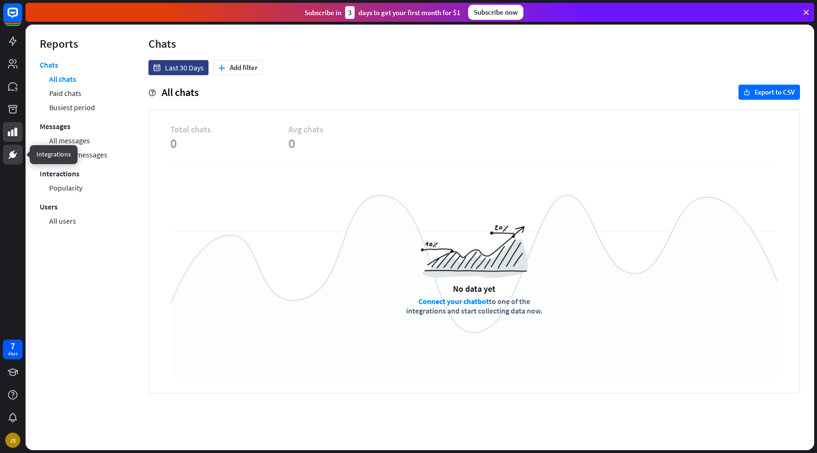
click at [16, 155] on icon at bounding box center [12, 154] width 11 height 11
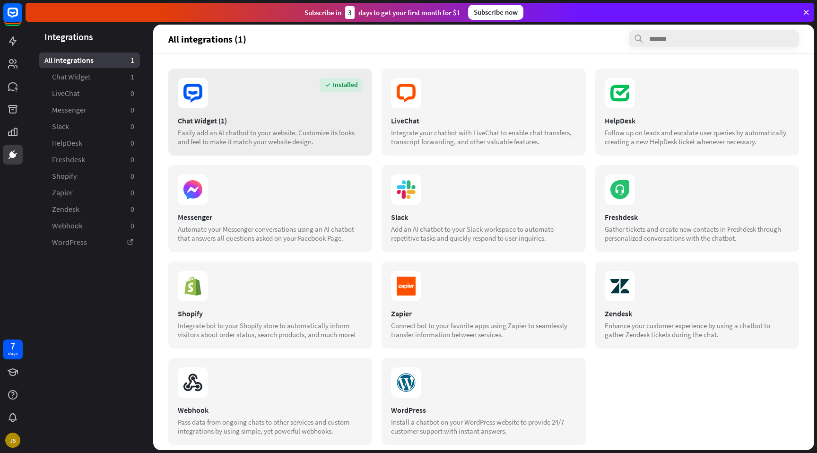
click at [270, 97] on section "Installed" at bounding box center [270, 93] width 185 height 30
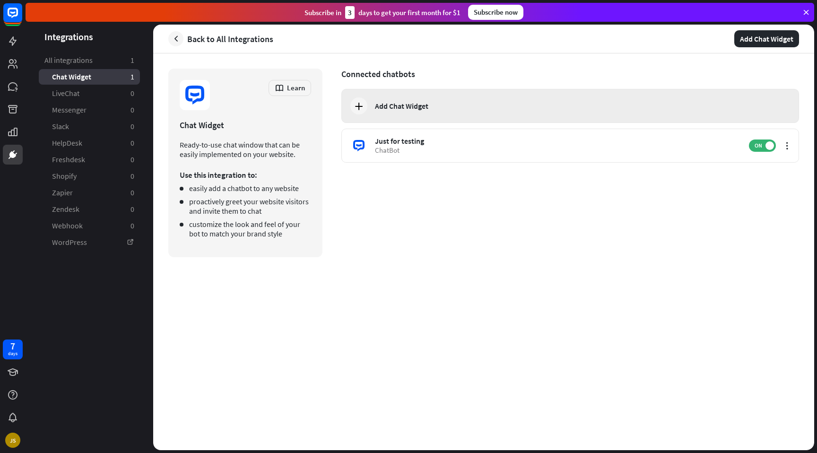
click at [393, 109] on div "Add Chat Widget" at bounding box center [401, 105] width 53 height 9
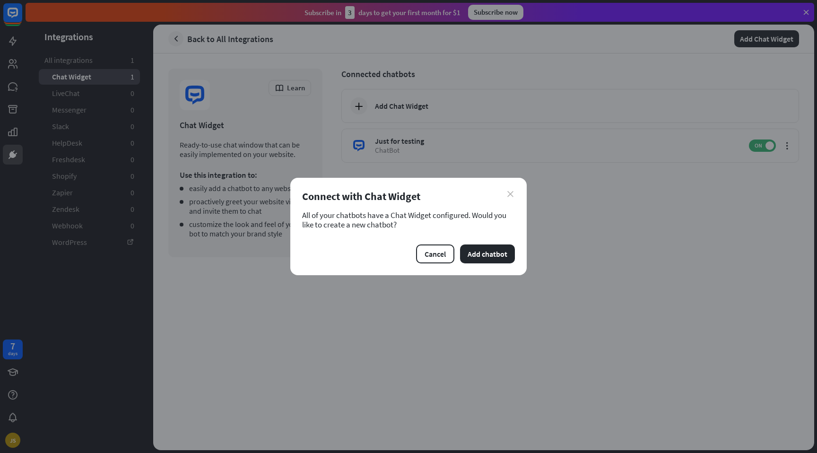
click at [515, 197] on div "close Connect with Chat Widget All of your chatbots have a Chat Widget configur…" at bounding box center [408, 226] width 236 height 97
click at [513, 195] on icon "close" at bounding box center [510, 194] width 6 height 6
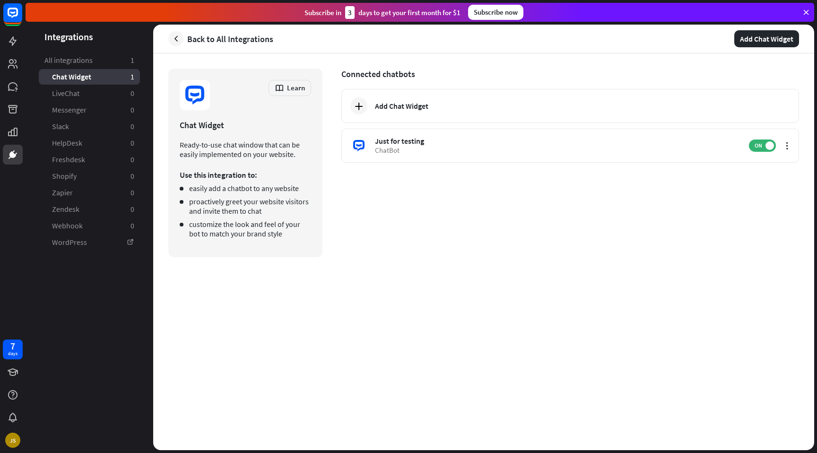
click at [436, 166] on div "Connected chatbots Add Chat Widget Just for testing Go to settings ChatBot ON" at bounding box center [570, 163] width 458 height 189
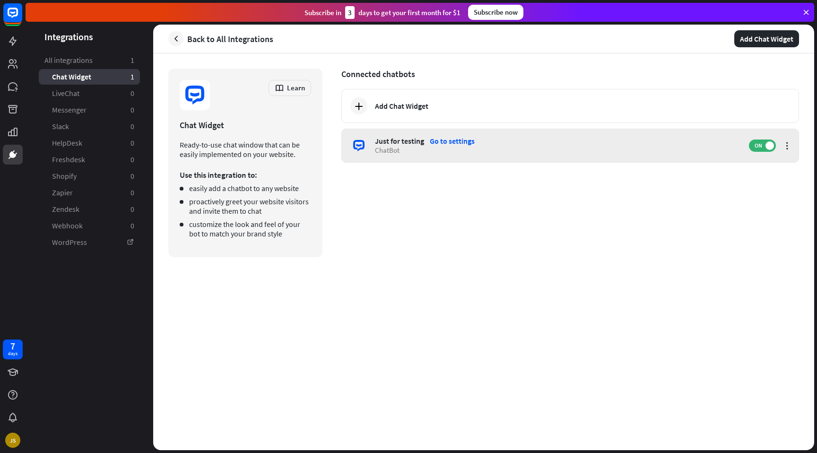
click at [405, 147] on div "ChatBot" at bounding box center [557, 150] width 365 height 9
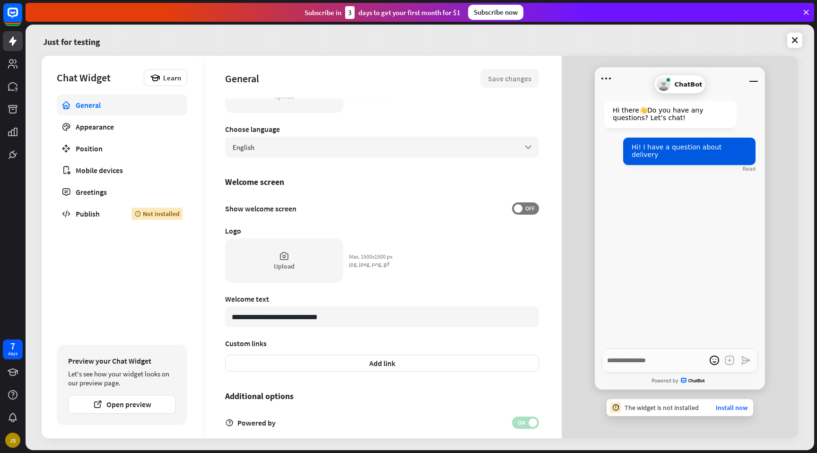
scroll to position [170, 0]
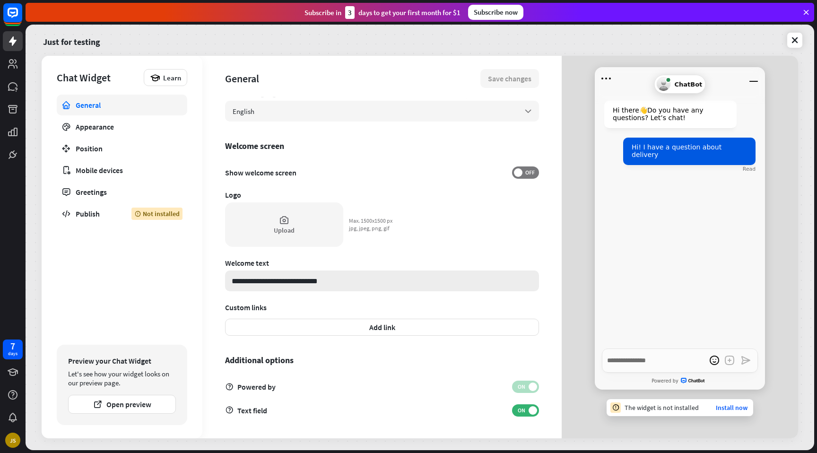
click at [363, 285] on input "**********" at bounding box center [382, 281] width 314 height 21
type textarea "*"
type input "**********"
type textarea "*"
type input "**********"
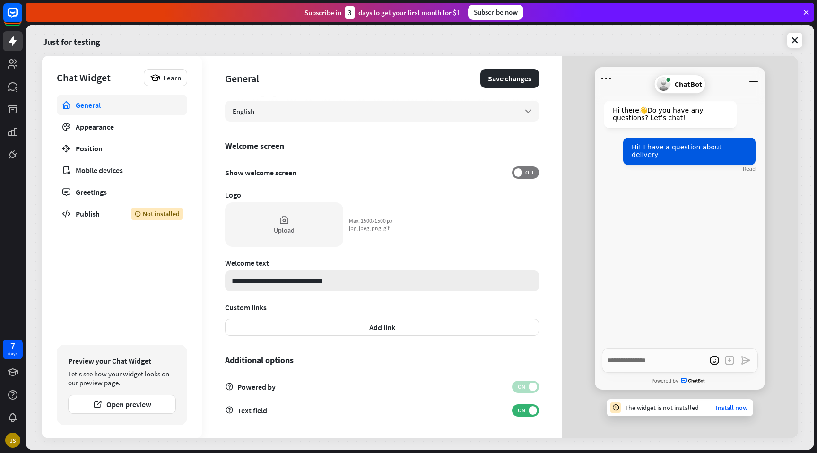
type textarea "*"
type input "**********"
type textarea "*"
type input "**********"
type textarea "*"
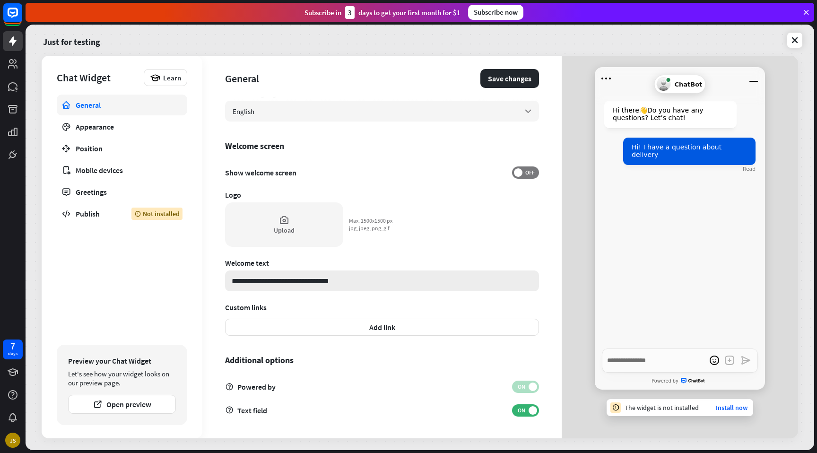
type input "**********"
type textarea "*"
type input "**********"
type textarea "*"
type input "**********"
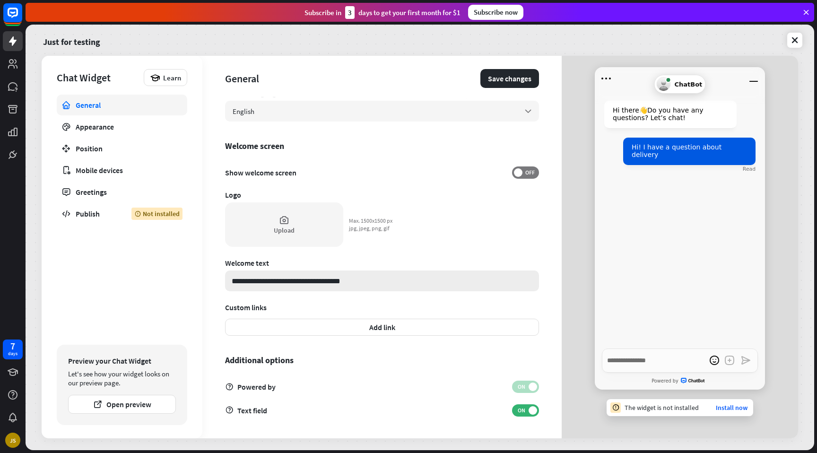
type textarea "*"
type input "**********"
type textarea "*"
type input "**********"
type textarea "*"
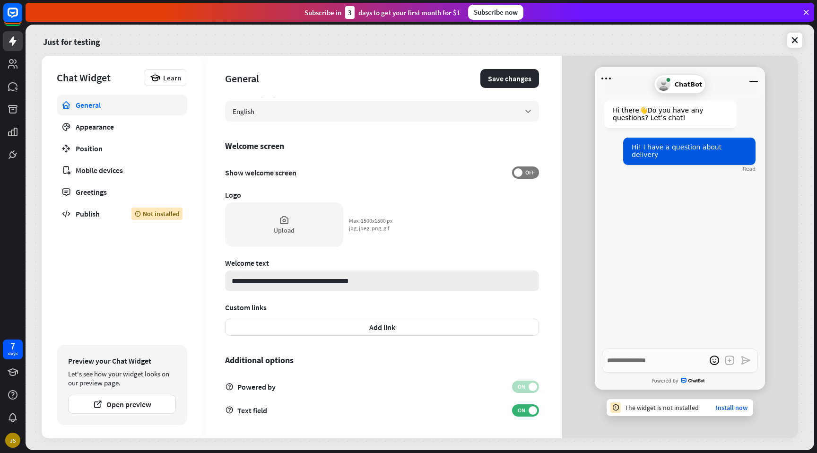
type input "**********"
type textarea "*"
type input "**********"
type textarea "*"
type input "**********"
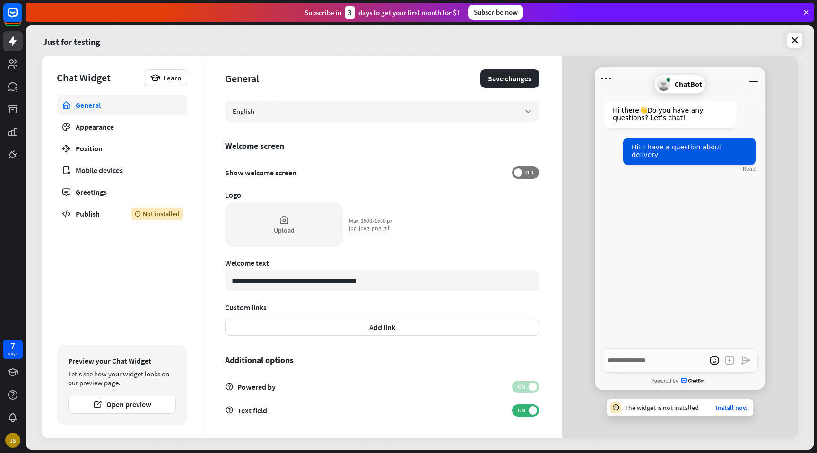
click at [367, 301] on div "**********" at bounding box center [381, 247] width 359 height 383
click at [376, 281] on input "**********" at bounding box center [382, 281] width 314 height 21
type textarea "*"
type input "**********"
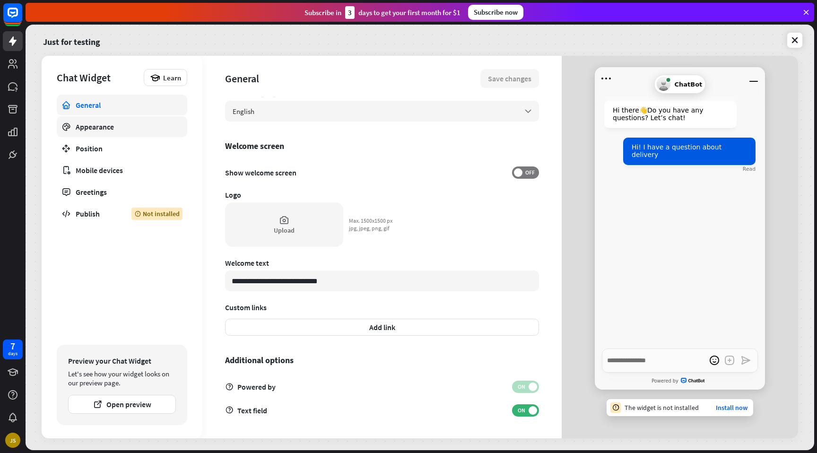
click at [114, 127] on div "Appearance" at bounding box center [122, 126] width 93 height 9
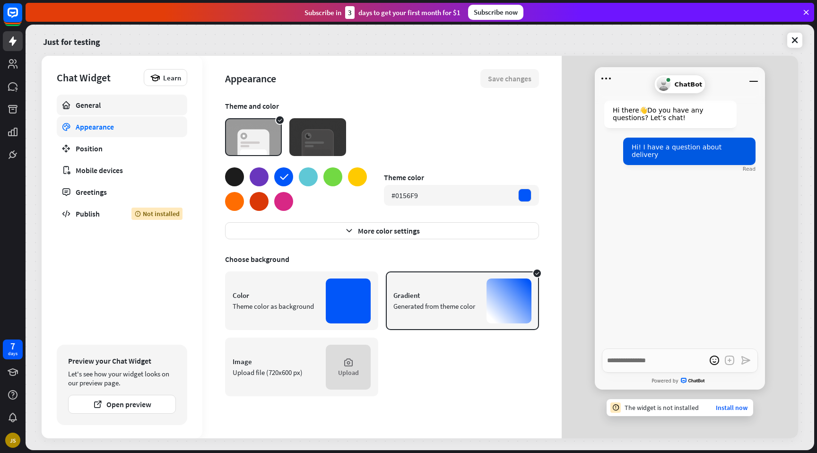
click at [112, 108] on div "General" at bounding box center [122, 104] width 93 height 9
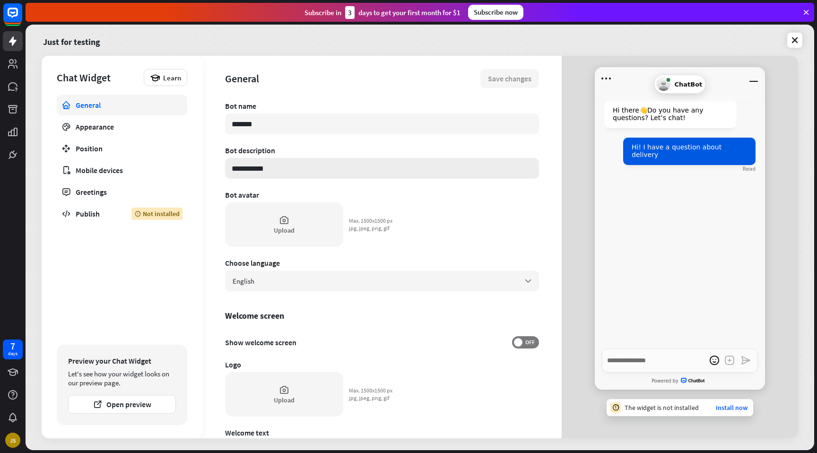
click at [323, 169] on input "**********" at bounding box center [382, 168] width 314 height 21
click at [358, 124] on input "*******" at bounding box center [382, 124] width 314 height 21
type textarea "*"
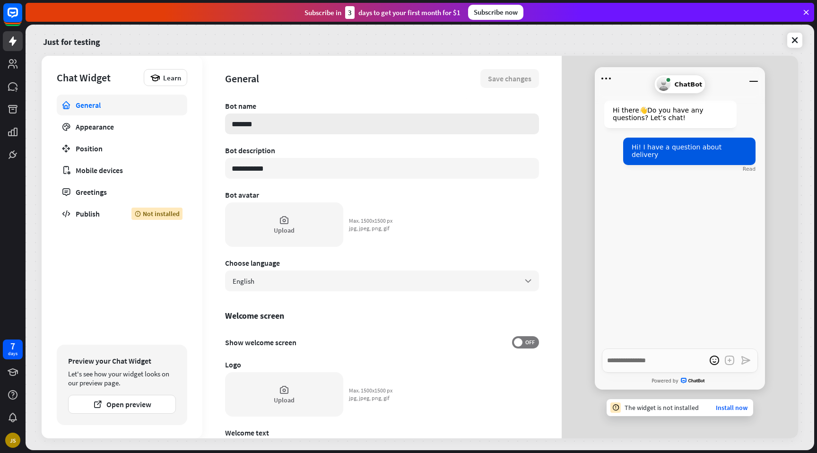
type input "*"
type textarea "*"
type input "**"
type textarea "*"
type input "**"
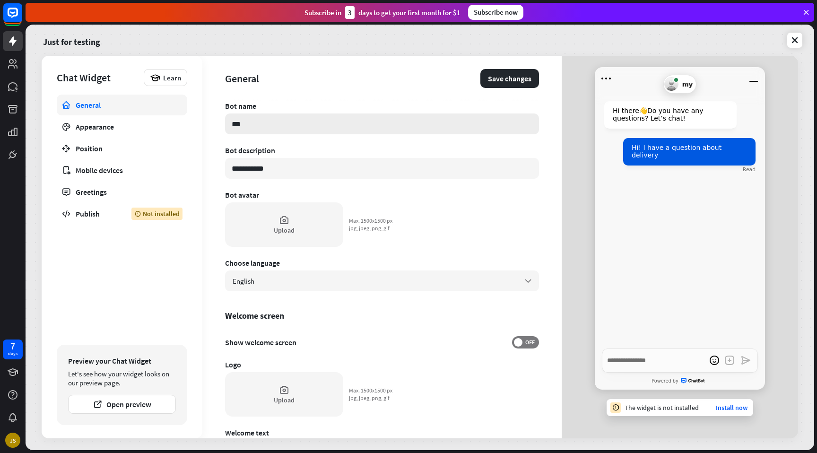
type textarea "*"
type input "****"
type textarea "*"
type input "*****"
type textarea "*"
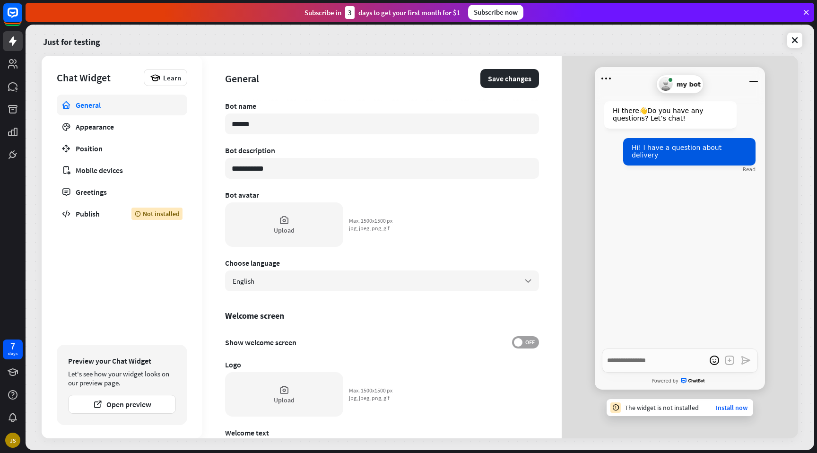
type input "******"
click at [523, 342] on span "OFF" at bounding box center [530, 343] width 15 height 8
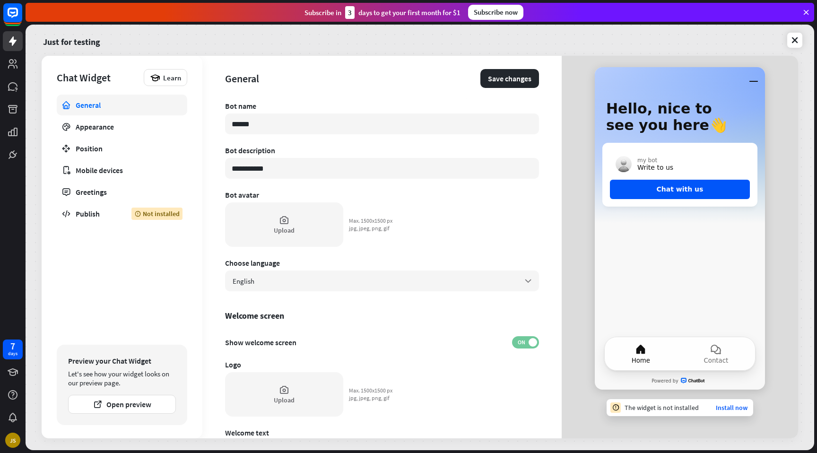
click at [529, 342] on span at bounding box center [533, 342] width 9 height 9
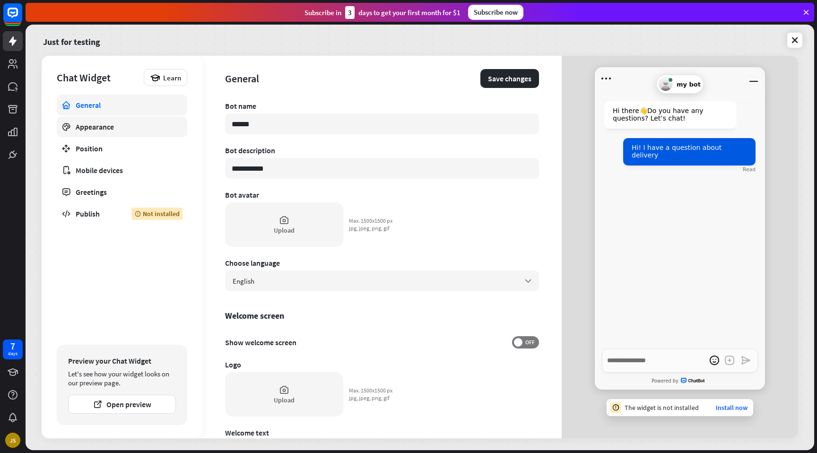
click at [131, 129] on div "Appearance" at bounding box center [122, 126] width 93 height 9
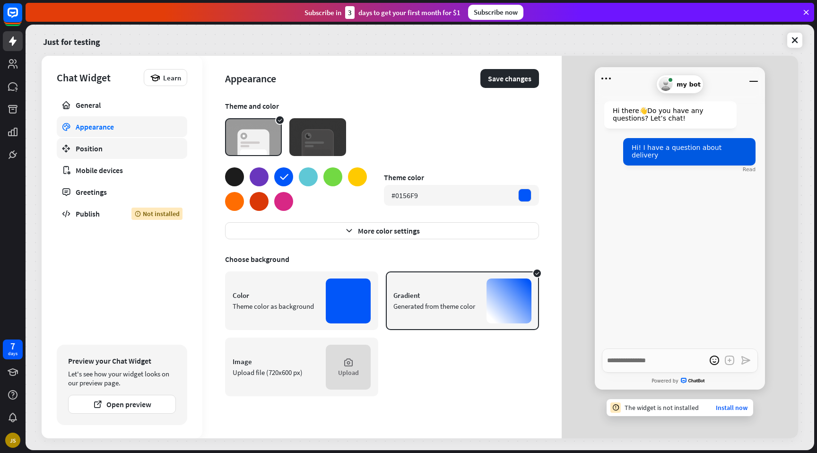
click at [95, 150] on div "Position" at bounding box center [122, 148] width 93 height 9
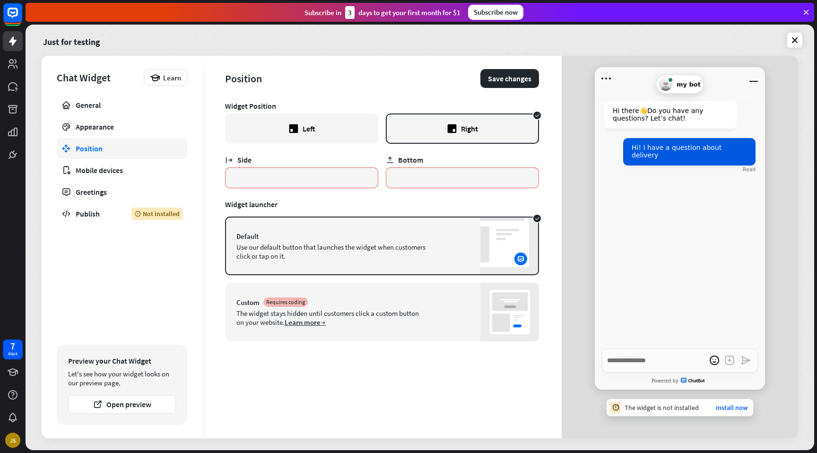
click at [297, 129] on icon at bounding box center [293, 128] width 9 height 9
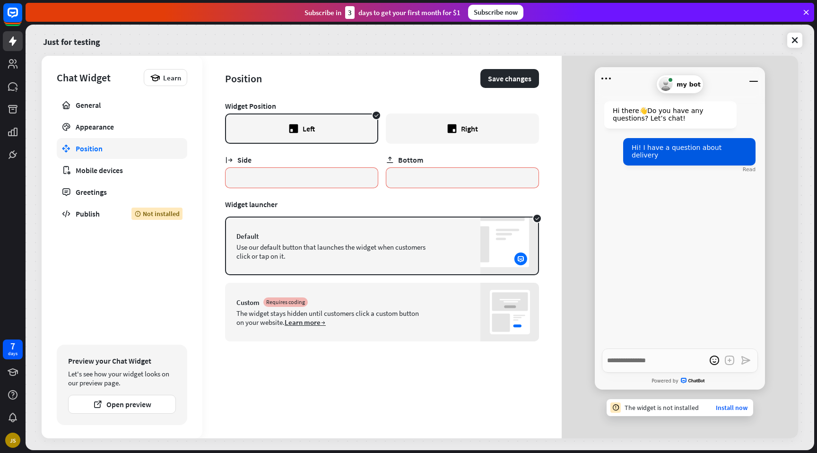
click at [474, 125] on div "Right" at bounding box center [469, 128] width 17 height 9
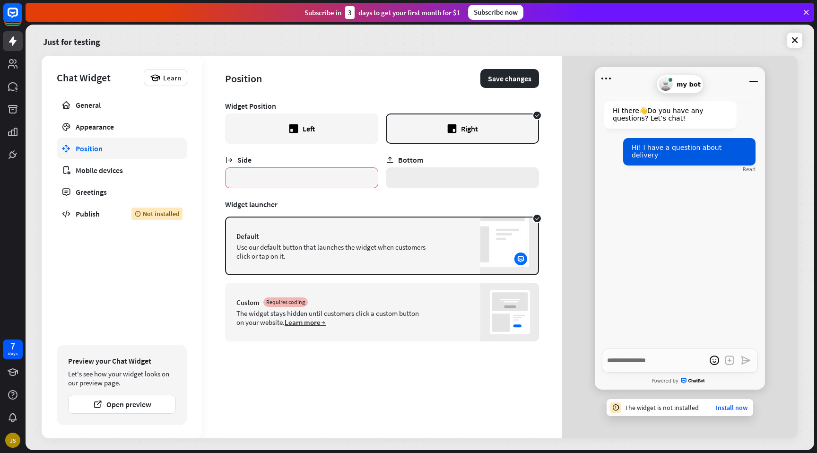
click at [413, 176] on input "*" at bounding box center [462, 177] width 153 height 21
click at [413, 177] on input "*" at bounding box center [462, 177] width 153 height 21
click at [356, 201] on div "Widget launcher" at bounding box center [382, 204] width 314 height 9
click at [116, 169] on div "Mobile devices" at bounding box center [122, 170] width 93 height 9
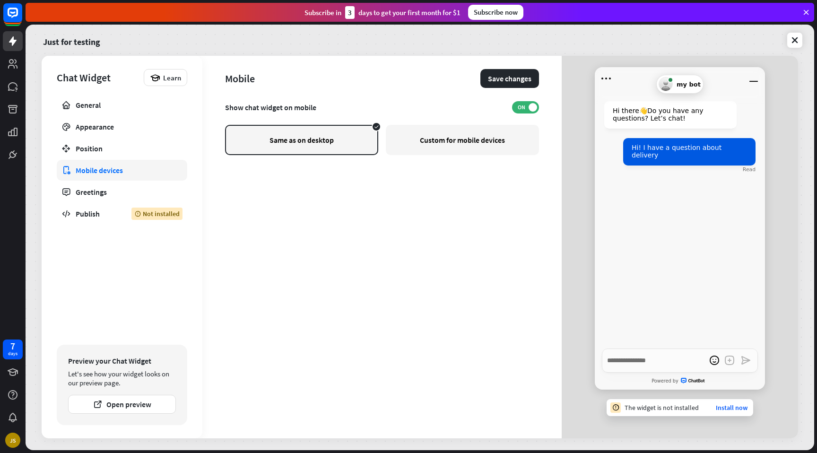
click at [444, 140] on div "Custom for mobile devices" at bounding box center [462, 140] width 153 height 30
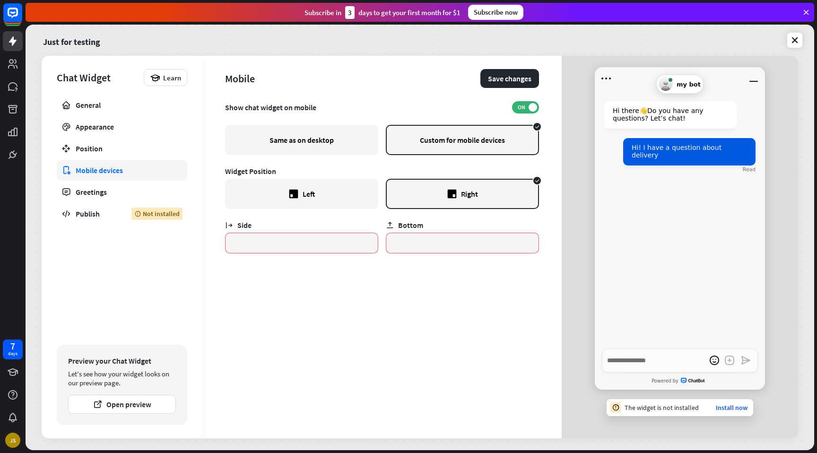
click at [326, 151] on div "Same as on desktop" at bounding box center [301, 140] width 153 height 30
type textarea "*"
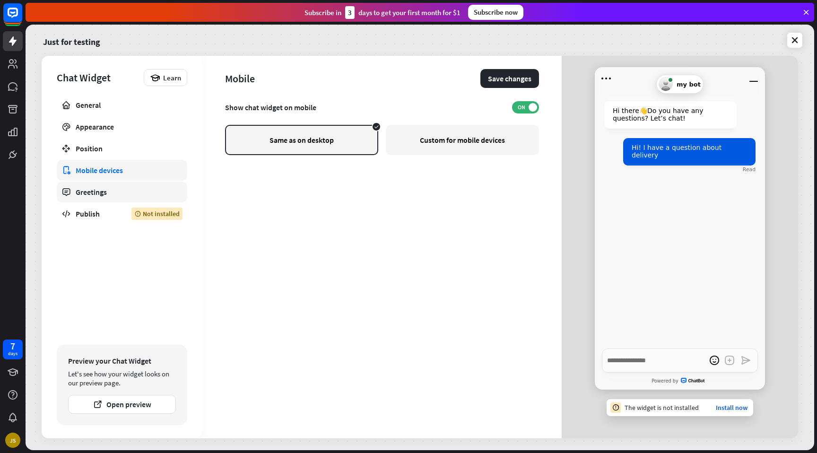
click at [106, 191] on div "Greetings" at bounding box center [122, 191] width 93 height 9
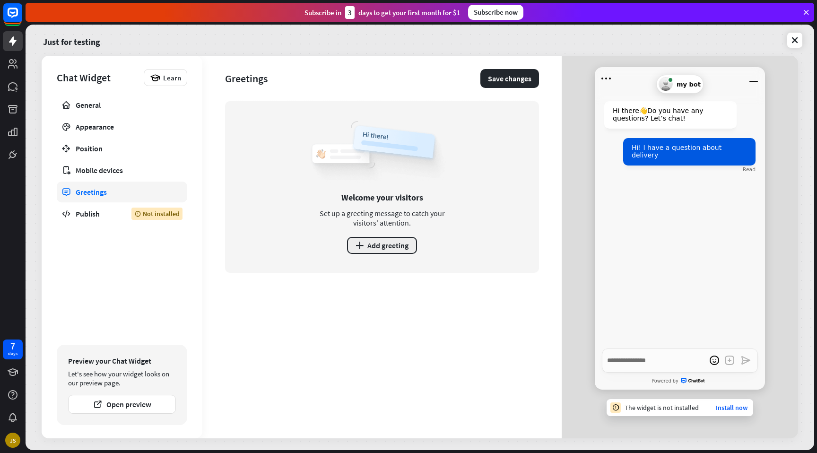
click at [392, 246] on button "plus Add greeting" at bounding box center [382, 245] width 70 height 17
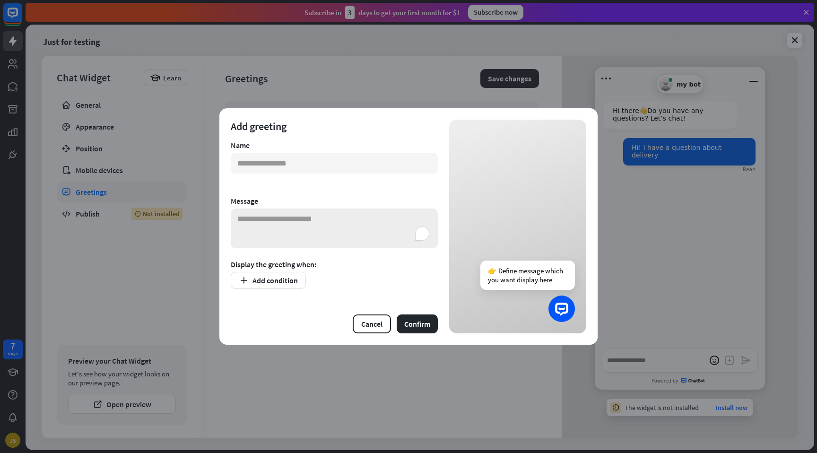
click at [278, 217] on textarea "To enrich screen reader interactions, please activate Accessibility in Grammarl…" at bounding box center [334, 229] width 207 height 40
type textarea "*"
drag, startPoint x: 378, startPoint y: 327, endPoint x: 356, endPoint y: 323, distance: 23.1
click at [378, 327] on button "Cancel" at bounding box center [372, 324] width 38 height 19
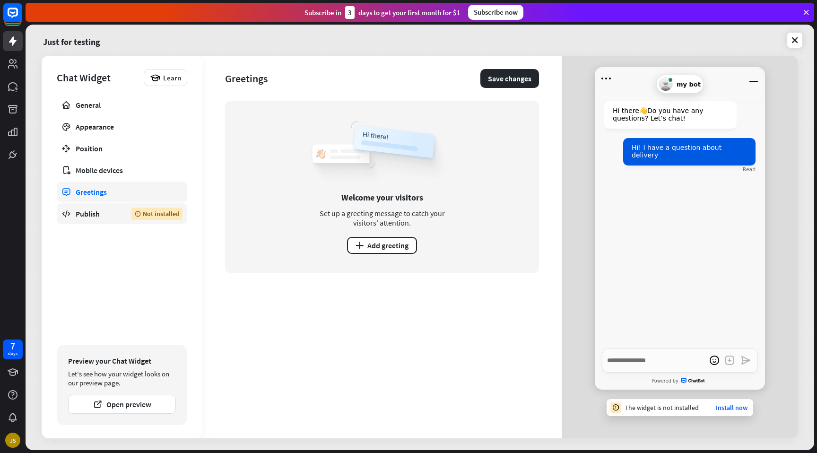
click at [109, 219] on link "Publish Not installed" at bounding box center [122, 213] width 131 height 21
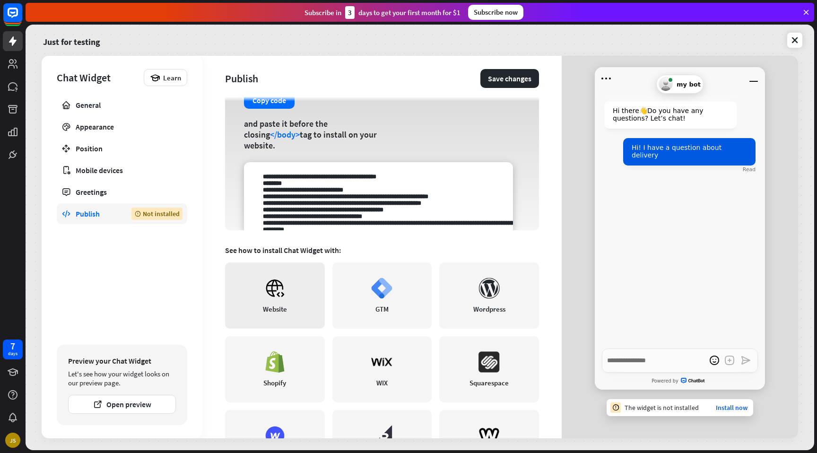
scroll to position [79, 0]
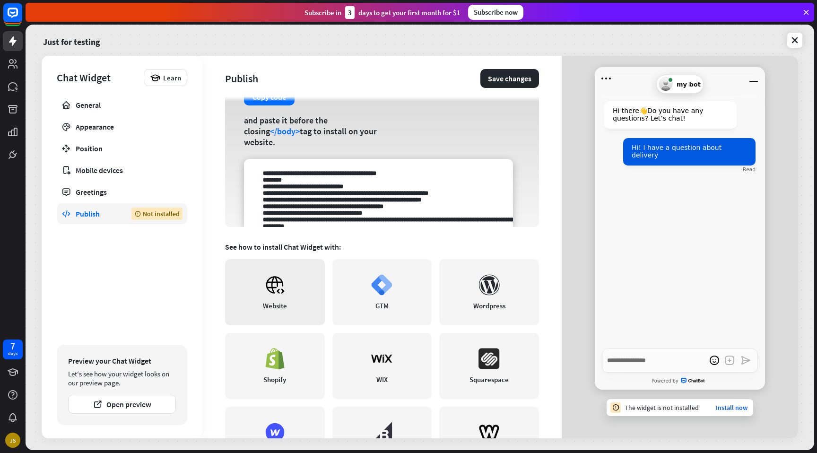
click at [292, 287] on link "Website" at bounding box center [275, 292] width 100 height 66
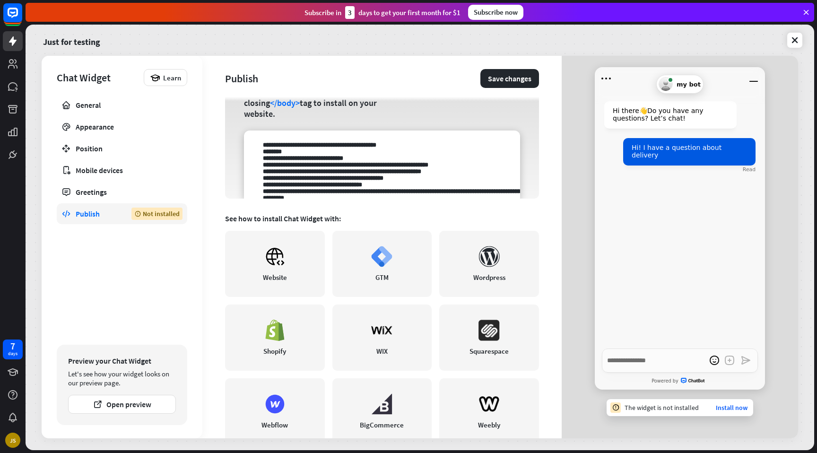
scroll to position [106, 0]
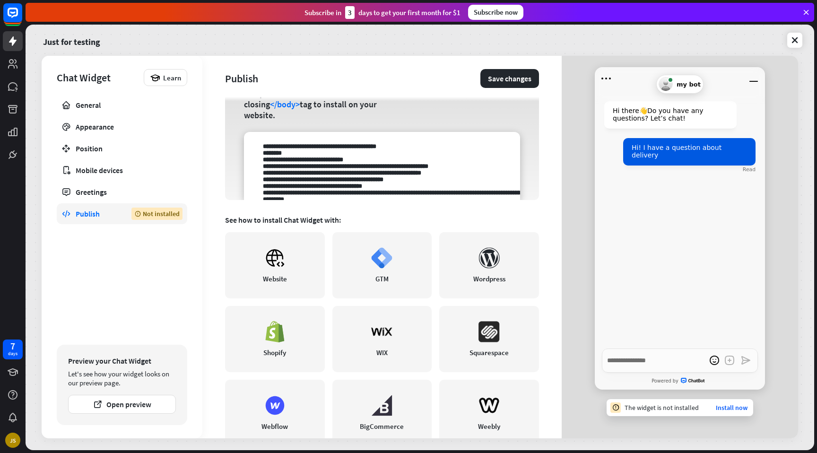
click at [394, 179] on textarea at bounding box center [382, 166] width 276 height 68
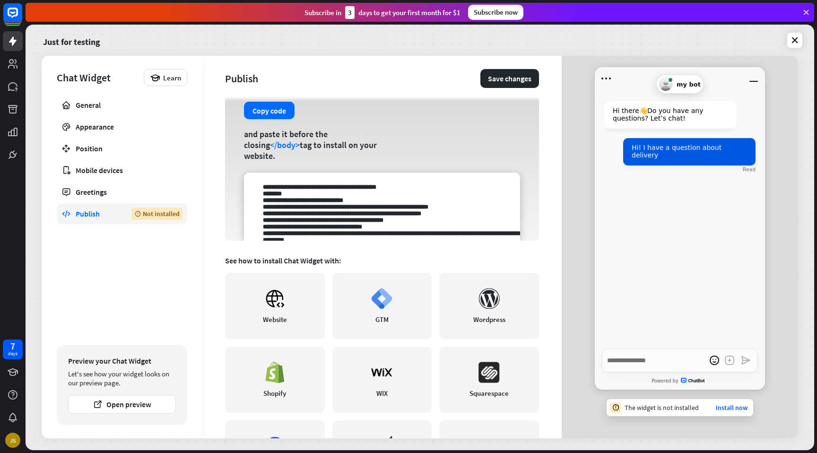
scroll to position [70, 0]
